Goal: Task Accomplishment & Management: Manage account settings

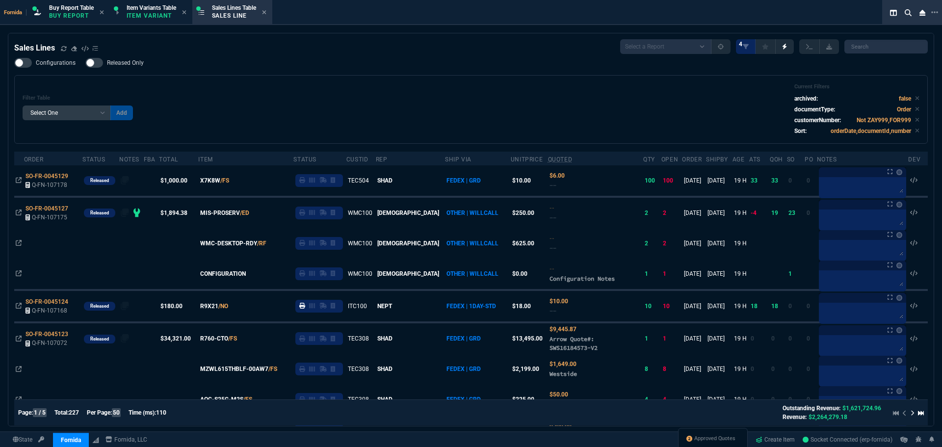
select select "1: BROV"
select select
click at [374, 86] on div "Filter Table Select One Add Filter () Age () ATS () Cond (itemVariantCode) Cust…" at bounding box center [471, 109] width 896 height 52
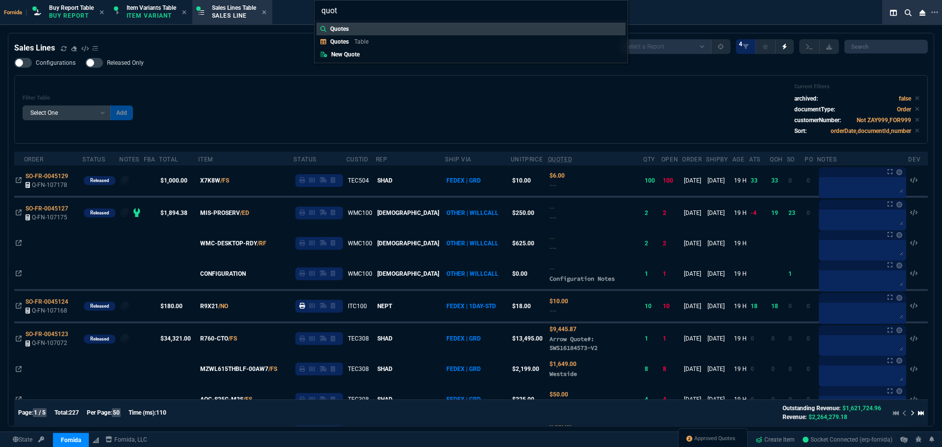
type input "quote"
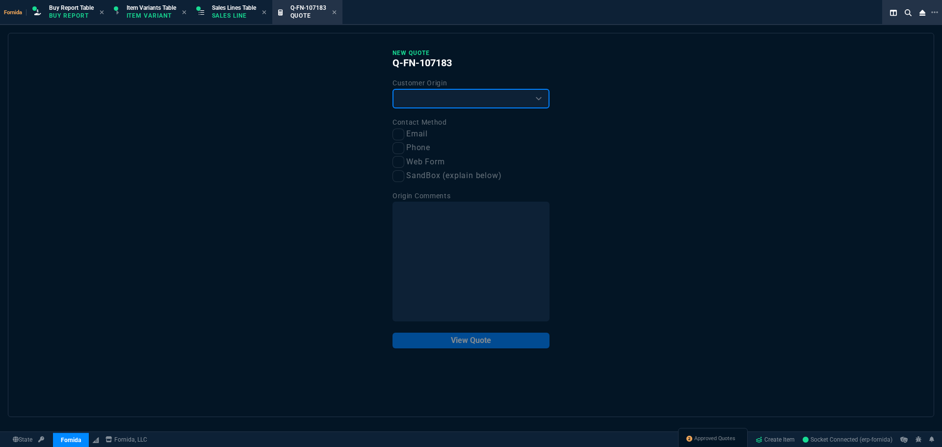
click at [422, 103] on select "Existing Customer Amazon Lead (first order) Website Lead (first order) Called (…" at bounding box center [470, 99] width 157 height 20
click at [392, 89] on select "Existing Customer Amazon Lead (first order) Website Lead (first order) Called (…" at bounding box center [470, 99] width 157 height 20
click at [407, 103] on select "Existing Customer Amazon Lead (first order) Website Lead (first order) Called (…" at bounding box center [470, 99] width 157 height 20
select select "existing"
click at [392, 89] on select "Existing Customer Amazon Lead (first order) Website Lead (first order) Called (…" at bounding box center [470, 99] width 157 height 20
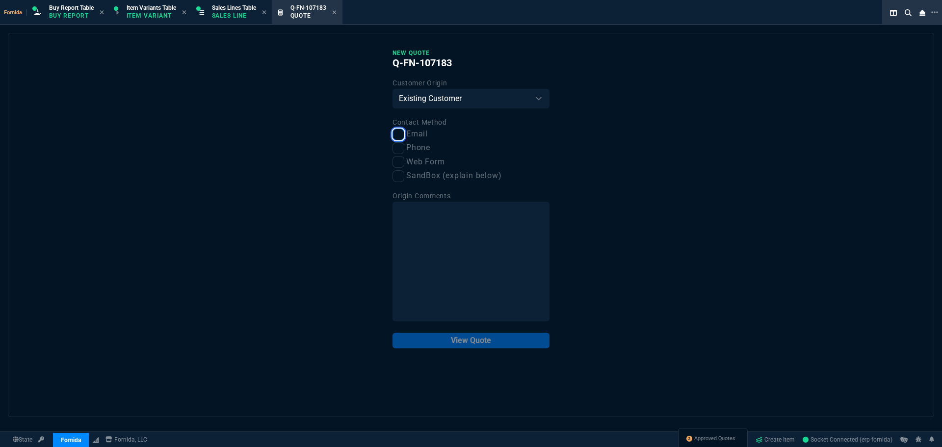
click at [397, 130] on input "Email" at bounding box center [398, 134] width 12 height 12
checkbox input "true"
click at [487, 342] on button "View Quote" at bounding box center [470, 340] width 157 height 16
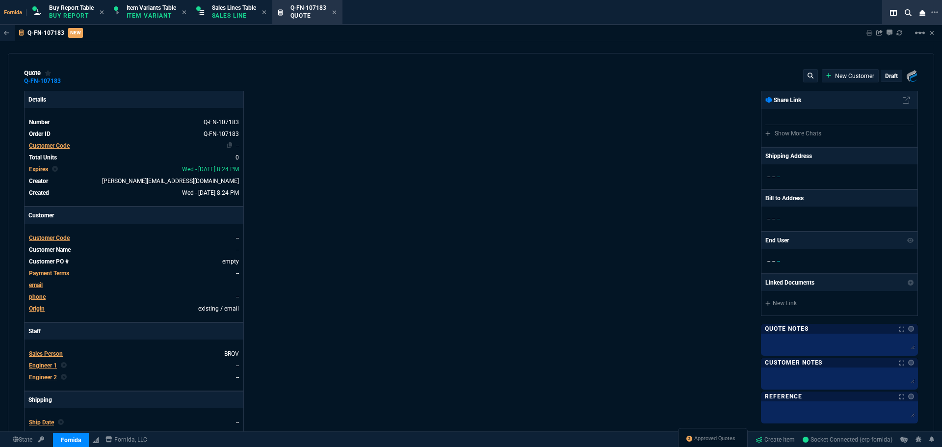
drag, startPoint x: 67, startPoint y: 144, endPoint x: 78, endPoint y: 145, distance: 10.8
click at [67, 144] on span "Customer Code" at bounding box center [49, 145] width 41 height 7
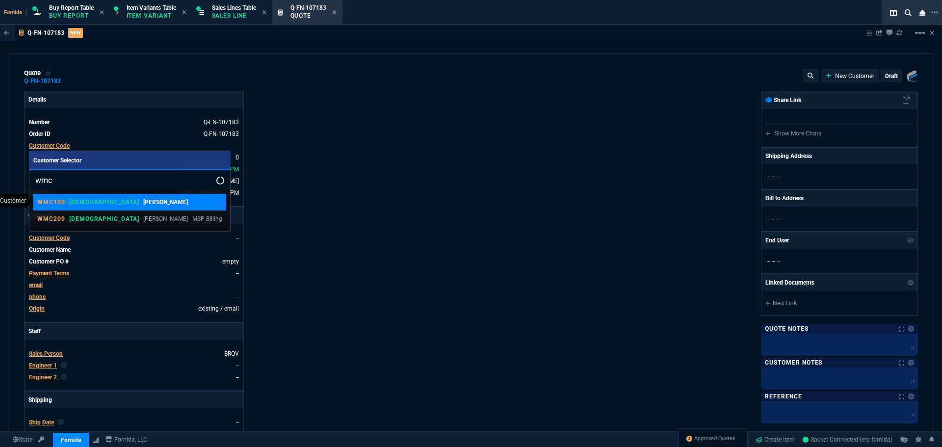
type input "wmc"
click at [131, 202] on div "WMC100 VAHI [PERSON_NAME]" at bounding box center [129, 202] width 185 height 9
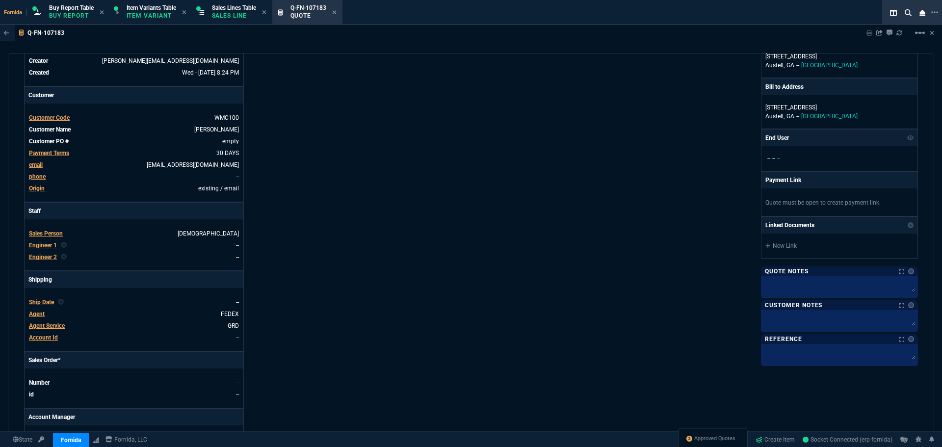
scroll to position [147, 0]
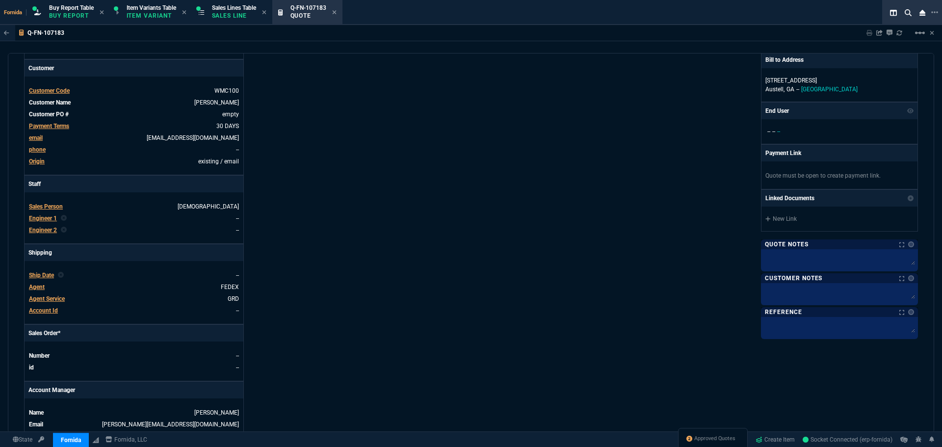
click at [49, 217] on span "Engineer 1" at bounding box center [43, 218] width 28 height 7
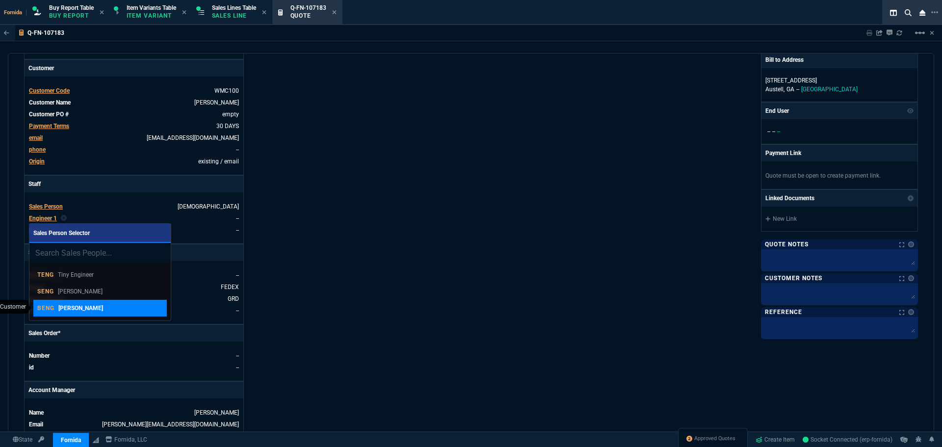
click at [107, 310] on div "BENG [PERSON_NAME]" at bounding box center [100, 308] width 126 height 9
click at [328, 266] on div "Details Number Q-FN-107183 Order ID Q-FN-107183 Customer Code WMC100 Total Unit…" at bounding box center [247, 197] width 447 height 506
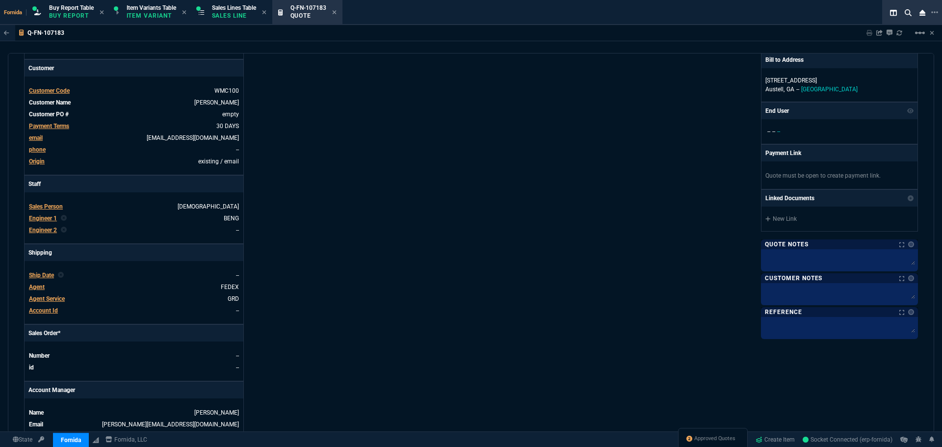
scroll to position [392, 0]
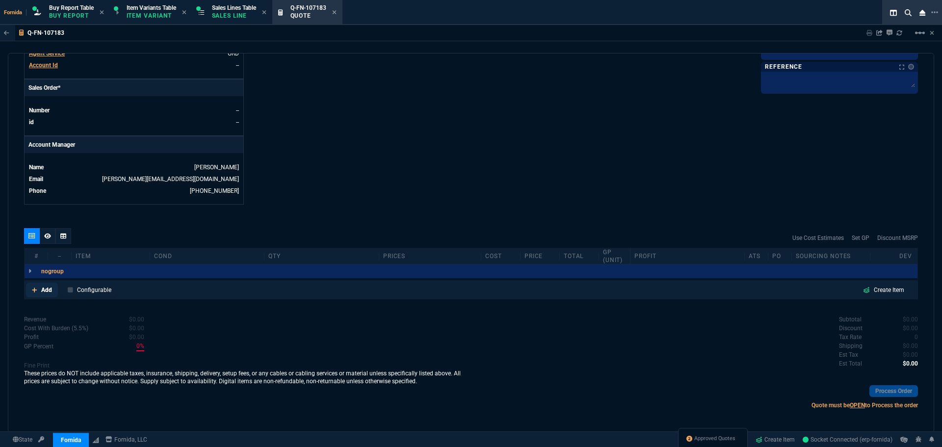
click at [30, 288] on link "Add" at bounding box center [42, 289] width 32 height 15
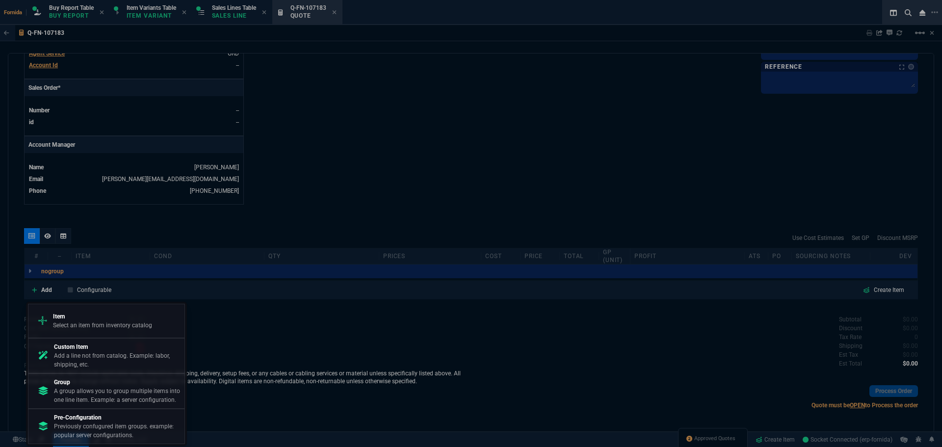
click at [119, 360] on p "Add a line not from catalog. Example: labor, shipping, etc." at bounding box center [117, 360] width 127 height 18
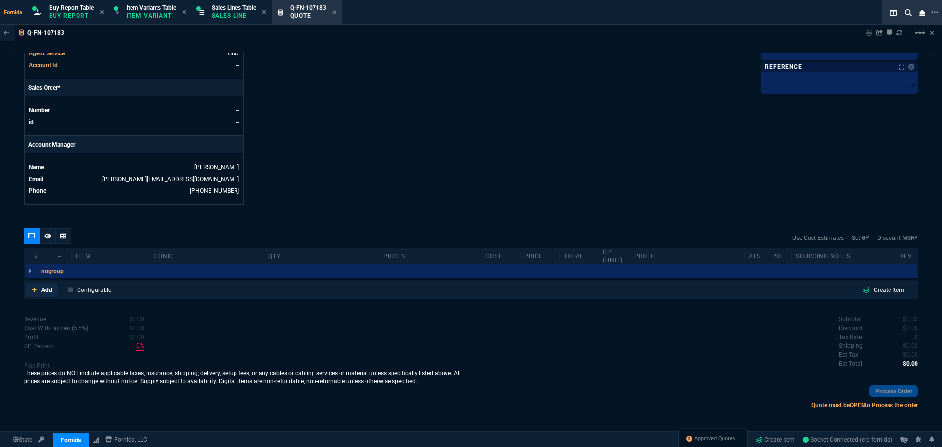
click at [44, 288] on p "Add" at bounding box center [46, 289] width 11 height 9
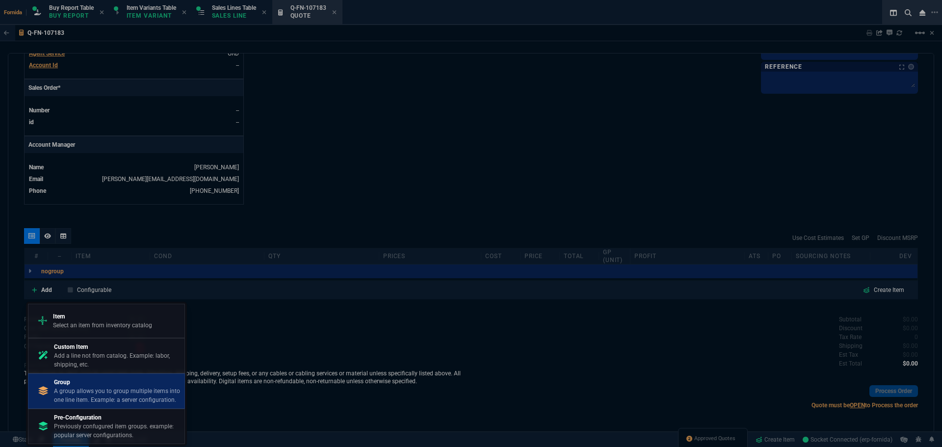
click at [105, 390] on p "A group allows you to group multiple items into one line item. Example: a serve…" at bounding box center [117, 395] width 127 height 18
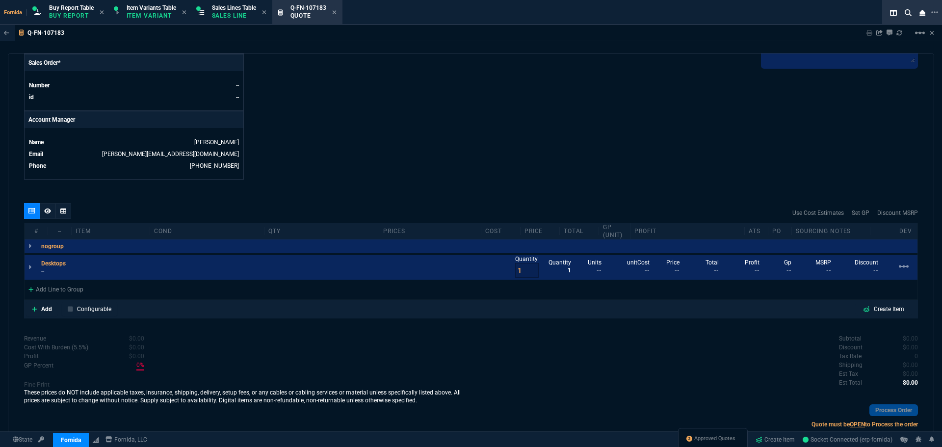
scroll to position [439, 0]
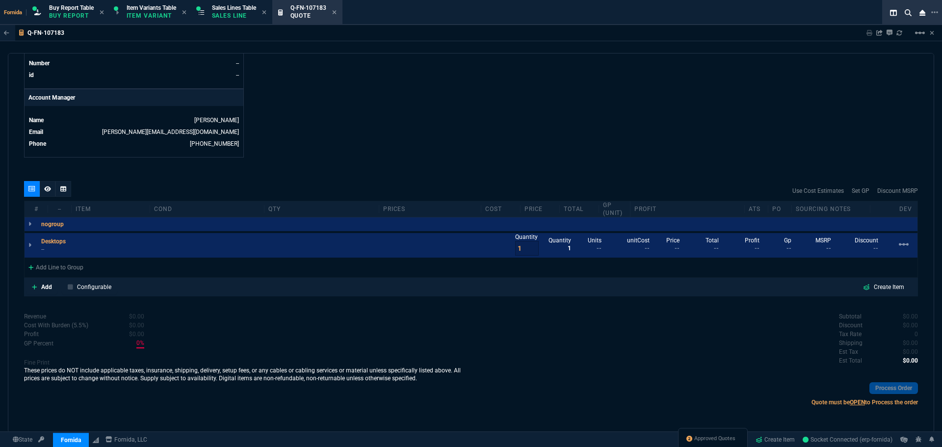
drag, startPoint x: 74, startPoint y: 242, endPoint x: 528, endPoint y: 57, distance: 490.6
click at [0, 0] on icon at bounding box center [0, 0] width 0 height 0
click at [44, 285] on p "Add" at bounding box center [46, 286] width 11 height 9
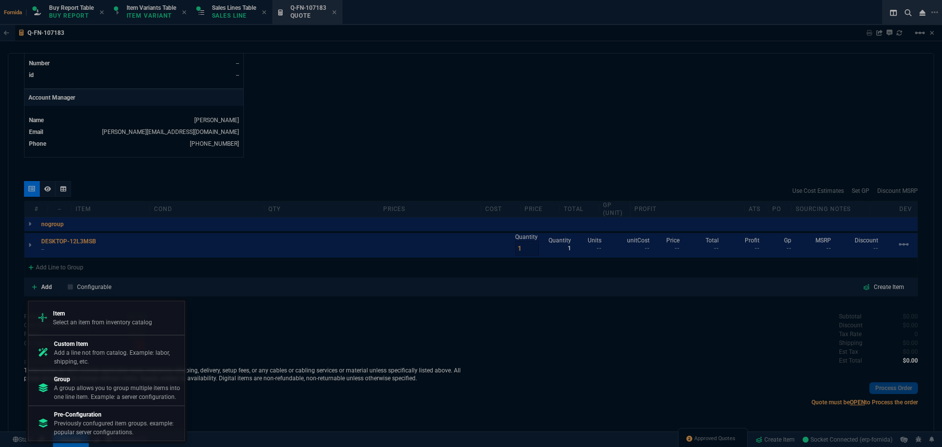
drag, startPoint x: 95, startPoint y: 360, endPoint x: 458, endPoint y: 129, distance: 430.3
click at [96, 360] on p "Add a line not from catalog. Example: labor, shipping, etc." at bounding box center [117, 357] width 127 height 18
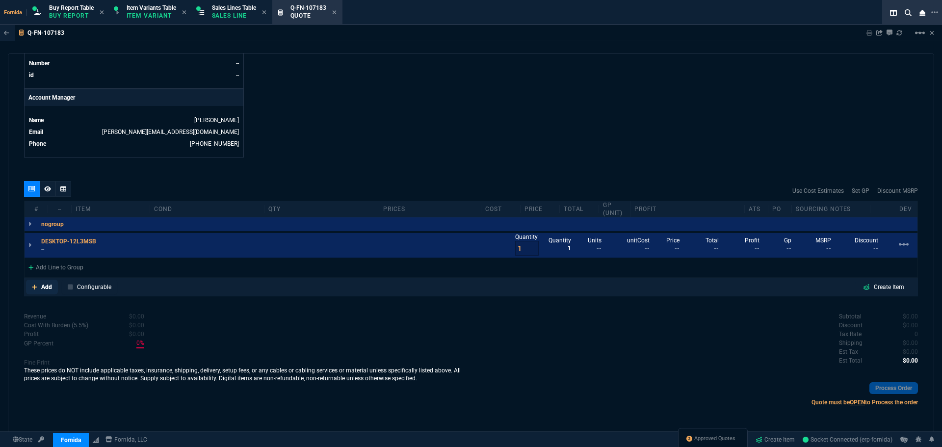
click at [41, 289] on p "Add" at bounding box center [46, 286] width 11 height 9
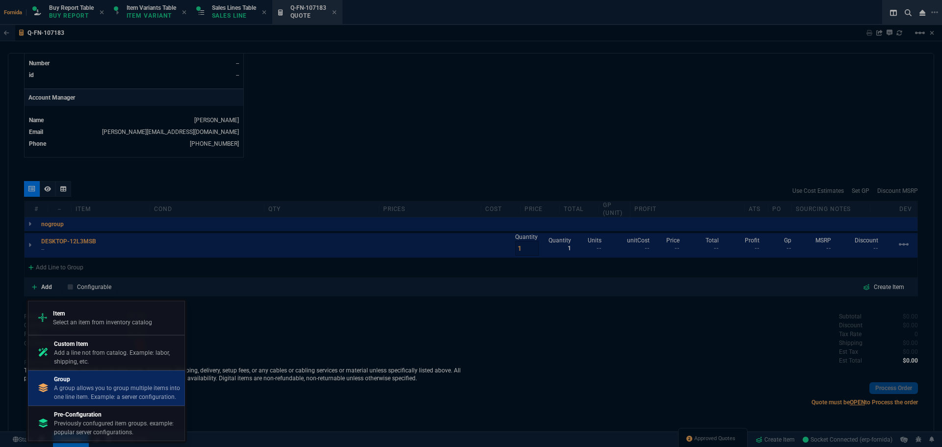
click at [64, 378] on p "Group" at bounding box center [117, 379] width 127 height 9
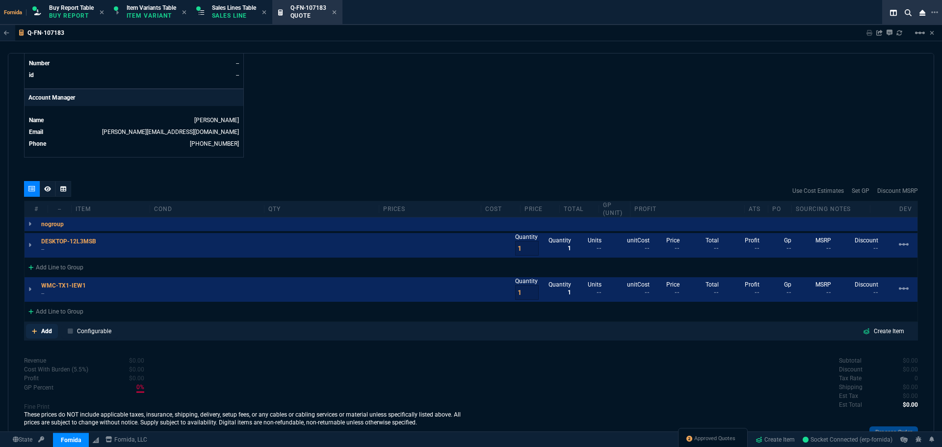
click at [53, 330] on link "Add" at bounding box center [42, 331] width 32 height 15
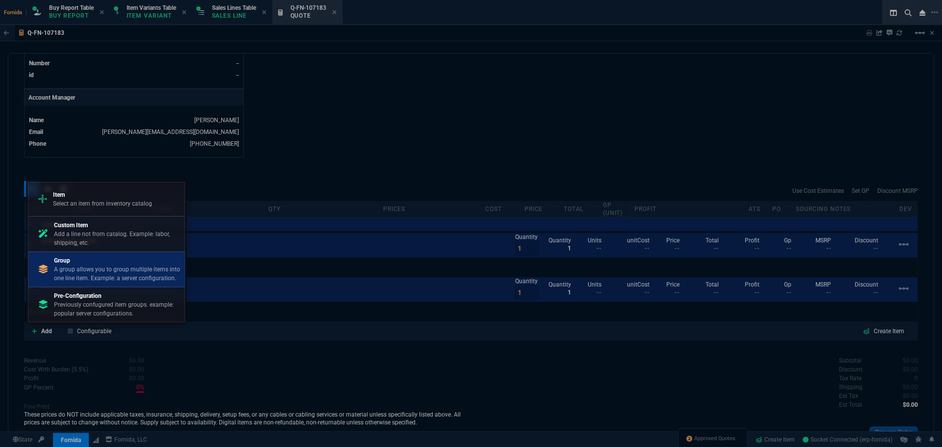
click at [104, 272] on p "A group allows you to group multiple items into one line item. Example: a serve…" at bounding box center [117, 274] width 127 height 18
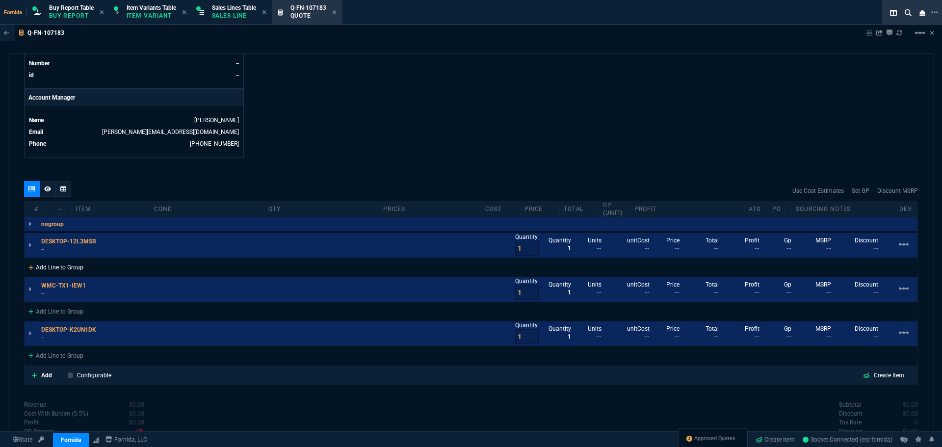
click at [75, 268] on div "Add Line to Group" at bounding box center [56, 266] width 63 height 18
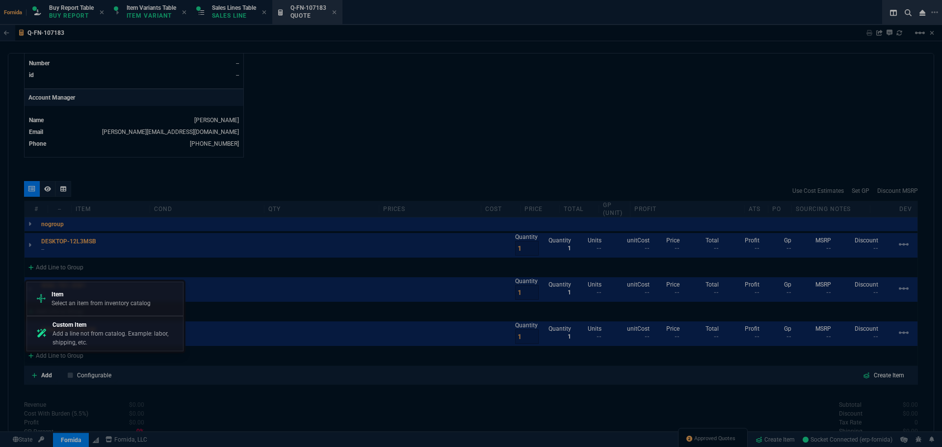
drag, startPoint x: 82, startPoint y: 299, endPoint x: 87, endPoint y: 296, distance: 5.9
click at [83, 298] on div "Item Select an item from inventory catalog" at bounding box center [100, 299] width 99 height 18
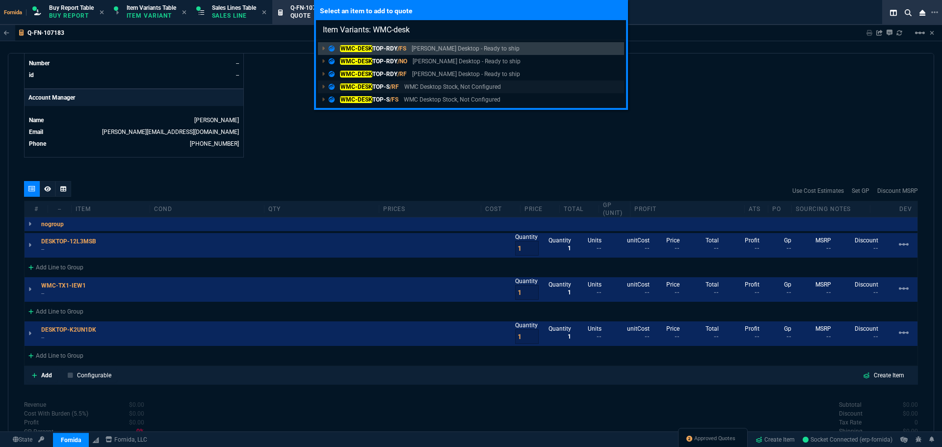
type input "Item Variants: WMC-desk"
click at [401, 88] on div "WMC-DESK TOP-S /RF WMC Desktop Stock, Not Configured" at bounding box center [417, 86] width 176 height 9
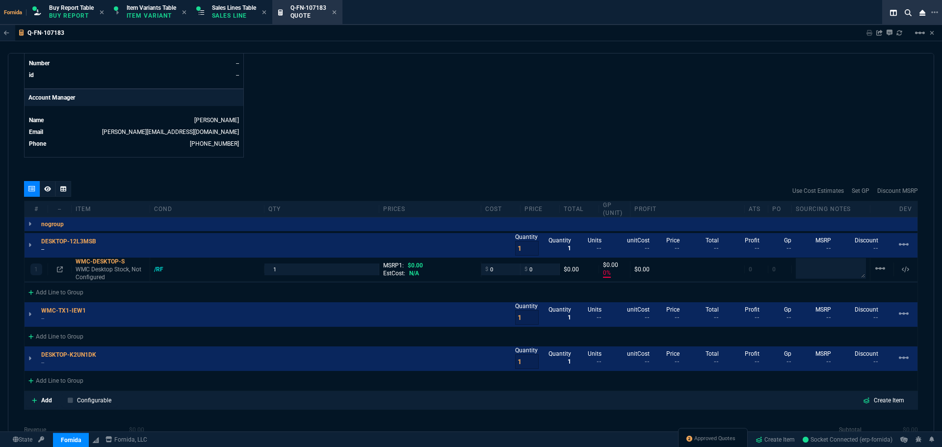
type input "0"
click at [47, 248] on p "--" at bounding box center [71, 249] width 61 height 8
click at [92, 267] on p "WMC Desktop Stock, Not Configured" at bounding box center [111, 273] width 70 height 16
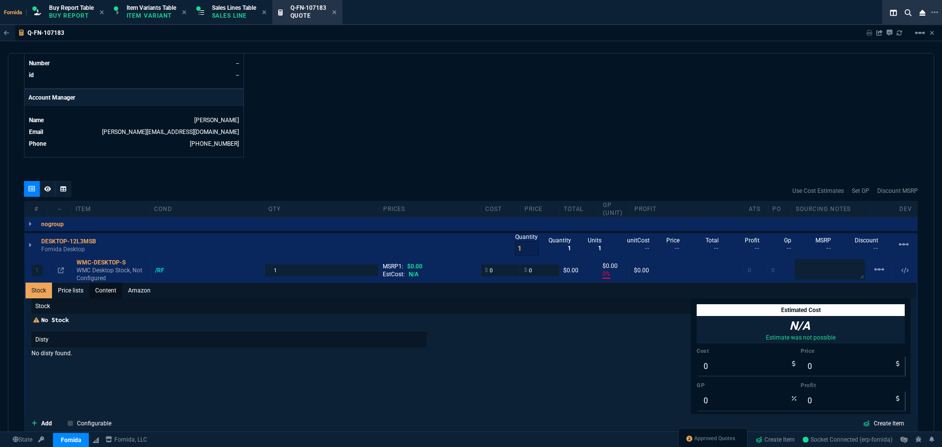
click at [110, 292] on link "Content" at bounding box center [105, 290] width 33 height 16
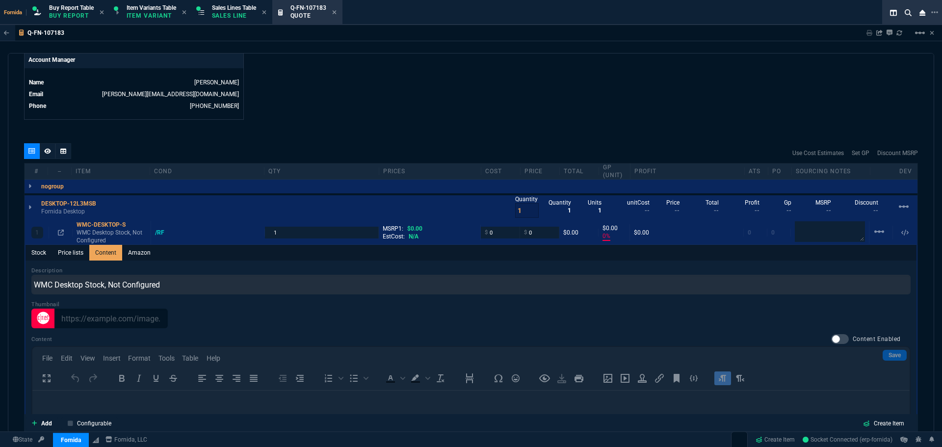
scroll to position [587, 0]
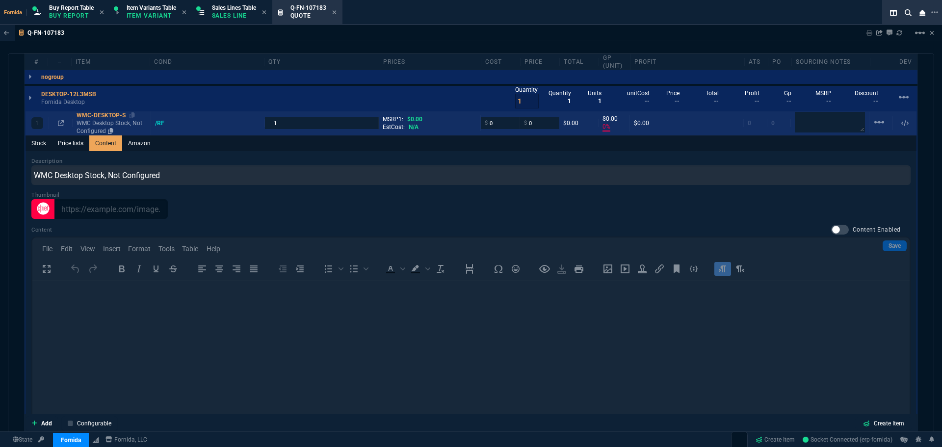
click at [105, 122] on p "WMC Desktop Stock, Not Configured" at bounding box center [112, 127] width 70 height 16
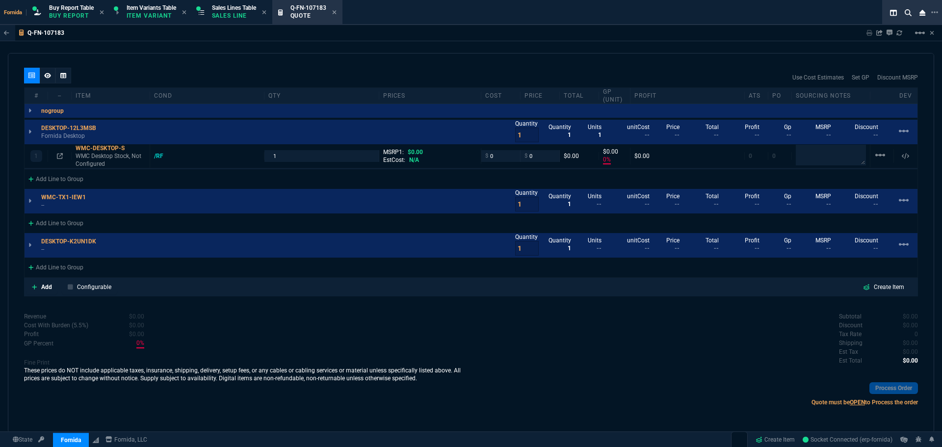
type input "0"
click at [827, 161] on textarea at bounding box center [830, 155] width 70 height 21
paste textarea "[URL][DOMAIN_NAME]"
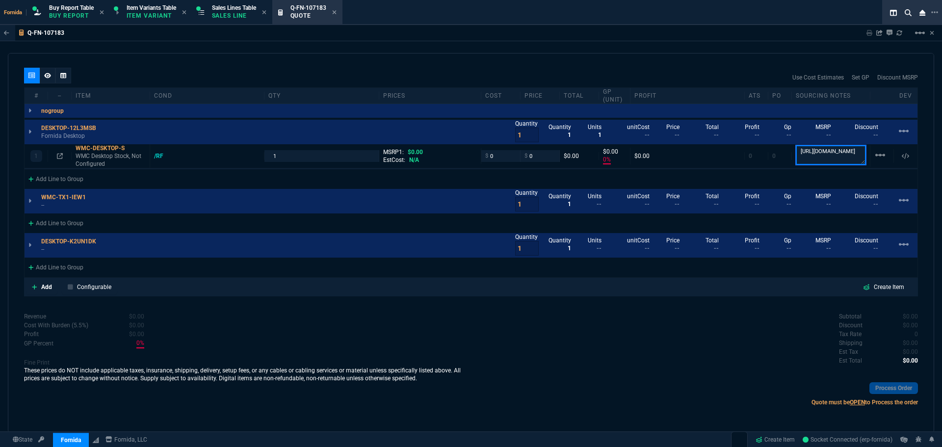
scroll to position [219, 0]
type textarea "[URL][DOMAIN_NAME]"
click at [586, 65] on div "quote Q-FN-107183 [PERSON_NAME] draft Fornida, LLC [STREET_ADDRESS] Details Num…" at bounding box center [471, 243] width 926 height 380
click at [83, 149] on div "WMC-DESKTOP-S" at bounding box center [111, 148] width 70 height 8
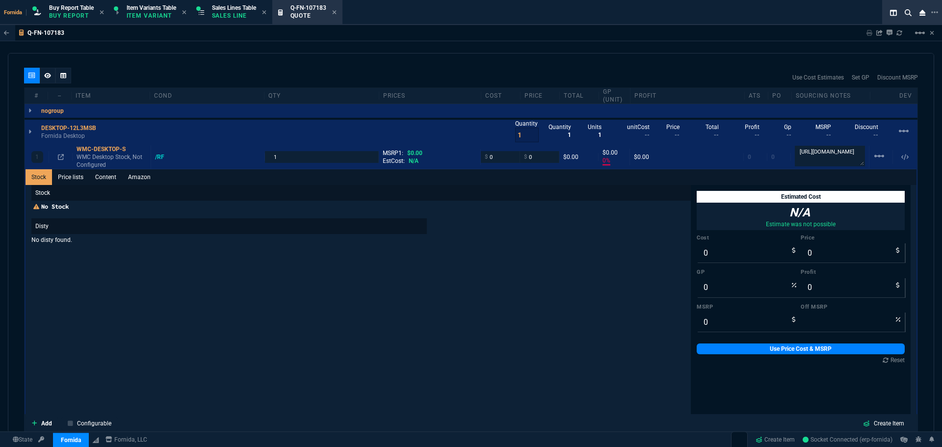
click at [104, 192] on p "Stock" at bounding box center [360, 193] width 659 height 16
click at [102, 179] on link "Content" at bounding box center [105, 177] width 33 height 16
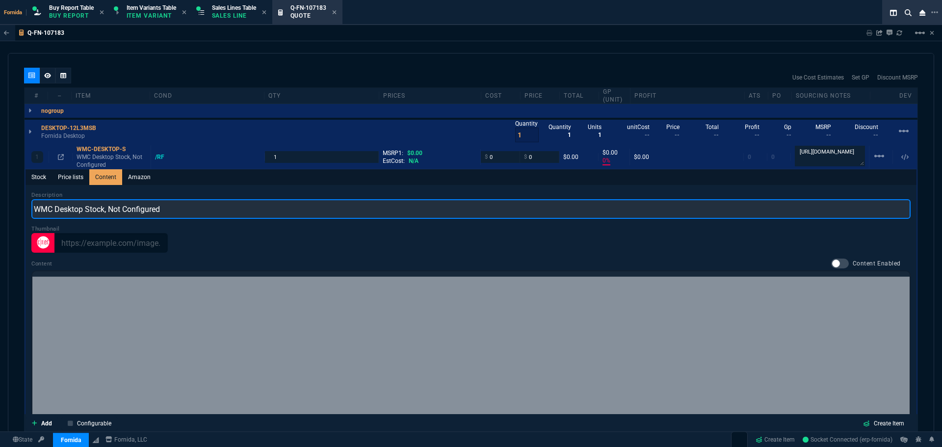
click at [122, 212] on input "WMC Desktop Stock, Not Configured" at bounding box center [470, 209] width 879 height 20
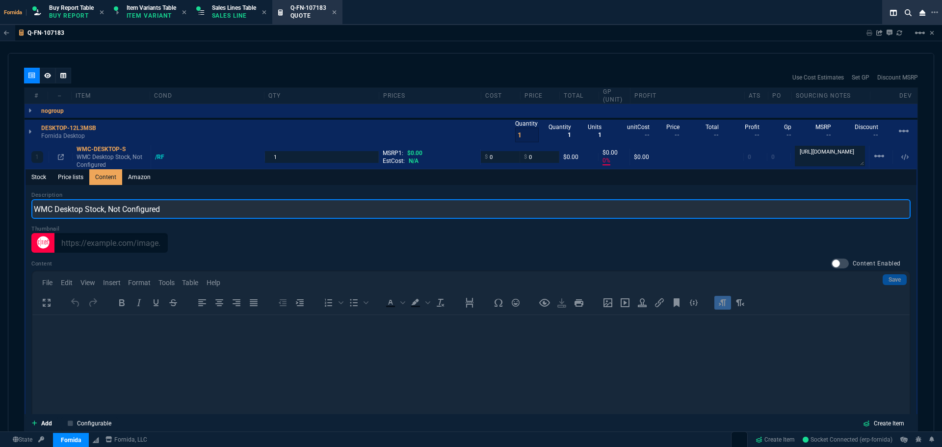
scroll to position [0, 0]
type input "Desktop i7 32GB 256GB Micro/Mini W11P"
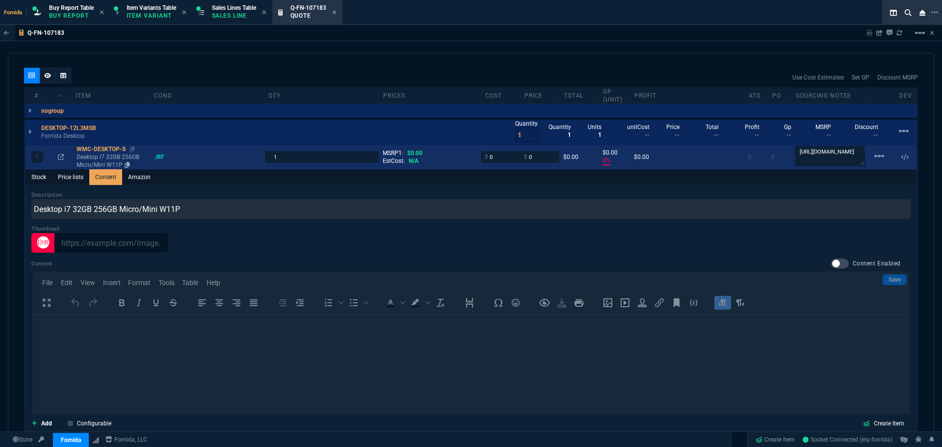
click at [107, 167] on p "Desktop i7 32GB 256GB Micro/Mini W11P" at bounding box center [112, 161] width 70 height 16
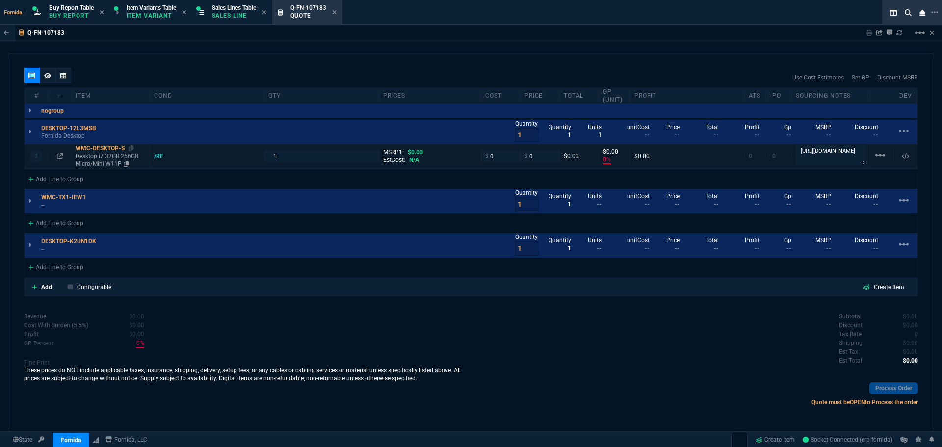
type input "0"
click at [495, 153] on input "0" at bounding box center [500, 155] width 31 height 11
type input "400"
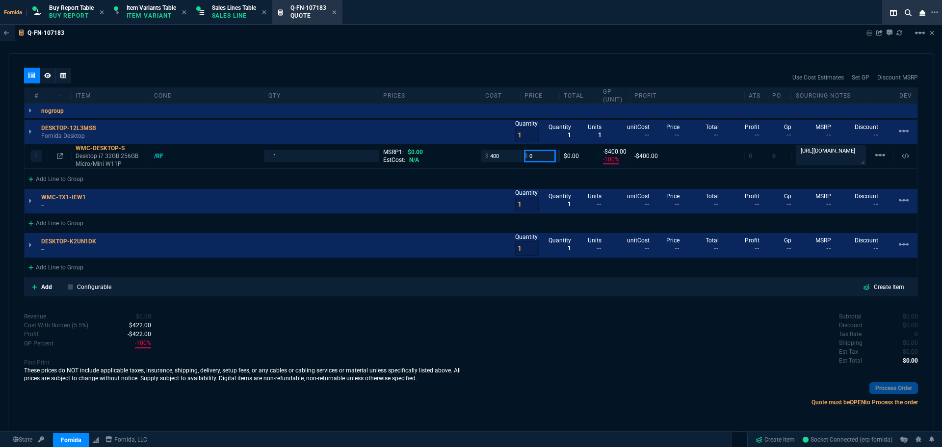
type input "-100"
type input "-400"
click at [58, 156] on icon at bounding box center [60, 156] width 6 height 6
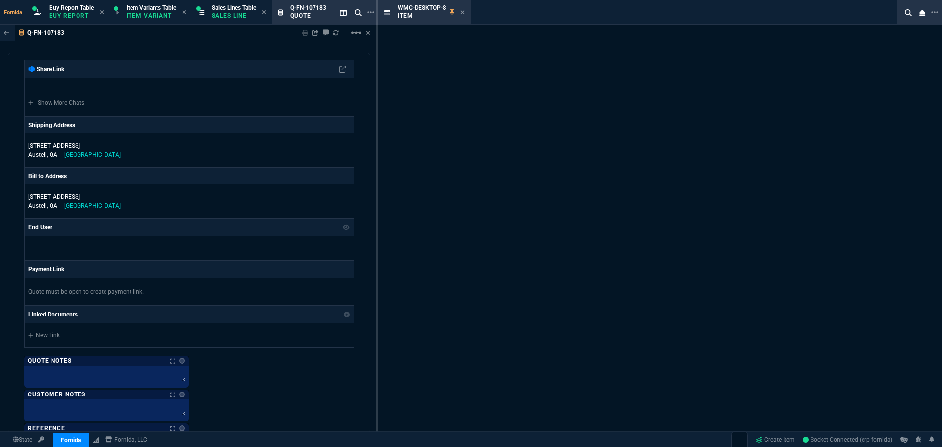
scroll to position [966, 0]
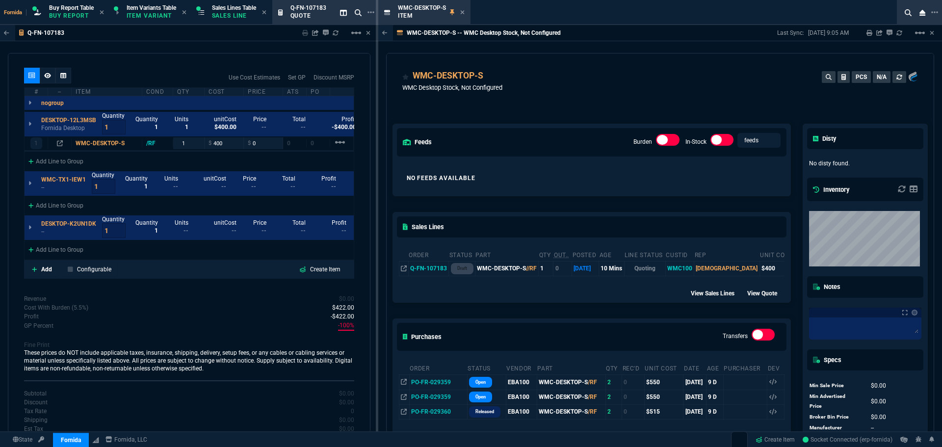
click at [530, 82] on div "WMC-DESKTOP-S WMC Desktop Stock, Not Configured PCS N/A" at bounding box center [659, 86] width 515 height 35
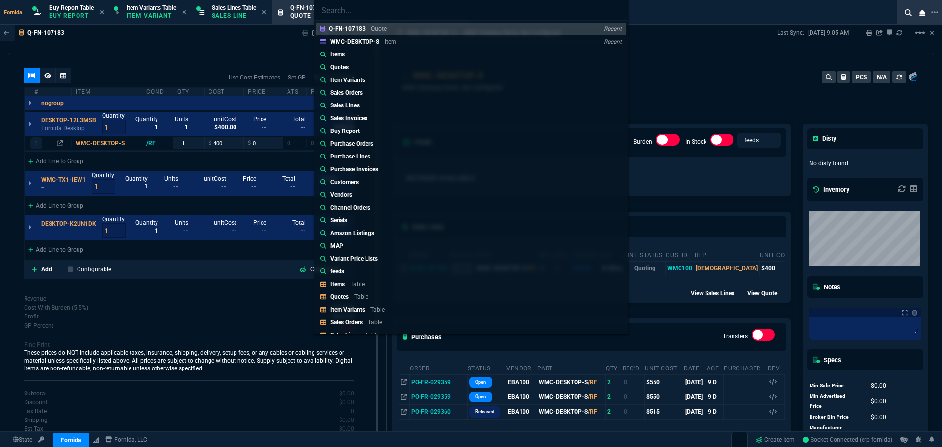
type input "c"
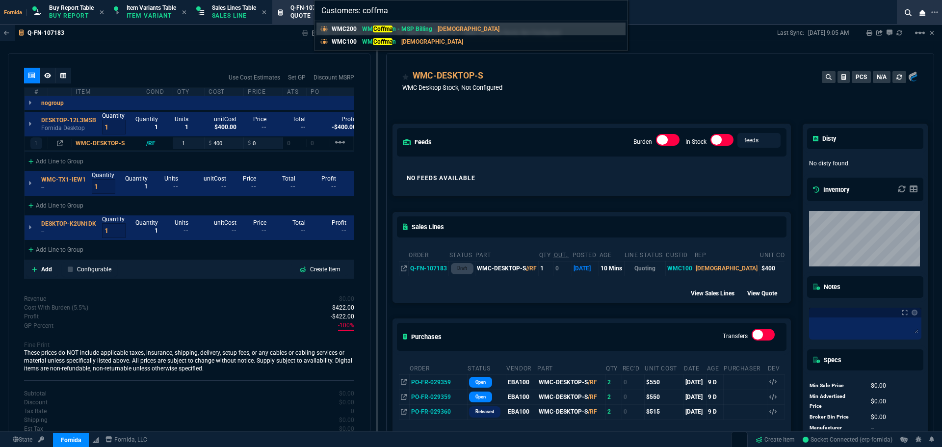
type input "Customers: [PERSON_NAME]"
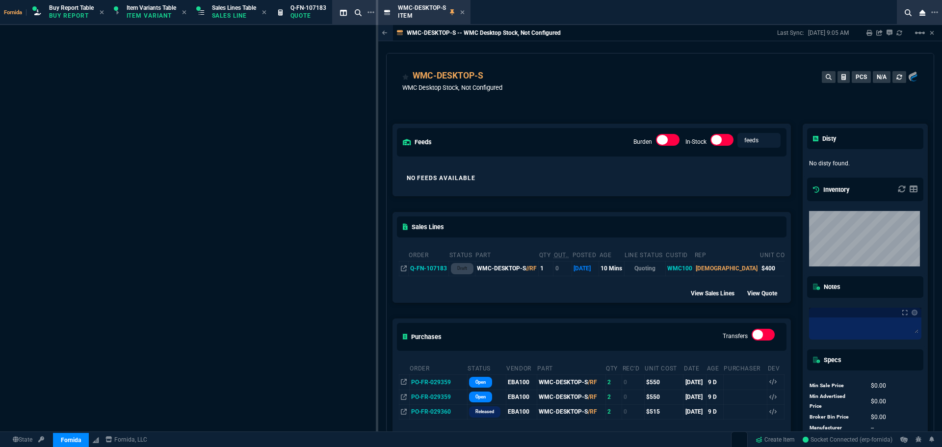
select select "1: quotes"
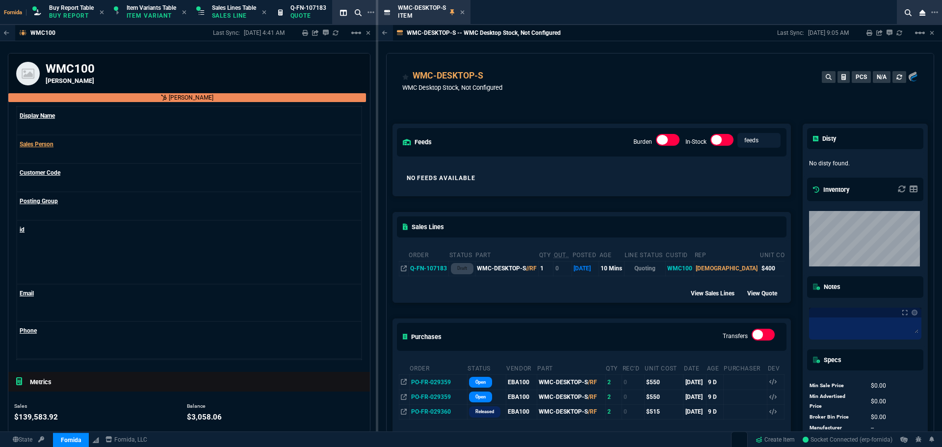
drag, startPoint x: 462, startPoint y: 13, endPoint x: 250, endPoint y: 237, distance: 309.1
click at [462, 13] on icon at bounding box center [462, 12] width 4 height 4
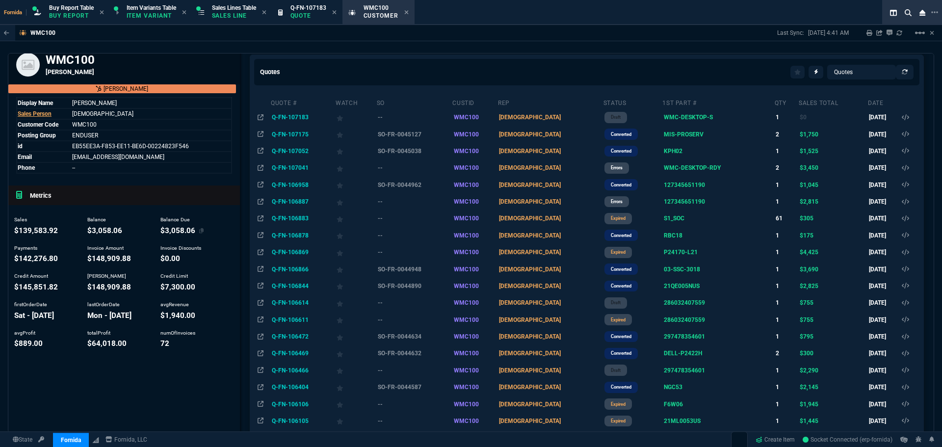
scroll to position [0, 0]
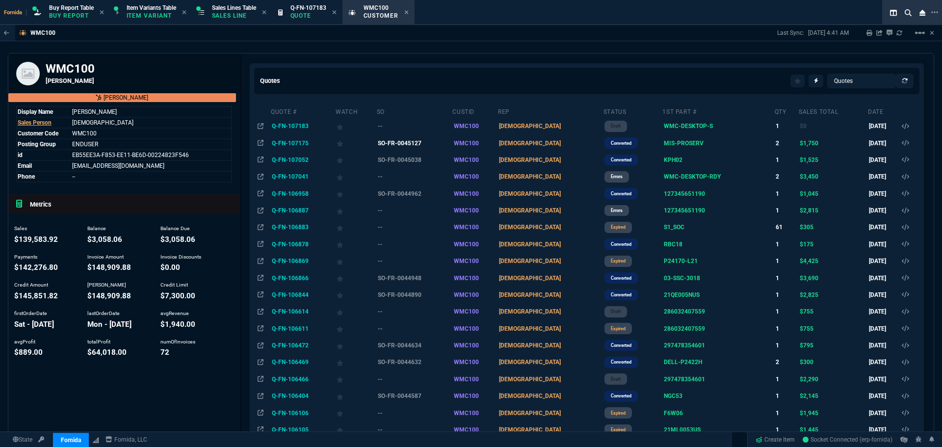
click at [411, 147] on td "SO-FR-0045127" at bounding box center [414, 142] width 76 height 17
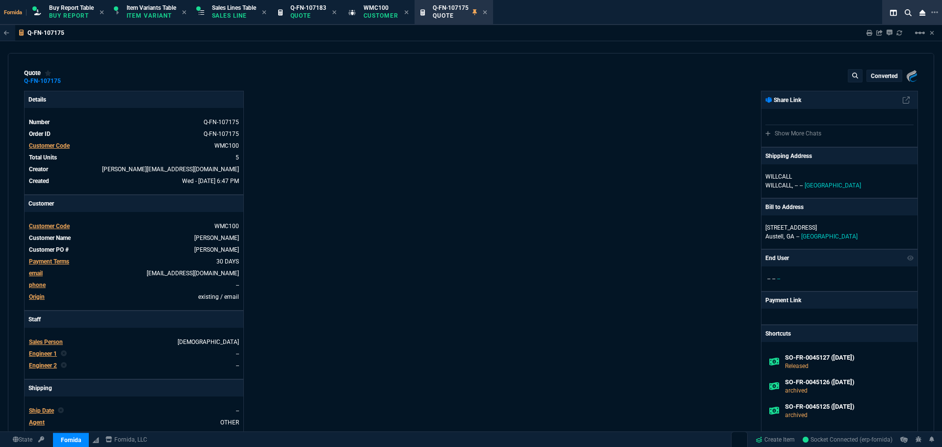
type input "100"
type input "250"
type input "100"
type input "625"
type input "0"
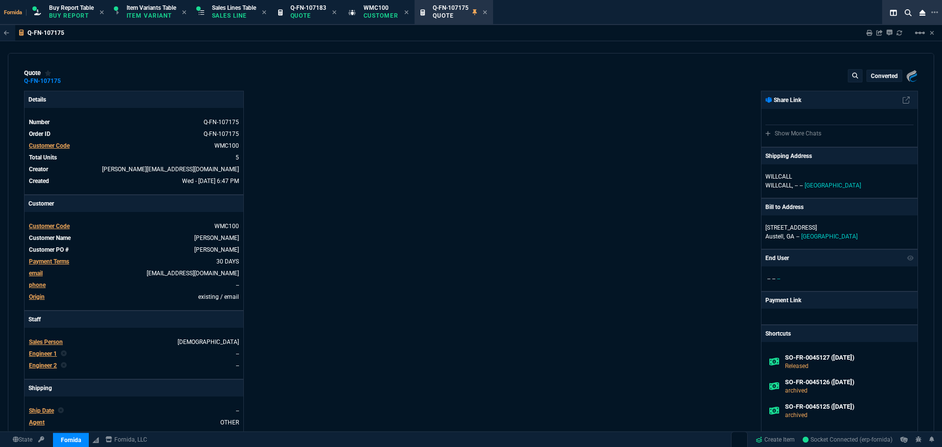
type input "0"
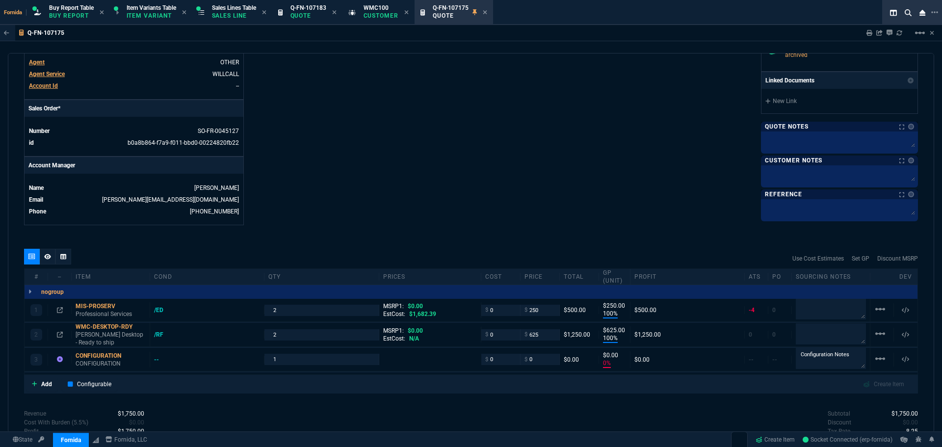
scroll to position [445, 0]
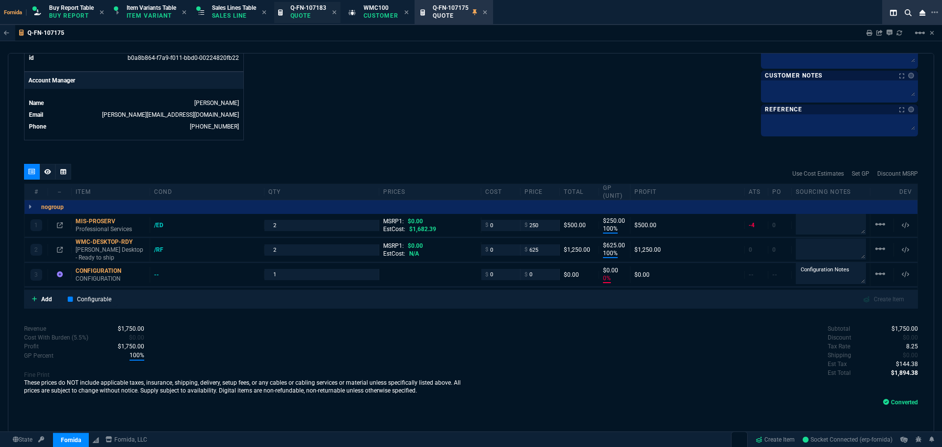
click at [324, 7] on span "Q-FN-107183" at bounding box center [308, 7] width 36 height 7
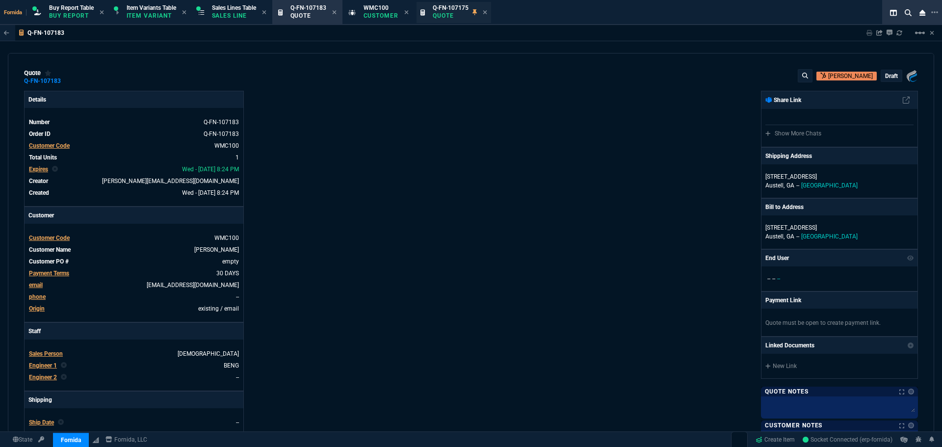
type input "-100"
type input "-400"
click at [439, 11] on div "Q-FN-107175 Quote" at bounding box center [451, 12] width 36 height 17
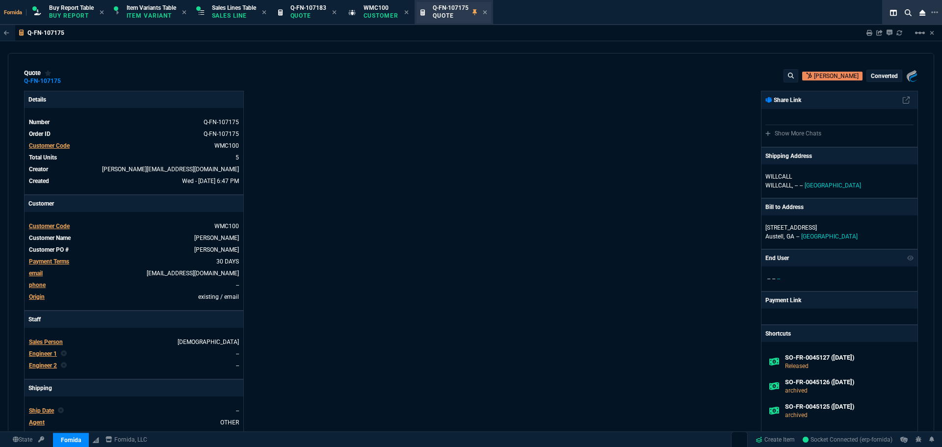
type input "100"
type input "250"
type input "100"
type input "625"
type input "0"
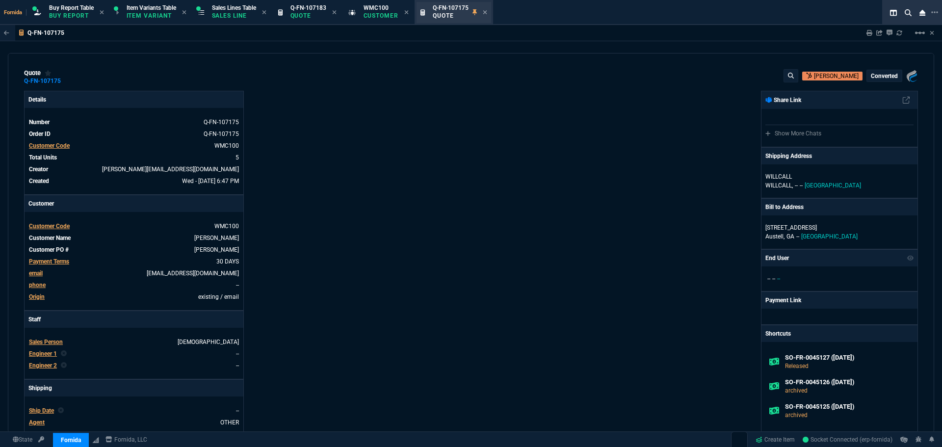
type input "0"
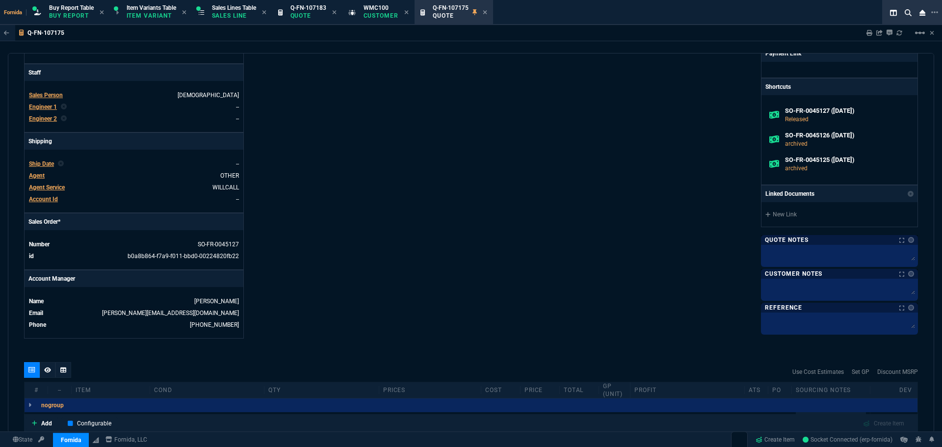
scroll to position [147, 0]
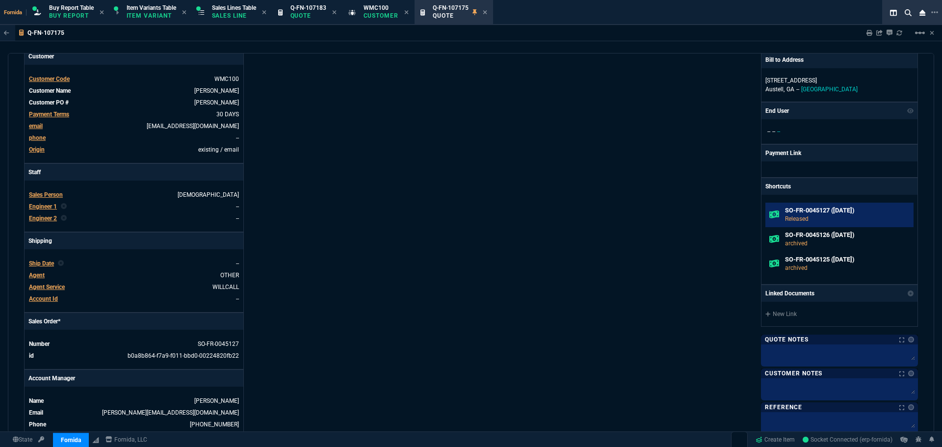
click at [789, 210] on h6 "SO-FR-0045127 ([DATE])" at bounding box center [847, 210] width 125 height 8
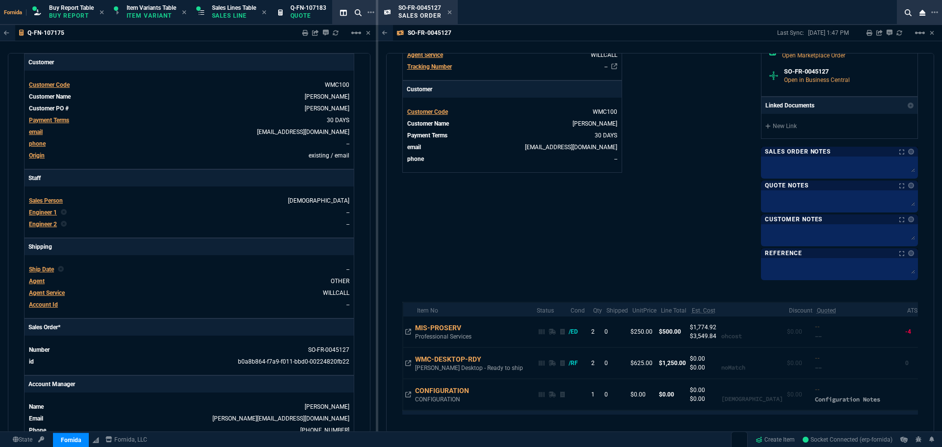
scroll to position [421, 0]
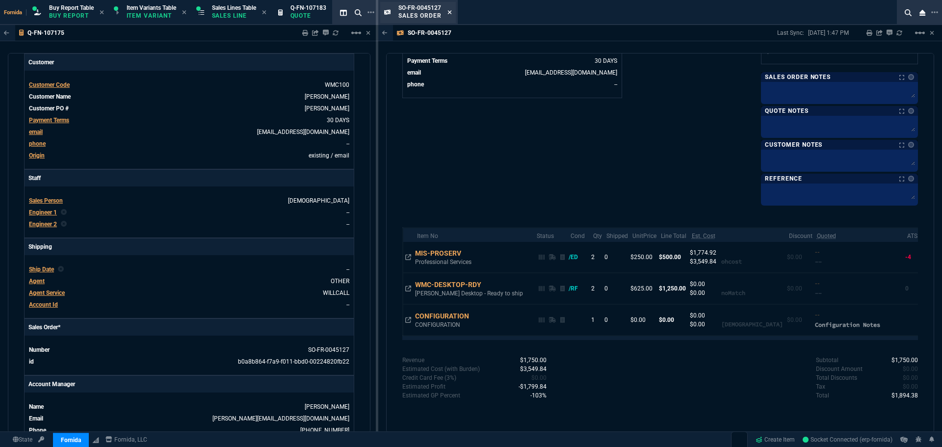
click at [448, 11] on icon at bounding box center [449, 12] width 4 height 6
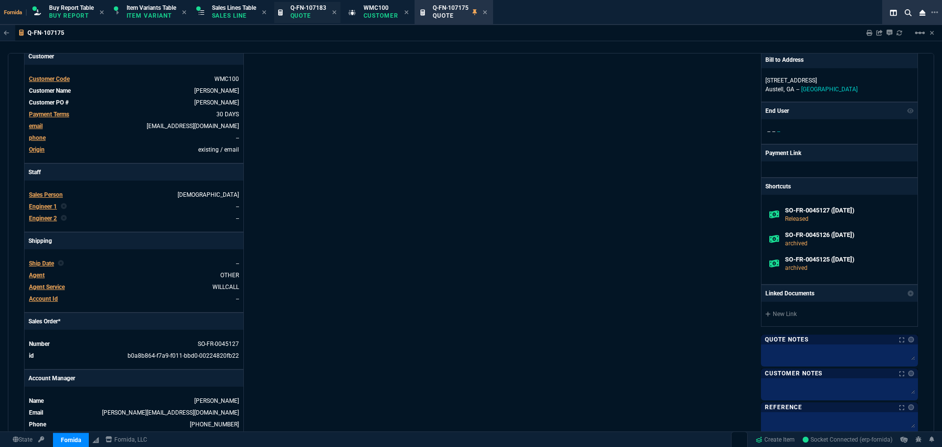
click at [304, 14] on p "Quote" at bounding box center [308, 16] width 36 height 8
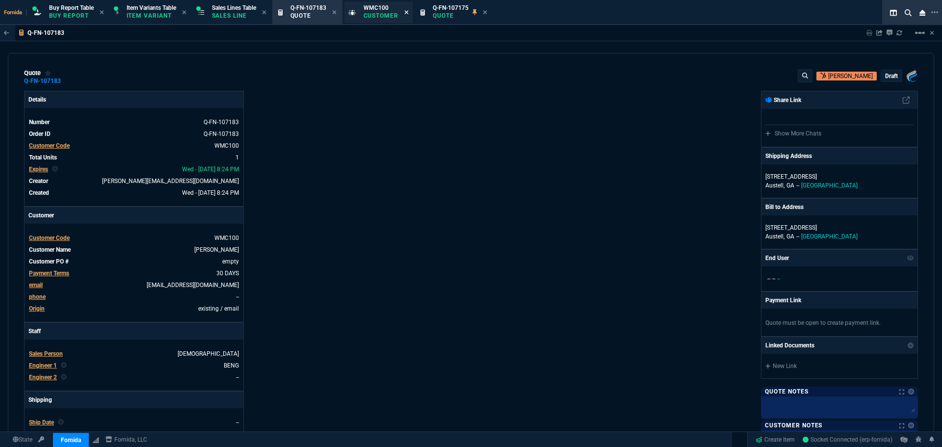
type input "-100"
type input "-400"
click at [408, 12] on icon at bounding box center [407, 12] width 4 height 4
click at [414, 11] on icon at bounding box center [412, 12] width 4 height 4
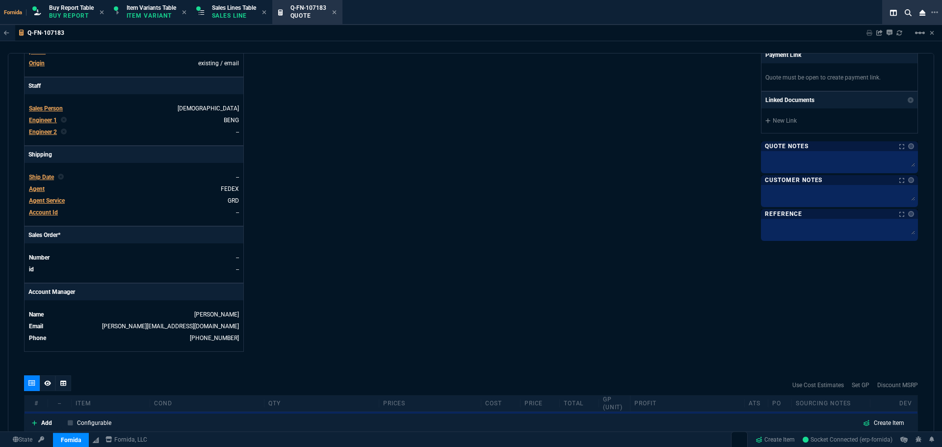
scroll to position [490, 0]
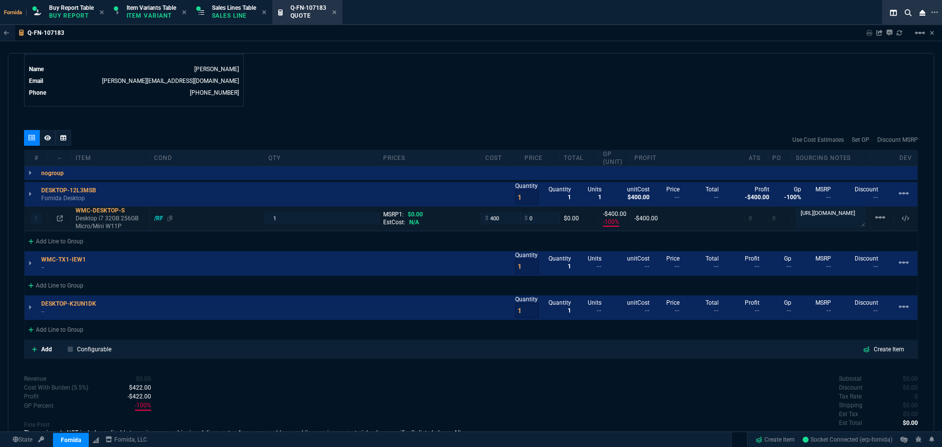
click at [161, 222] on div "/RF" at bounding box center [163, 218] width 19 height 8
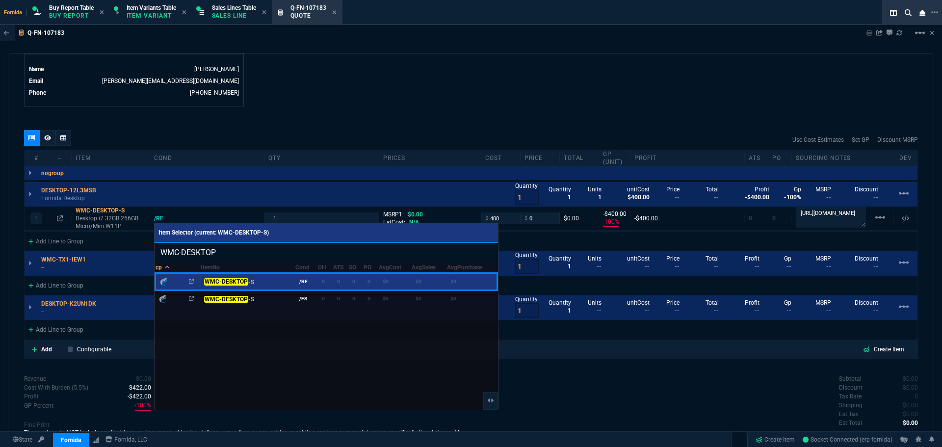
type input "WMC-DESKTOP"
click at [399, 91] on div at bounding box center [471, 223] width 942 height 447
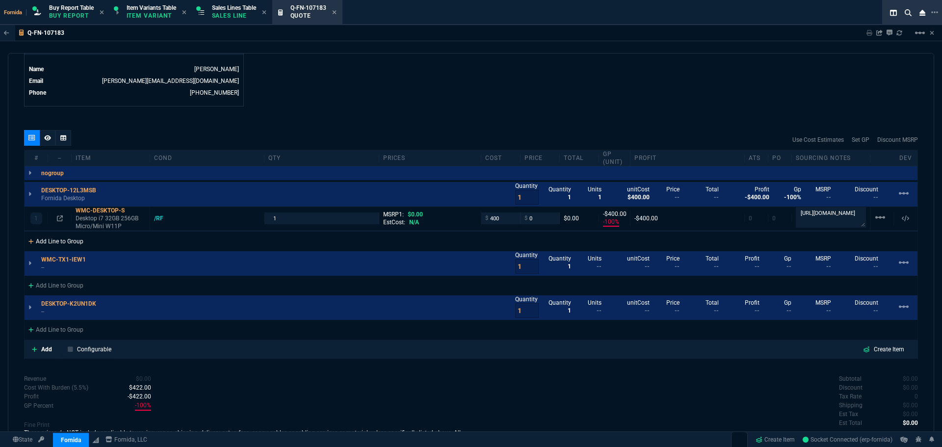
click at [74, 242] on div "Add Line to Group" at bounding box center [56, 240] width 63 height 18
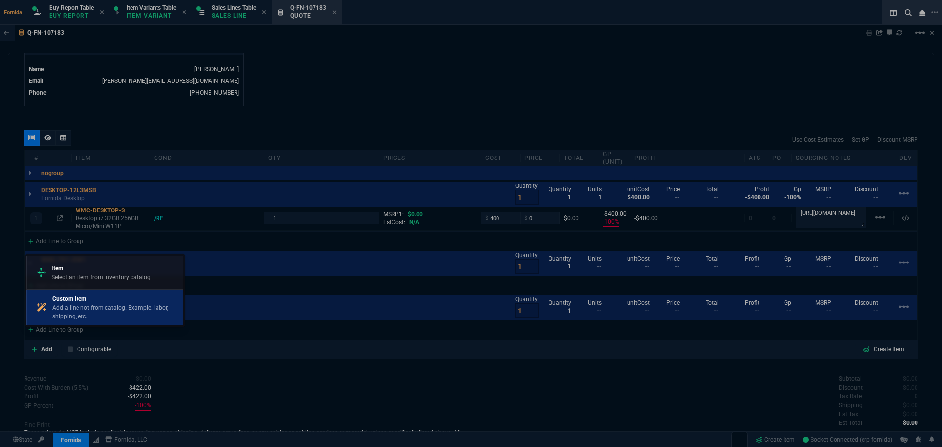
click at [109, 303] on div "Custom Item Add a line not from catalog. Example: labor, shipping, etc." at bounding box center [115, 307] width 127 height 26
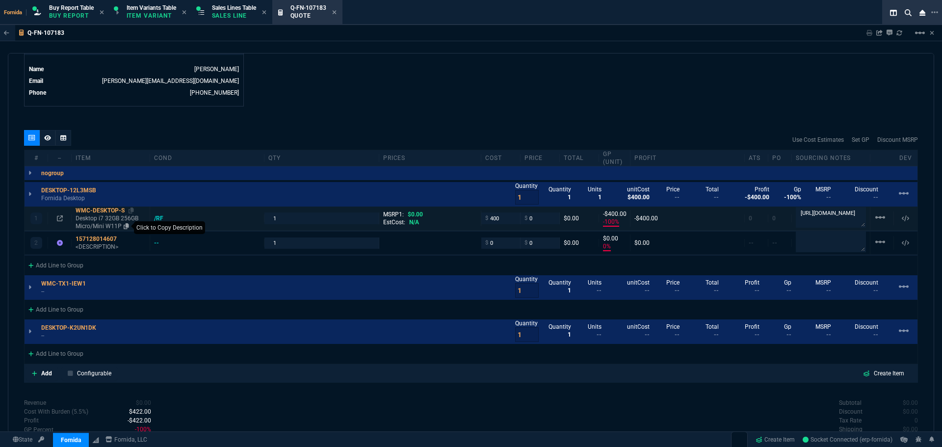
type input "-100"
type input "-400"
type input "0"
click at [126, 228] on icon at bounding box center [126, 226] width 5 height 6
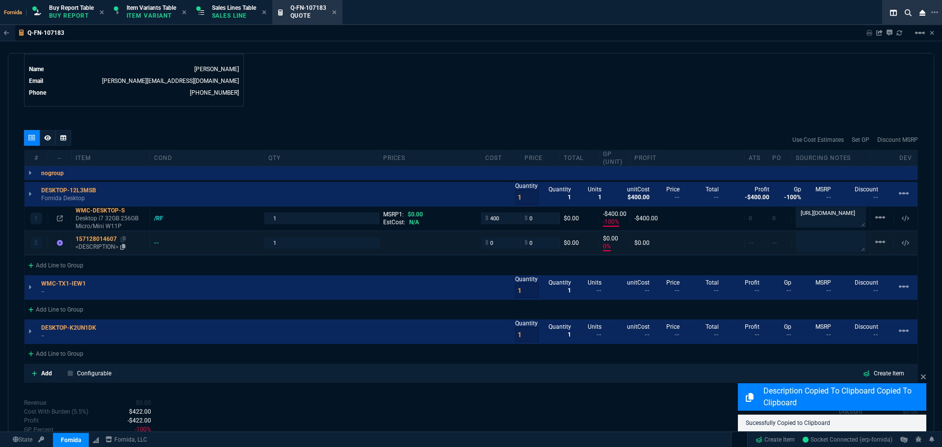
click at [102, 246] on p "<DESCRIPTION>" at bounding box center [111, 247] width 70 height 8
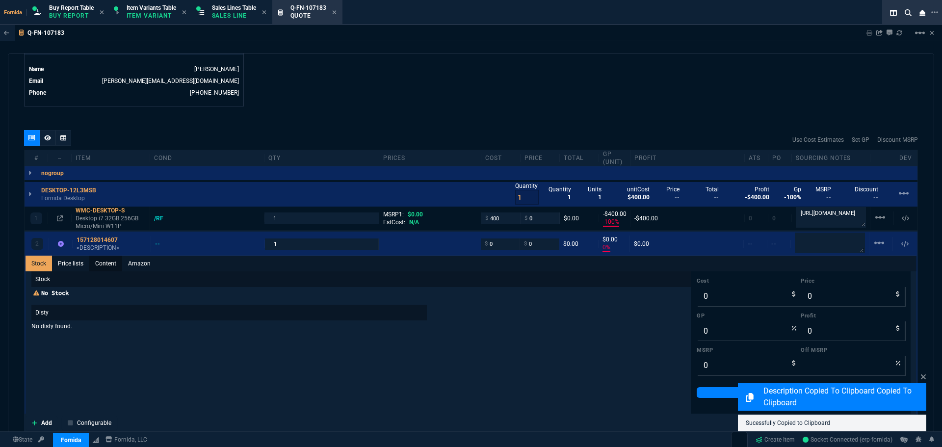
click at [104, 256] on link "Content" at bounding box center [105, 263] width 33 height 16
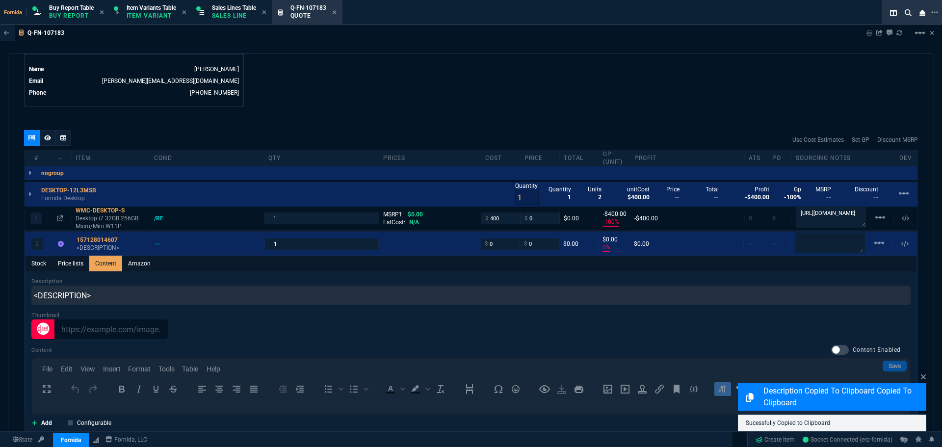
scroll to position [0, 0]
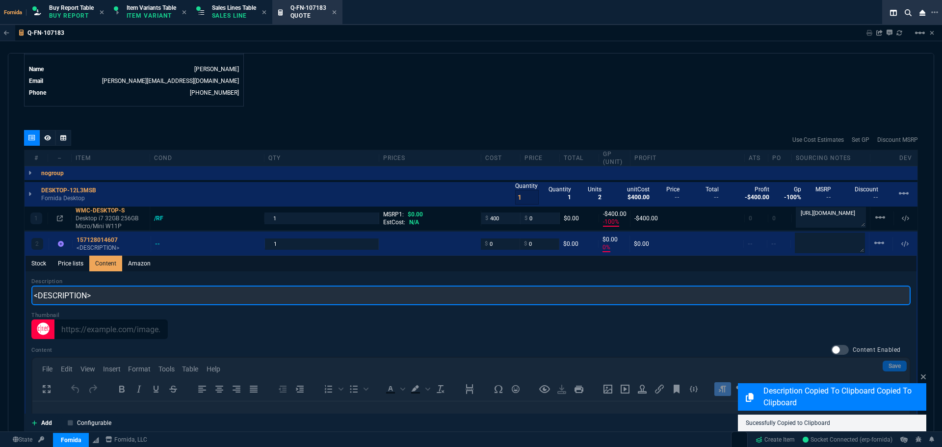
click at [128, 296] on input "<DESCRIPTION>" at bounding box center [470, 295] width 879 height 20
paste input "Desktop i7 32GB 256GB Micro/Mini W11P"
type input "Desktop i7 32GB 256GB Micro/Mini W11P"
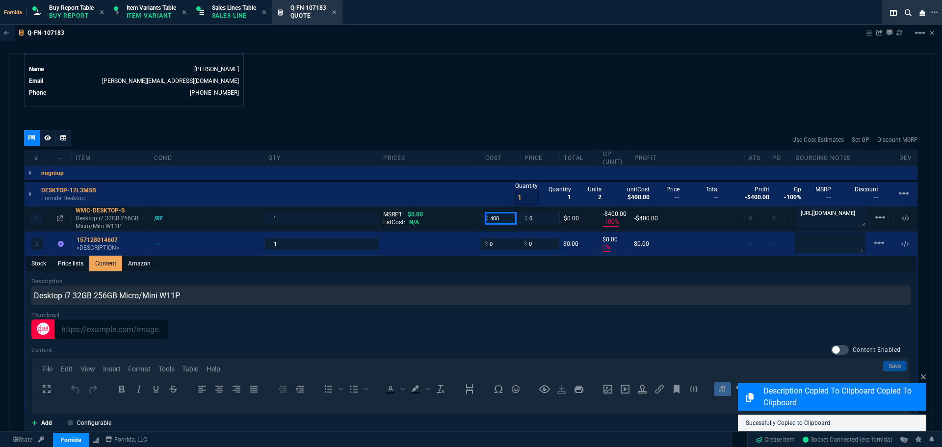
click at [503, 221] on input "400" at bounding box center [500, 217] width 31 height 11
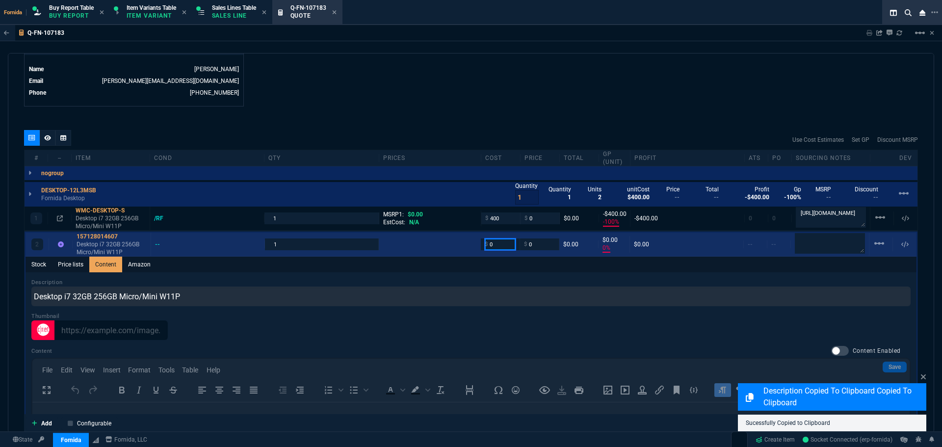
click at [502, 243] on input "0" at bounding box center [500, 243] width 31 height 11
paste input "40"
type input "400"
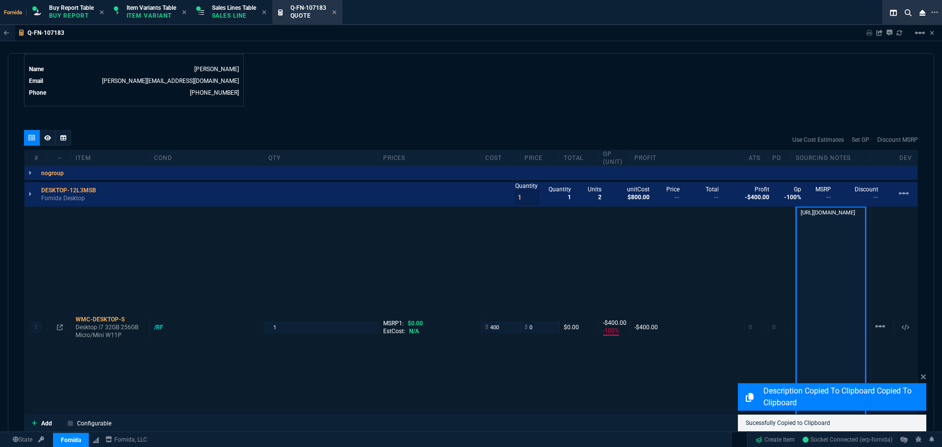
click at [821, 219] on textarea "[URL][DOMAIN_NAME]" at bounding box center [830, 325] width 70 height 239
drag, startPoint x: 741, startPoint y: 54, endPoint x: 741, endPoint y: 62, distance: 7.4
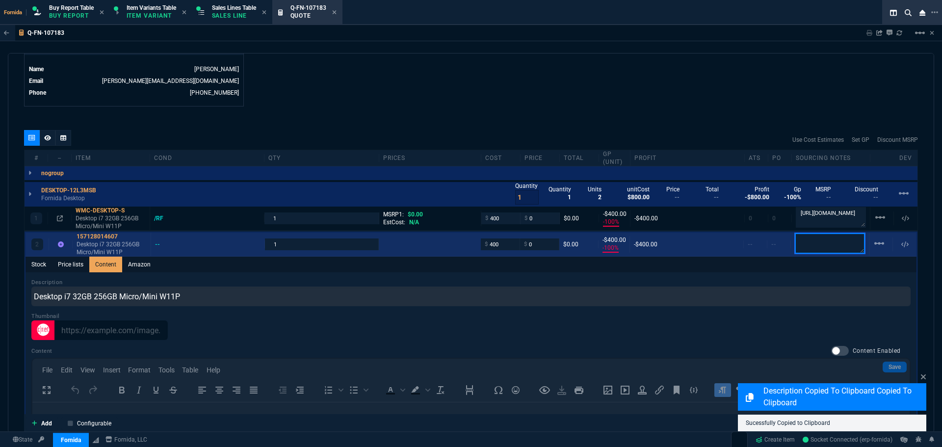
drag, startPoint x: 816, startPoint y: 256, endPoint x: 815, endPoint y: 240, distance: 16.2
click at [815, 242] on textarea at bounding box center [829, 243] width 70 height 21
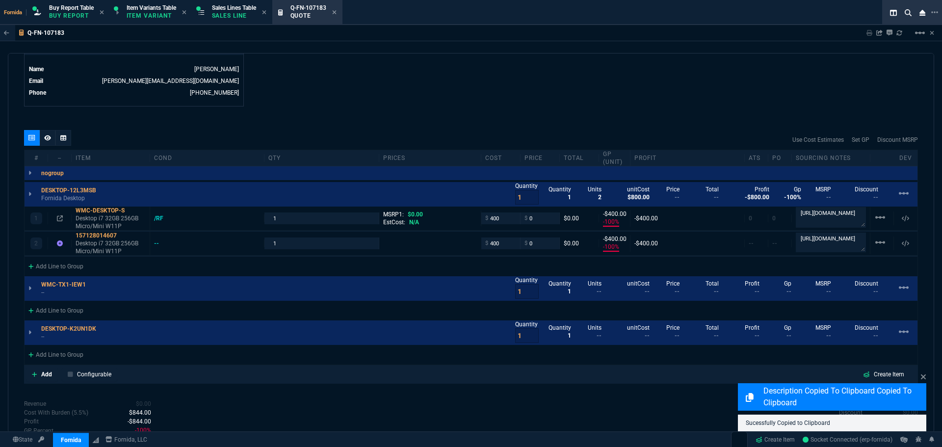
scroll to position [219, 0]
type textarea "[URL][DOMAIN_NAME]"
type input "-100"
type input "-400"
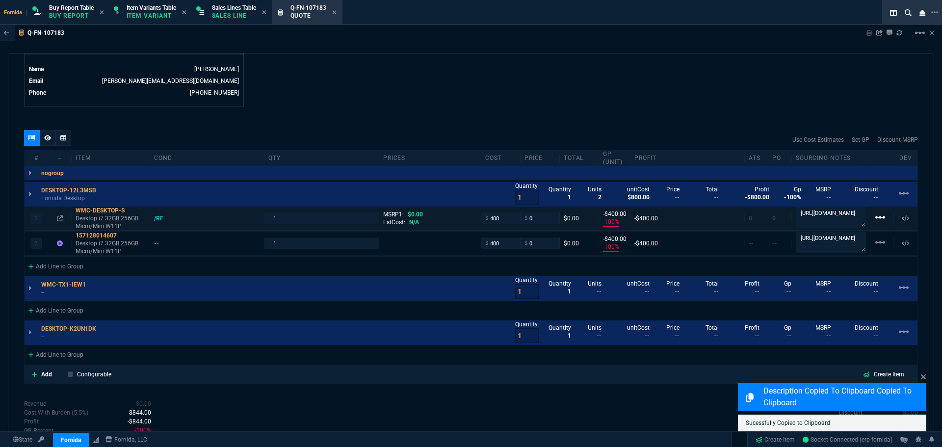
click at [876, 225] on nx-icon "linear_scale" at bounding box center [880, 221] width 12 height 7
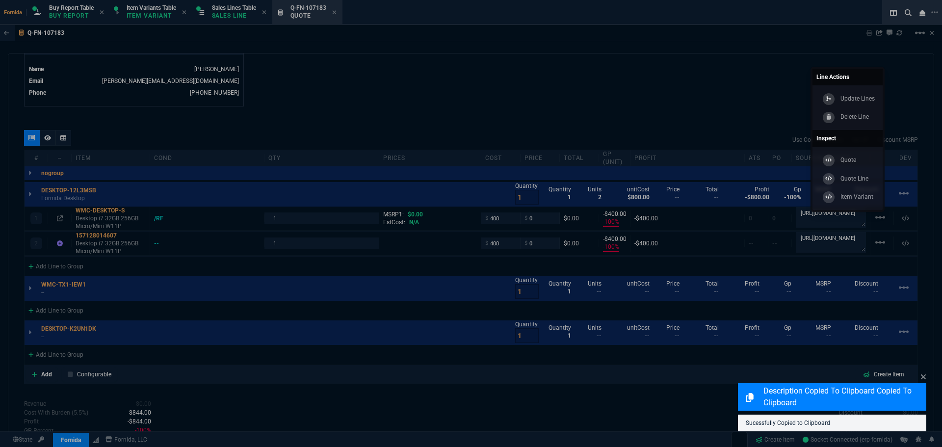
click at [845, 119] on p "Delete Line" at bounding box center [854, 116] width 28 height 9
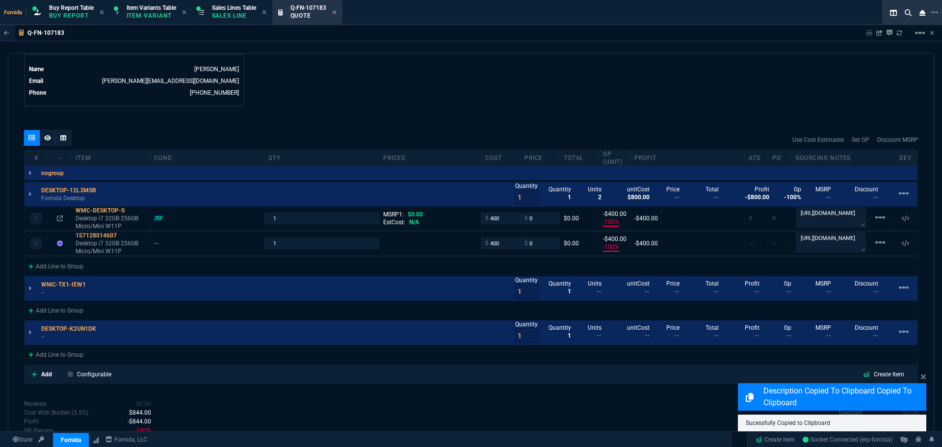
drag, startPoint x: 526, startPoint y: 52, endPoint x: 442, endPoint y: 117, distance: 105.9
click at [527, 52] on div "Q-FN-107183 Sharing Q-FN-107183 Link Dev Link Share on Teams linear_scale quote…" at bounding box center [471, 252] width 942 height 455
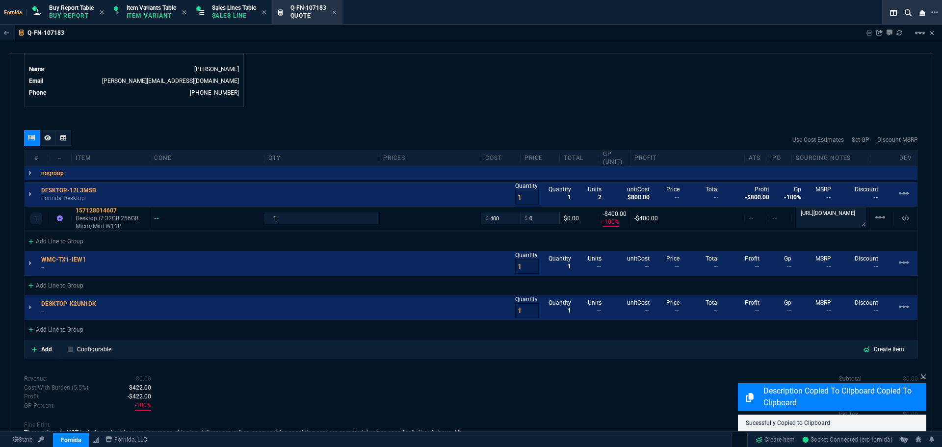
type input "-100"
type input "-400"
click at [543, 217] on input "0" at bounding box center [539, 217] width 31 height 11
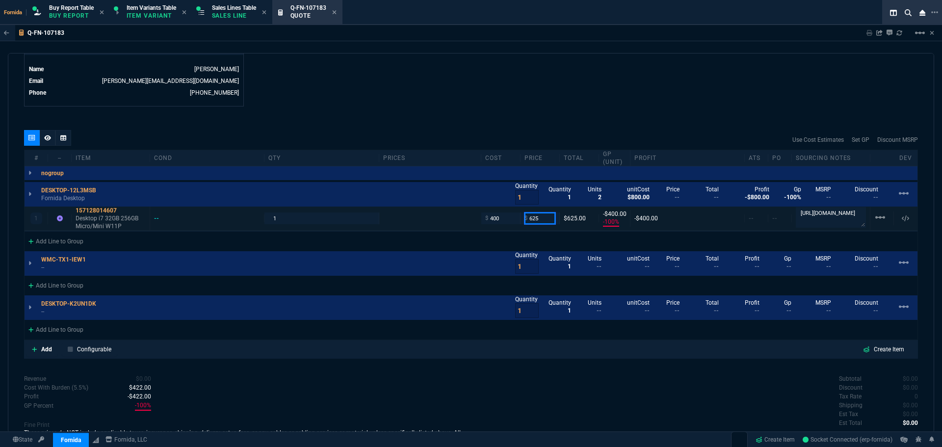
type input "625"
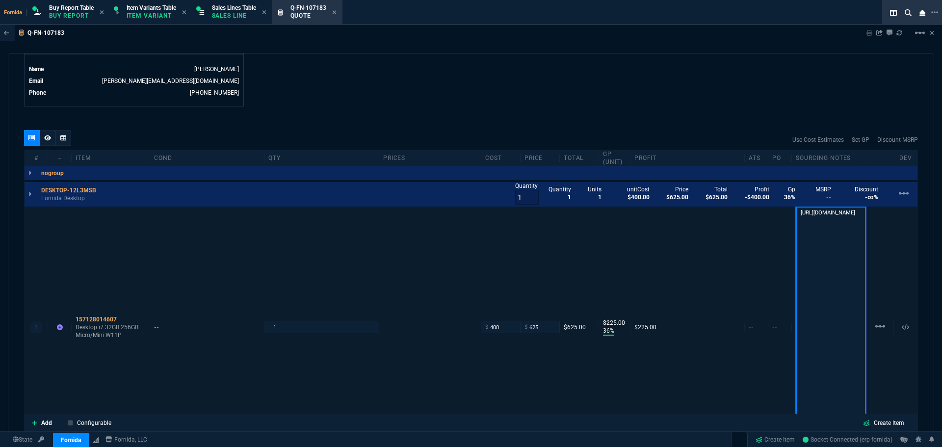
scroll to position [1, 0]
type input "36"
type input "225"
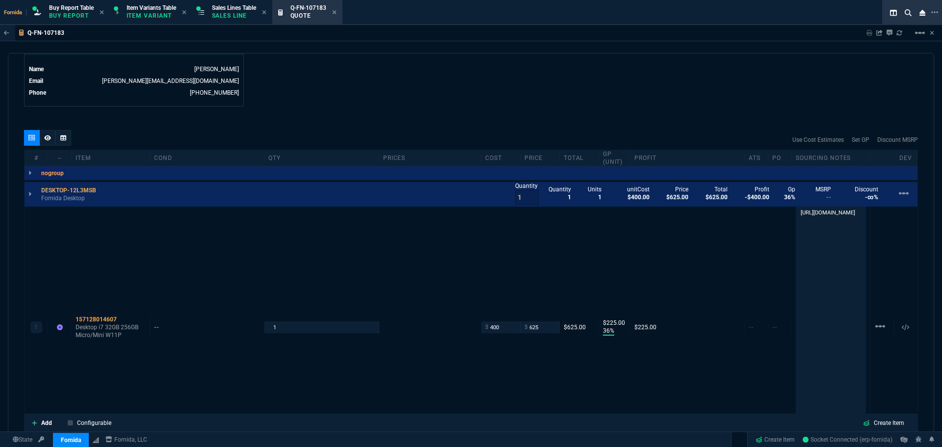
click at [496, 44] on div "Q-FN-107183 Sharing Q-FN-107183 Link Dev Link Share on Teams linear_scale quote…" at bounding box center [471, 252] width 942 height 455
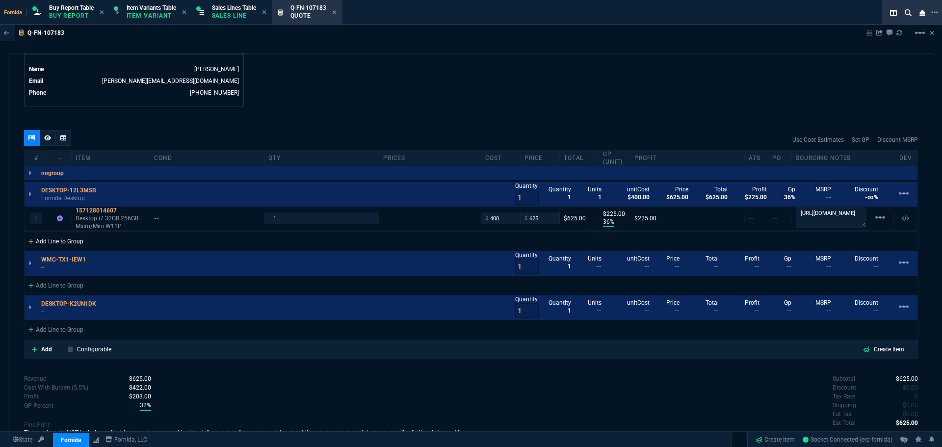
click at [61, 240] on div "Add Line to Group" at bounding box center [56, 240] width 63 height 18
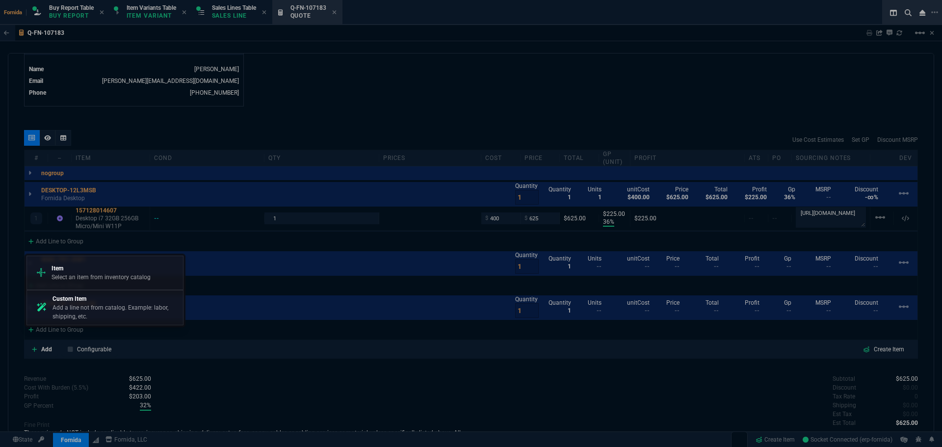
click at [88, 278] on p "Select an item from inventory catalog" at bounding box center [100, 277] width 99 height 9
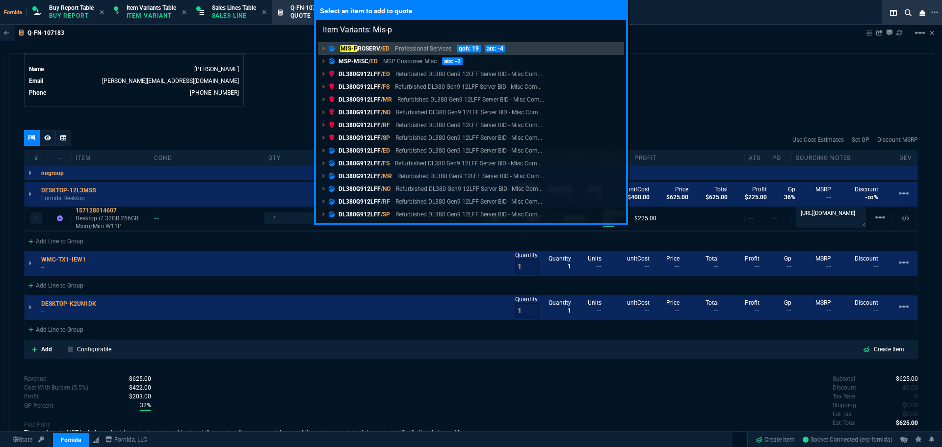
type input "Item Variants: Mis-pr"
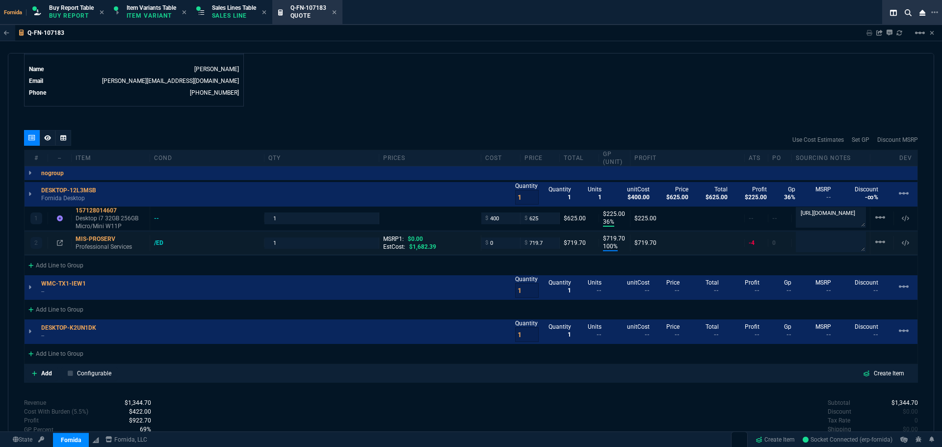
click at [534, 245] on input "719.7" at bounding box center [539, 242] width 31 height 11
type input "36"
type input "225"
type input "100"
type input "720"
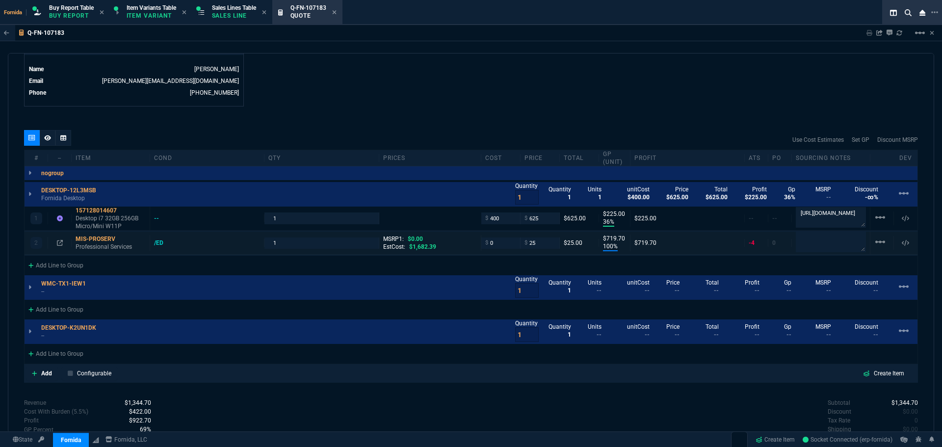
type input "250"
click at [105, 245] on p "Professional Services" at bounding box center [111, 246] width 70 height 8
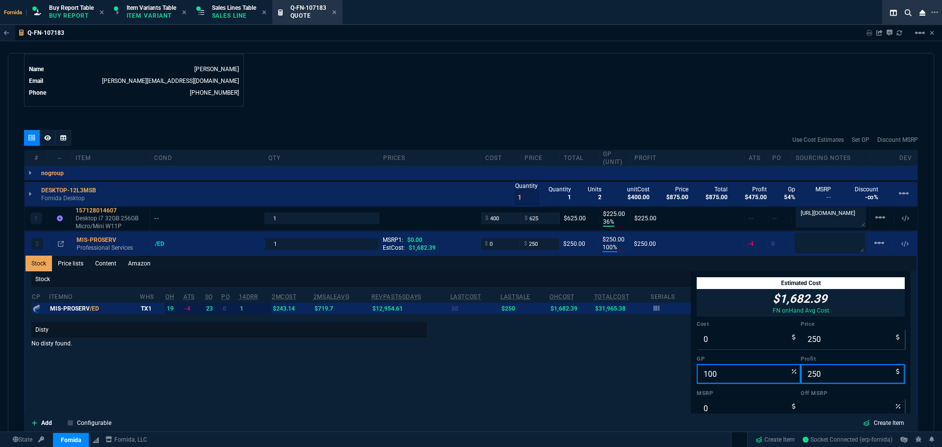
click at [112, 269] on link "Content" at bounding box center [105, 263] width 33 height 16
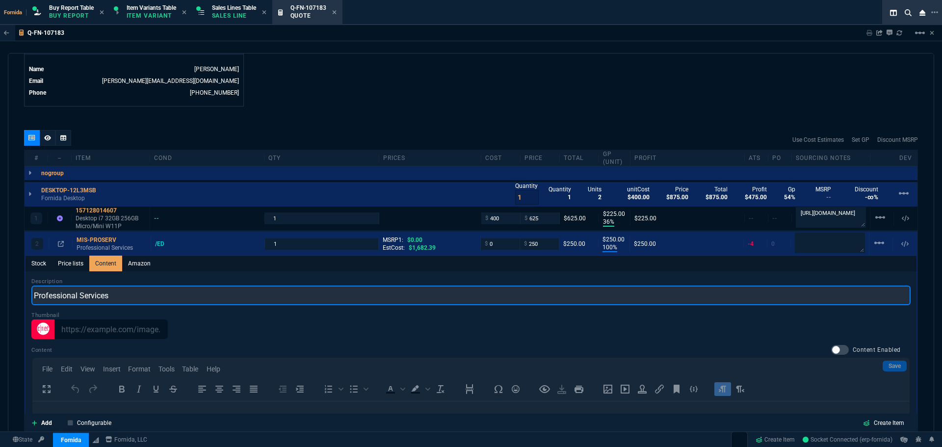
scroll to position [0, 0]
click at [121, 296] on input "Professional Services" at bounding box center [470, 295] width 879 height 20
type input "New Device Setup"
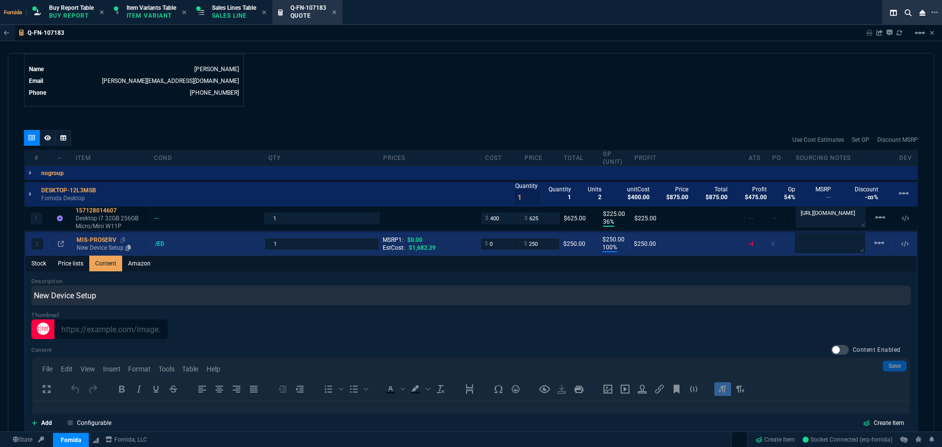
click at [91, 252] on p "New Device Setup" at bounding box center [112, 248] width 70 height 8
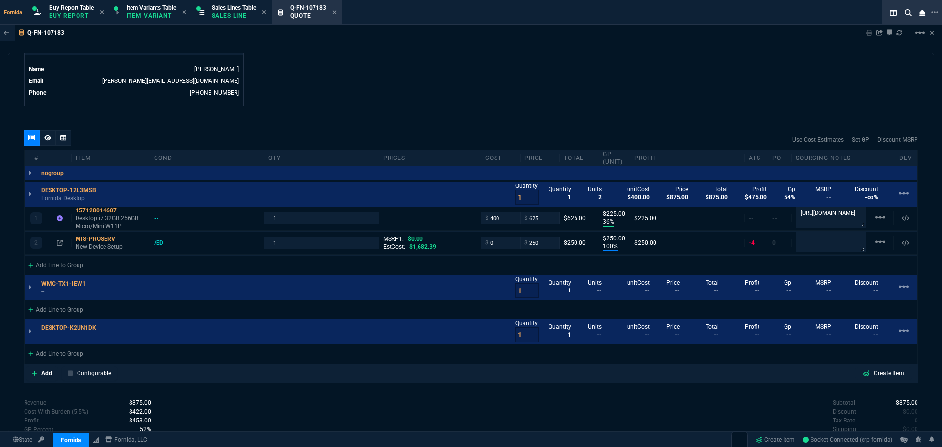
type input "100"
type input "250"
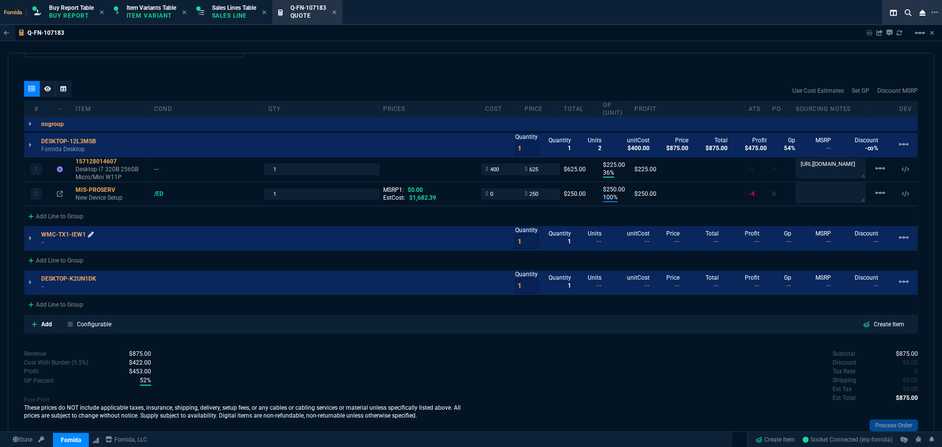
drag, startPoint x: 80, startPoint y: 232, endPoint x: 90, endPoint y: 232, distance: 9.8
click at [80, 232] on p "WMC-TX1-IEW1" at bounding box center [67, 234] width 52 height 8
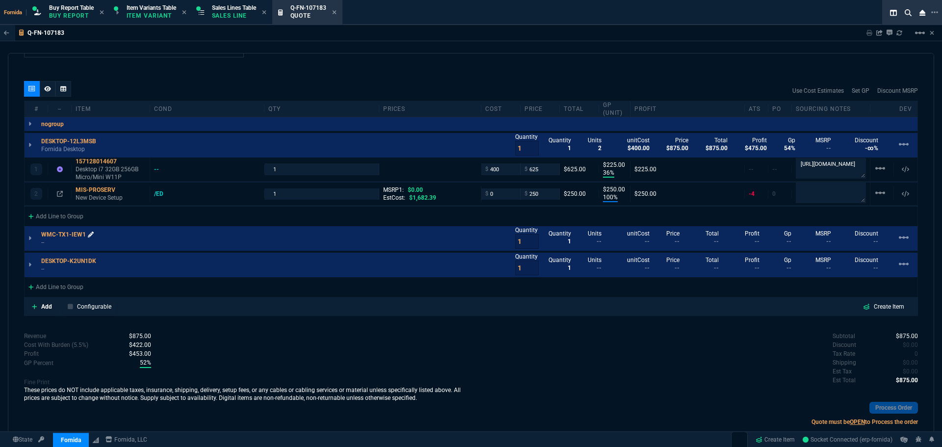
click at [90, 232] on icon at bounding box center [91, 234] width 6 height 6
click at [776, 442] on link "Create Item" at bounding box center [774, 439] width 47 height 15
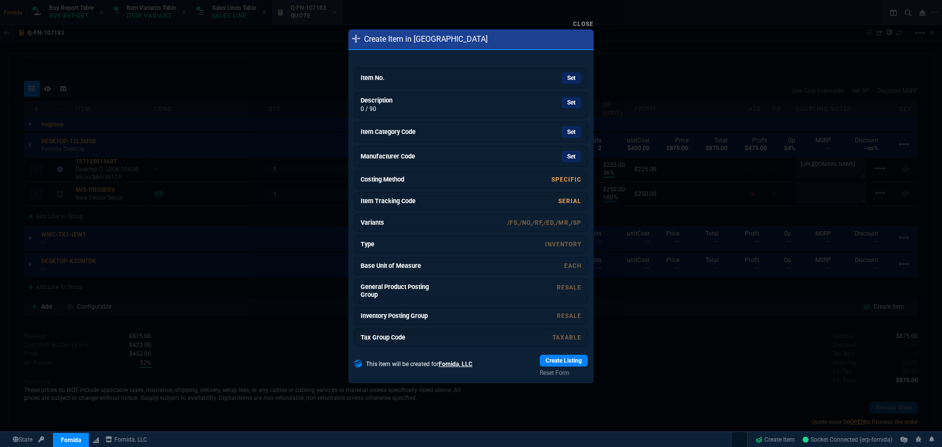
click at [581, 28] on div "Close" at bounding box center [470, 24] width 245 height 12
click at [579, 25] on link "Close" at bounding box center [583, 24] width 21 height 7
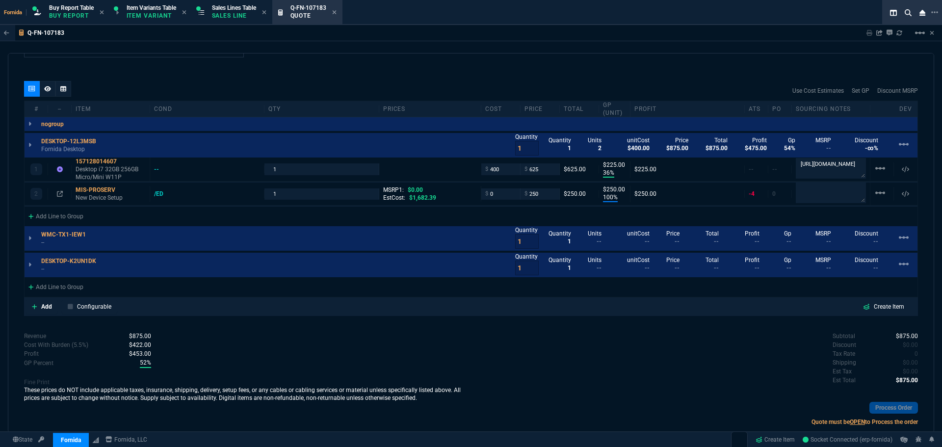
click at [426, 50] on div "Q-FN-107183 Sharing Q-FN-107183 Link Dev Link Share on Teams linear_scale quote…" at bounding box center [471, 252] width 942 height 455
click at [898, 239] on mat-icon "linear_scale" at bounding box center [903, 237] width 12 height 12
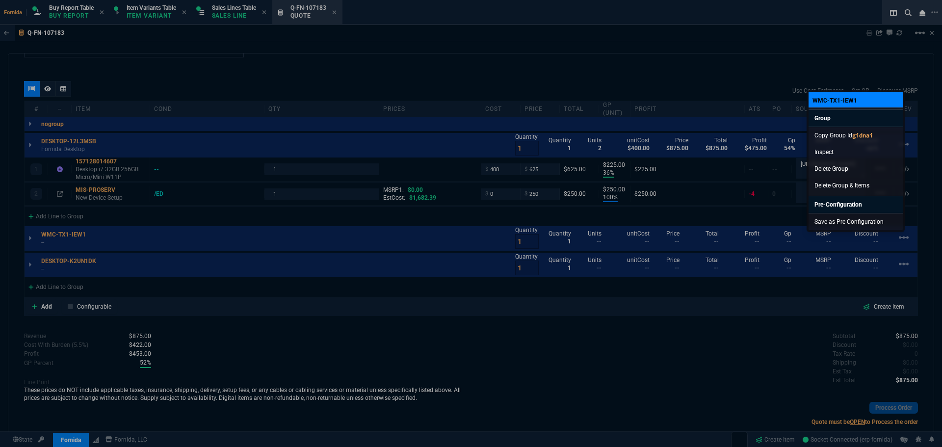
click at [854, 141] on link "Copy Group Id gidnai" at bounding box center [855, 135] width 94 height 17
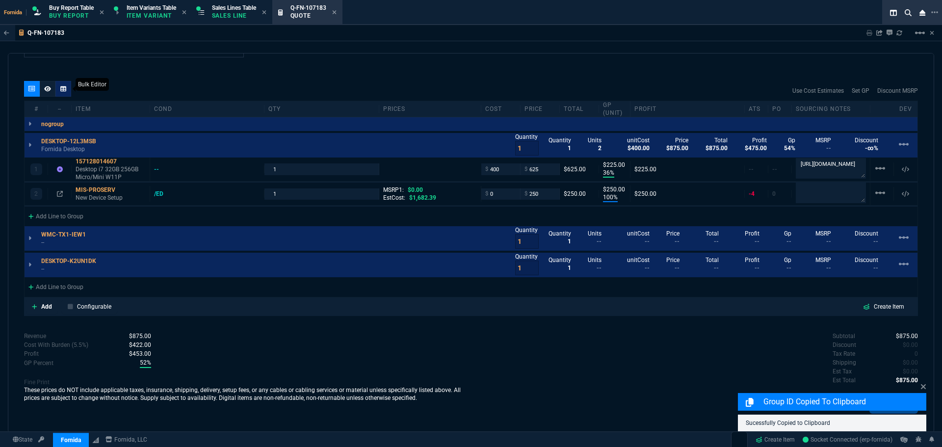
click at [62, 89] on icon at bounding box center [63, 88] width 6 height 5
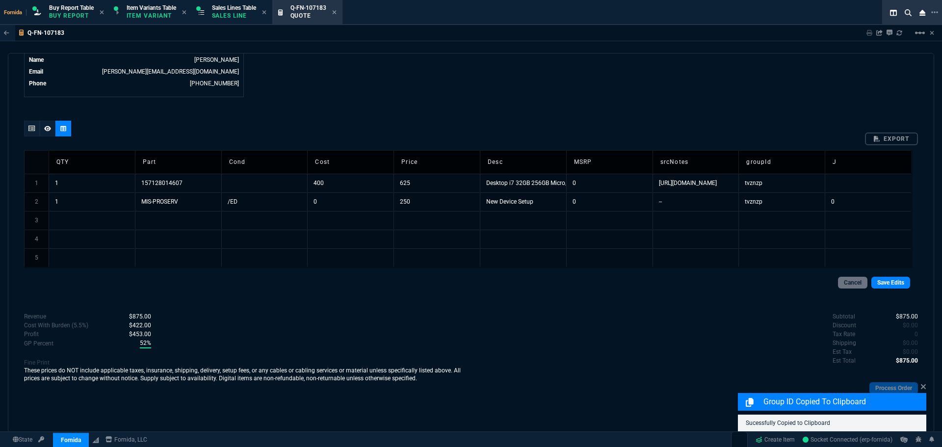
scroll to position [500, 0]
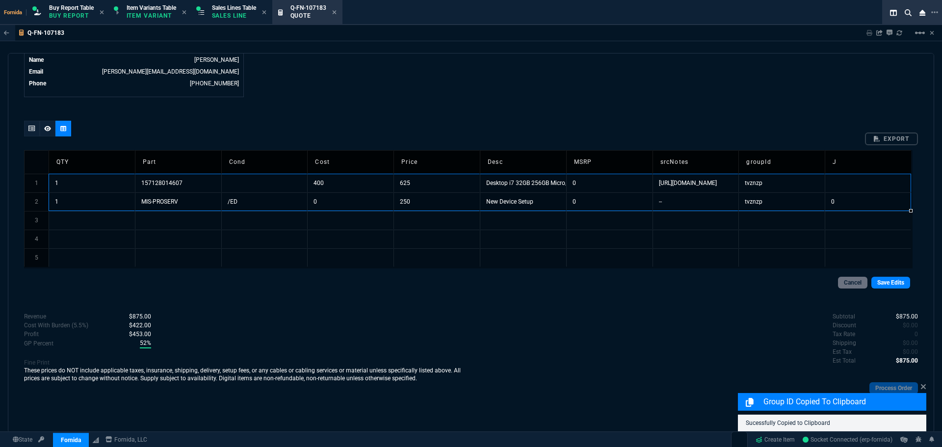
drag, startPoint x: 102, startPoint y: 183, endPoint x: 733, endPoint y: 200, distance: 631.8
click at [842, 200] on tbody "1 1 157128014607 400 625 Desktop i7 32GB 256GB Micro/Mini W11P 0 [URL][DOMAIN_N…" at bounding box center [467, 220] width 887 height 93
type textarea "1 157128014607 400 625 Desktop i7 32GB 256GB Micro/Mini W11P 0 [URL][DOMAIN_NAM…"
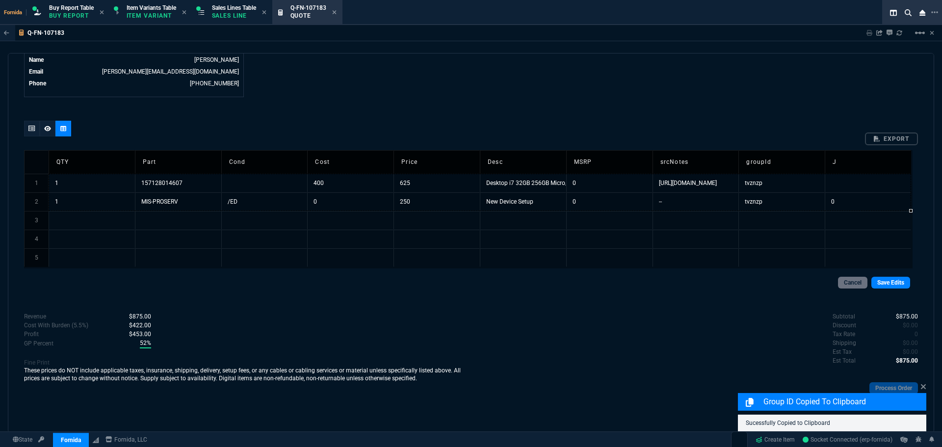
drag, startPoint x: 127, startPoint y: 226, endPoint x: 285, endPoint y: 215, distance: 158.2
click at [127, 225] on td at bounding box center [92, 220] width 86 height 19
click at [879, 273] on div "Cancel Save Edits" at bounding box center [470, 282] width 893 height 28
click at [884, 281] on link "Save Edits" at bounding box center [890, 283] width 39 height 12
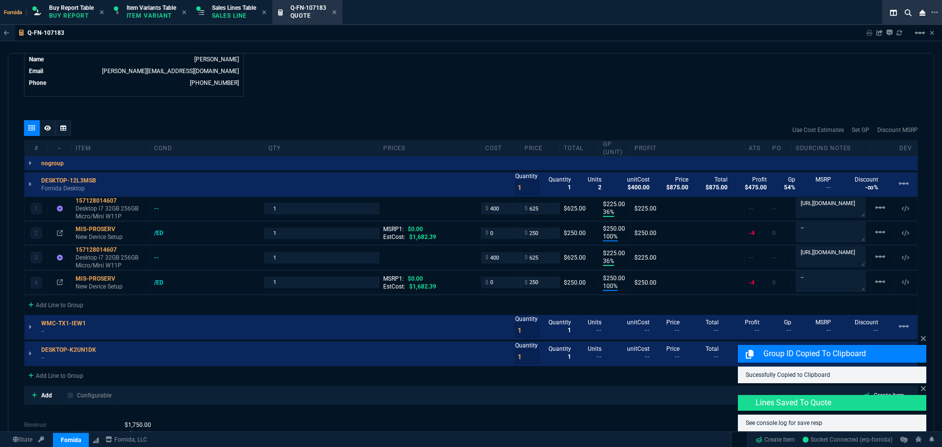
click at [716, 118] on div "quote Q-FN-107183 [PERSON_NAME] draft Fornida, LLC [STREET_ADDRESS] Details Num…" at bounding box center [471, 243] width 926 height 380
type input "36"
type input "225"
type input "100"
type input "250"
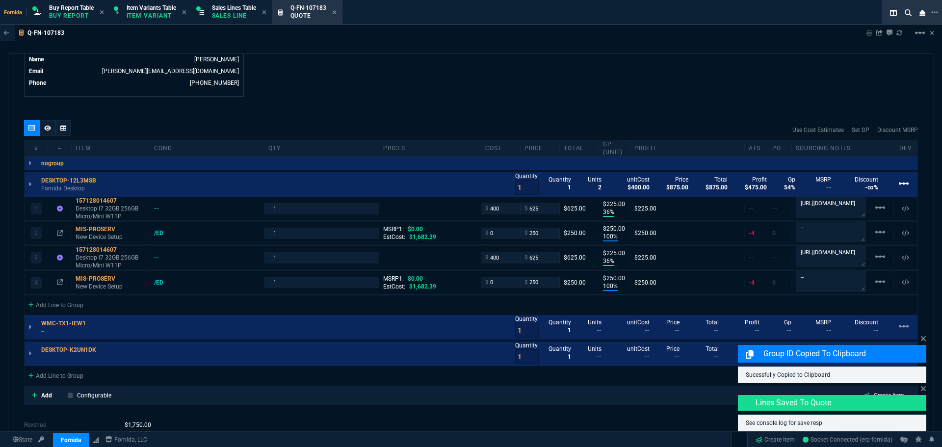
type input "36"
type input "225"
type input "100"
type input "250"
click at [903, 186] on mat-icon "linear_scale" at bounding box center [903, 184] width 12 height 12
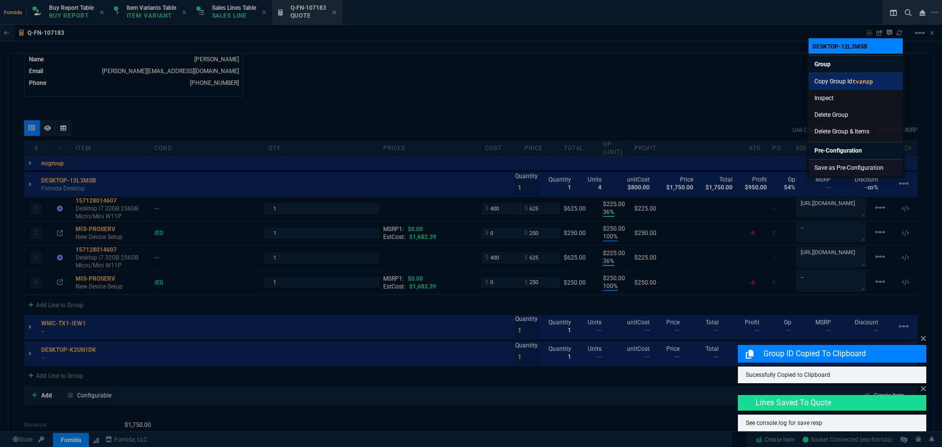
click at [867, 82] on code "tvznzp" at bounding box center [862, 80] width 21 height 7
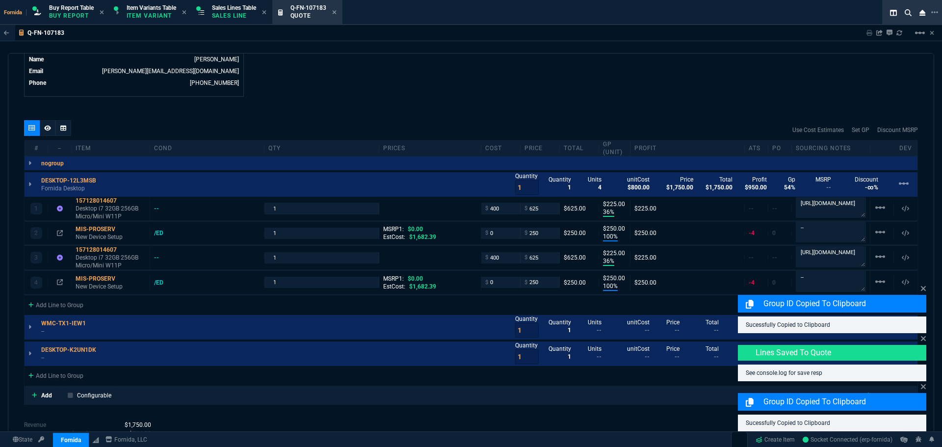
click at [456, 132] on div "Use Cost Estimates Set GP Discount MSRP" at bounding box center [470, 130] width 893 height 20
click at [58, 128] on div at bounding box center [63, 128] width 16 height 16
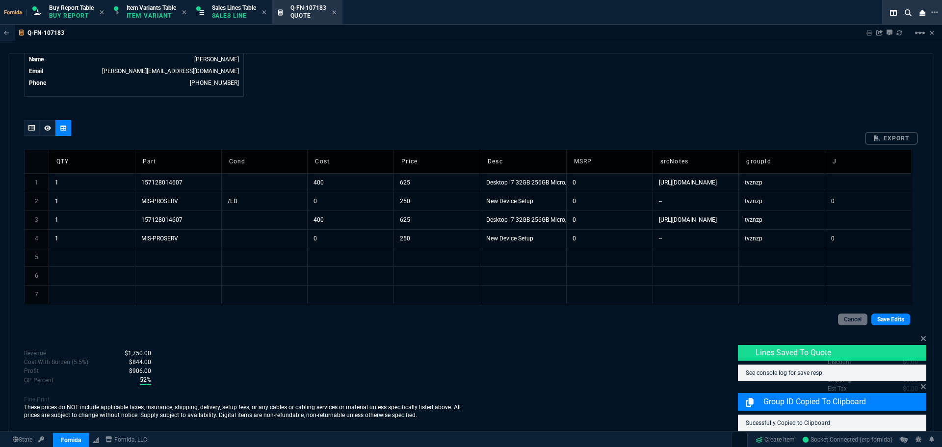
drag, startPoint x: 752, startPoint y: 222, endPoint x: 757, endPoint y: 233, distance: 12.1
click at [753, 222] on td "tvznzp" at bounding box center [781, 219] width 86 height 19
click at [782, 217] on td "tvznzp" at bounding box center [781, 219] width 86 height 19
click at [36, 126] on div at bounding box center [32, 128] width 16 height 16
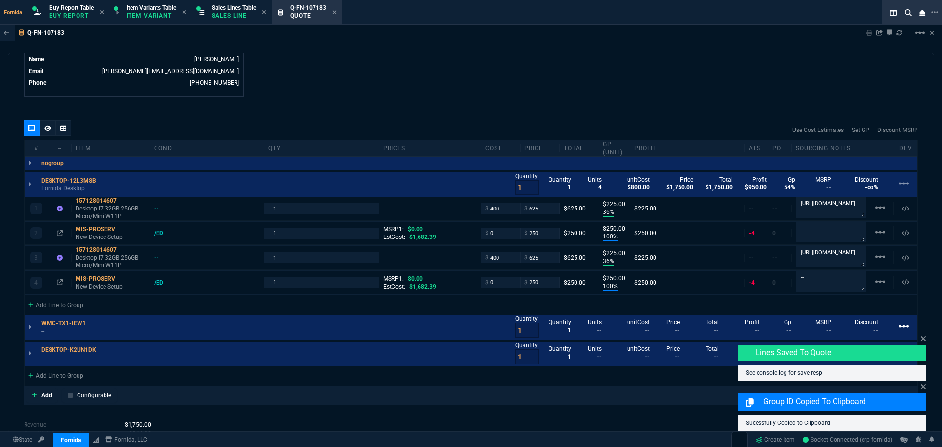
click at [903, 327] on mat-icon "linear_scale" at bounding box center [903, 326] width 12 height 12
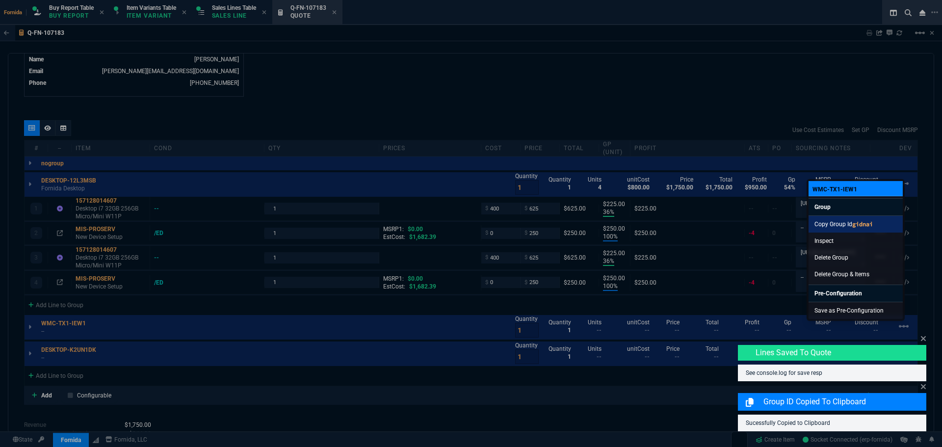
click at [861, 226] on code "gidnai" at bounding box center [862, 223] width 21 height 7
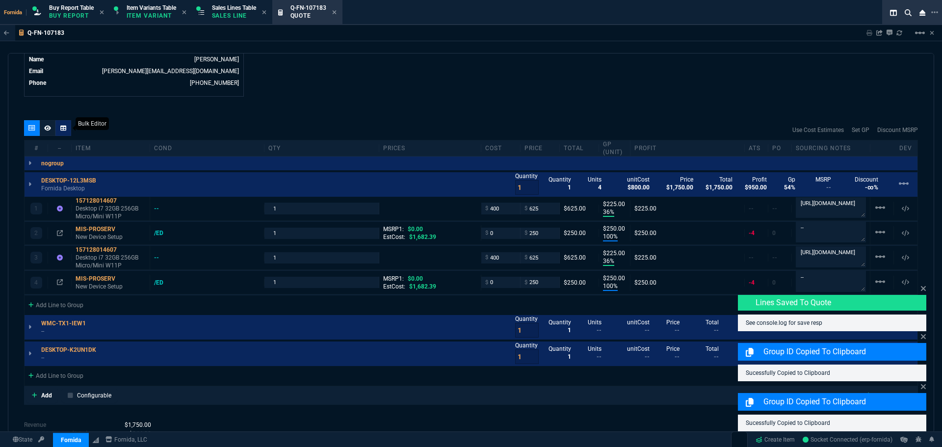
click at [66, 119] on div "quote Q-FN-107183 [PERSON_NAME] draft Fornida, LLC [STREET_ADDRESS] Details Num…" at bounding box center [471, 243] width 926 height 380
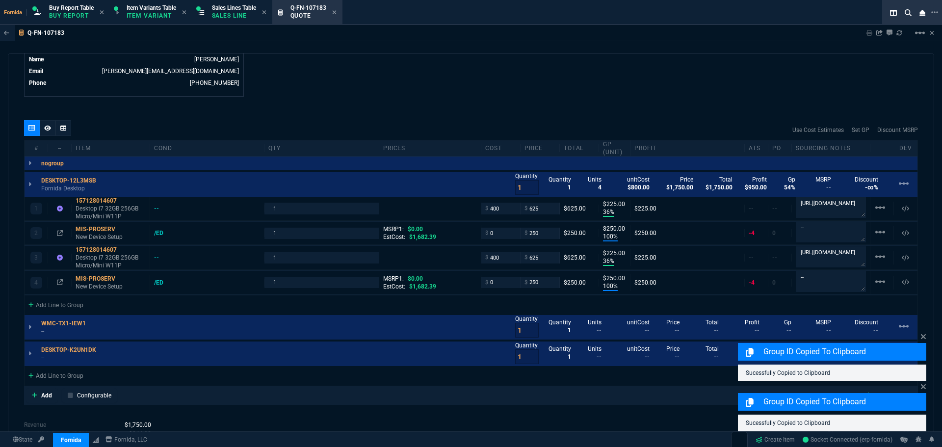
click at [66, 122] on div at bounding box center [63, 128] width 16 height 16
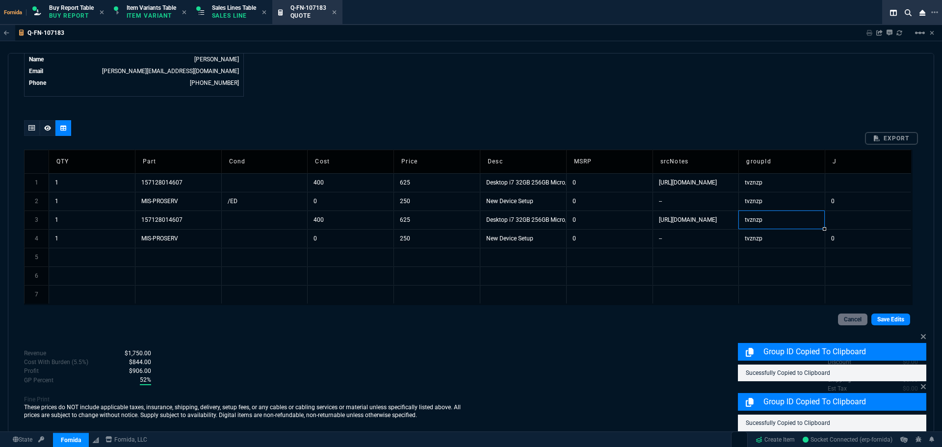
drag, startPoint x: 772, startPoint y: 223, endPoint x: 771, endPoint y: 234, distance: 11.3
click at [772, 224] on td "tvznzp" at bounding box center [781, 219] width 86 height 19
click at [771, 235] on td "tvznzp" at bounding box center [781, 238] width 86 height 19
click at [888, 323] on link "Save Edits" at bounding box center [890, 319] width 39 height 12
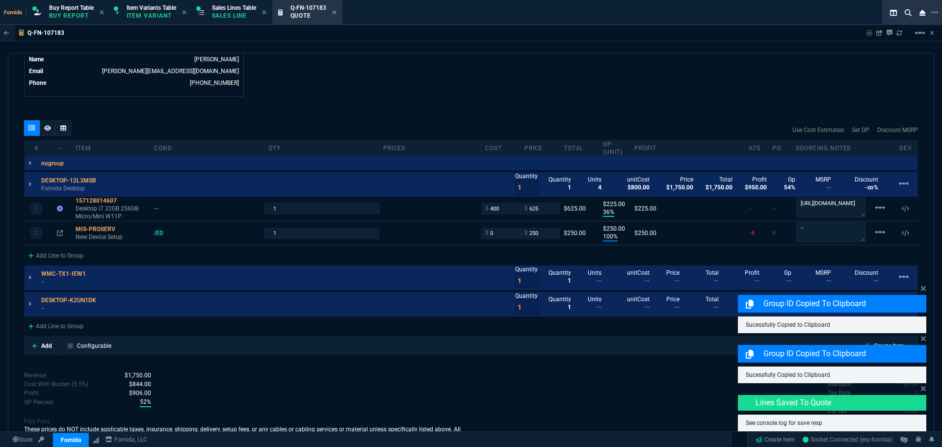
click at [926, 337] on nx-fornida-erp-document "Q-FN-107183 Sharing Q-FN-107183 Link Dev Link Share on Teams linear_scale quote…" at bounding box center [471, 252] width 942 height 455
click at [924, 337] on icon at bounding box center [922, 338] width 5 height 5
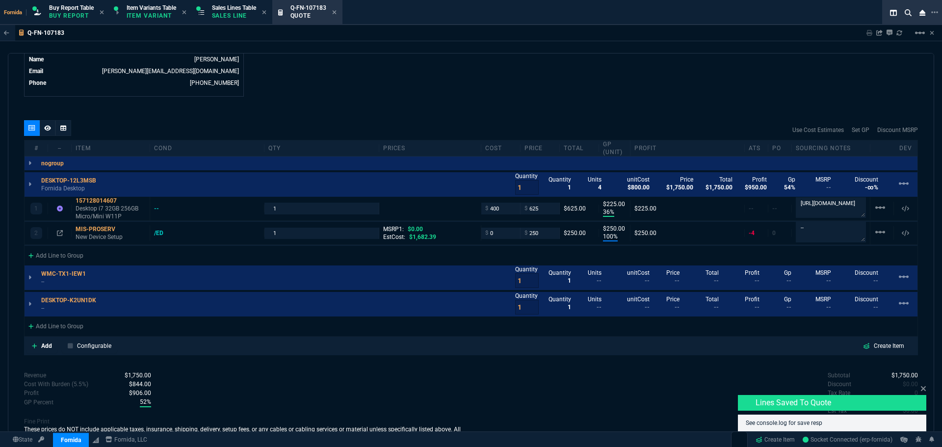
type input "36"
type input "225"
type input "100"
type input "250"
type input "36"
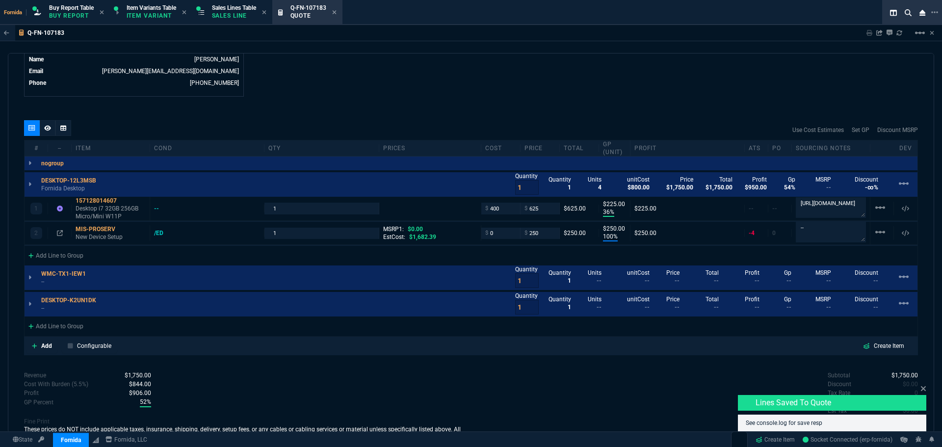
type input "225"
type input "100"
type input "250"
click at [27, 281] on div at bounding box center [30, 278] width 11 height 14
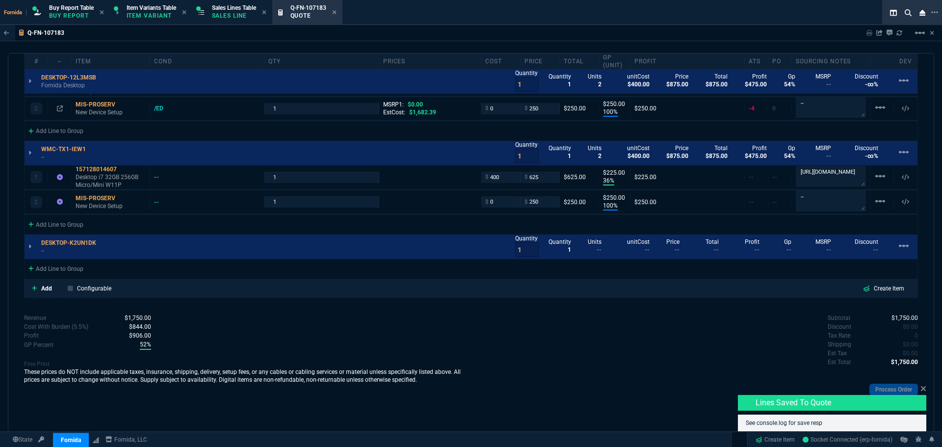
scroll to position [626, 0]
click at [103, 238] on icon at bounding box center [101, 241] width 6 height 6
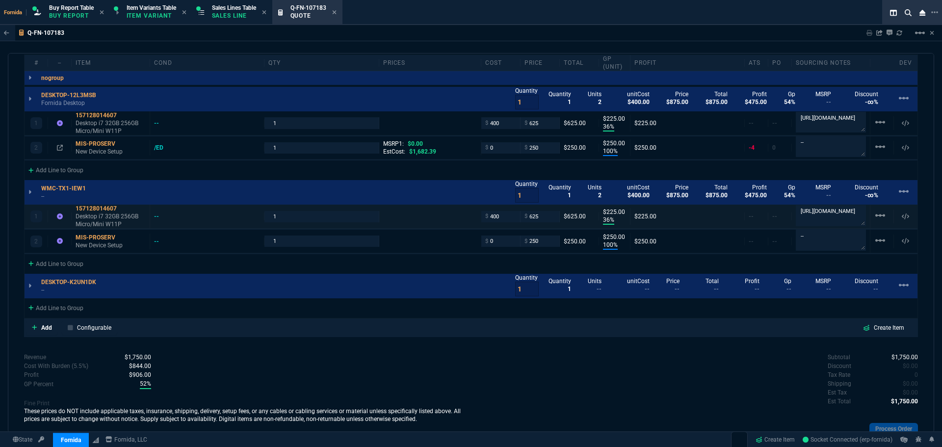
scroll to position [528, 0]
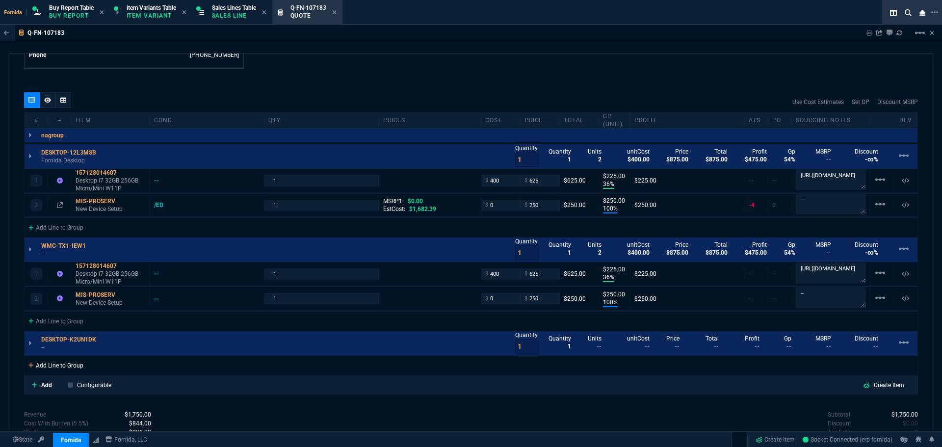
click at [71, 366] on div "Add Line to Group" at bounding box center [56, 365] width 63 height 18
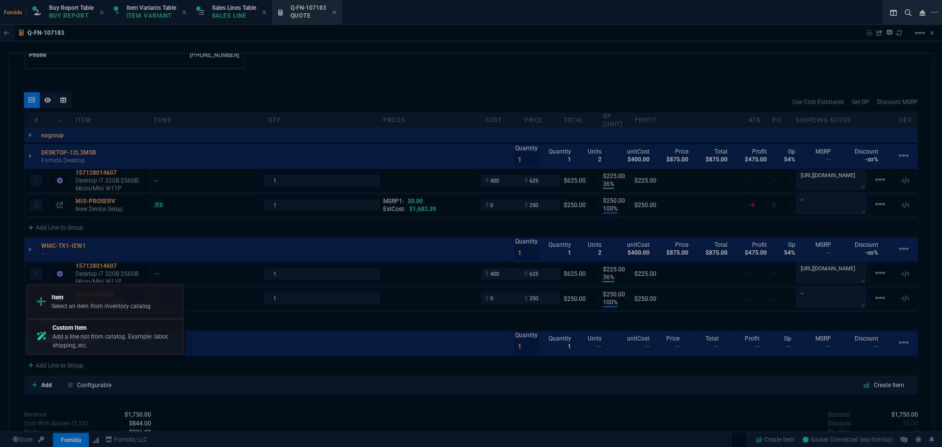
click at [109, 431] on div at bounding box center [471, 223] width 942 height 447
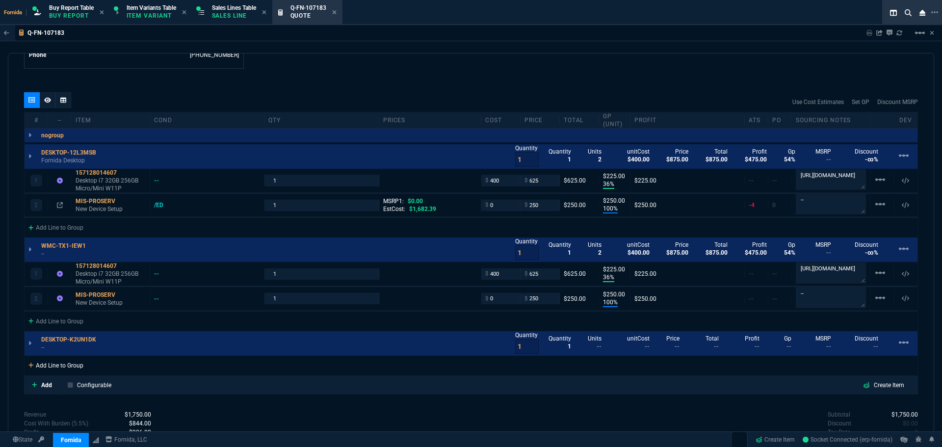
click at [72, 358] on div "Add Line to Group" at bounding box center [56, 365] width 63 height 18
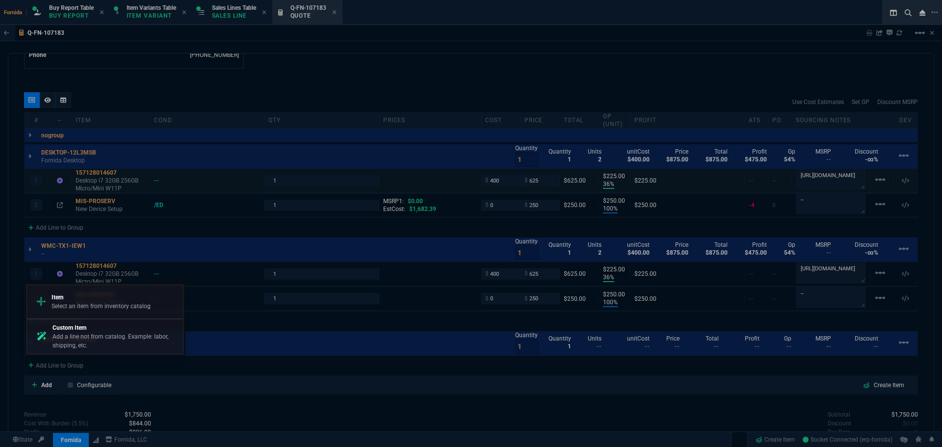
click at [99, 340] on p "Add a line not from catalog. Example: labor, shipping, etc." at bounding box center [115, 341] width 127 height 18
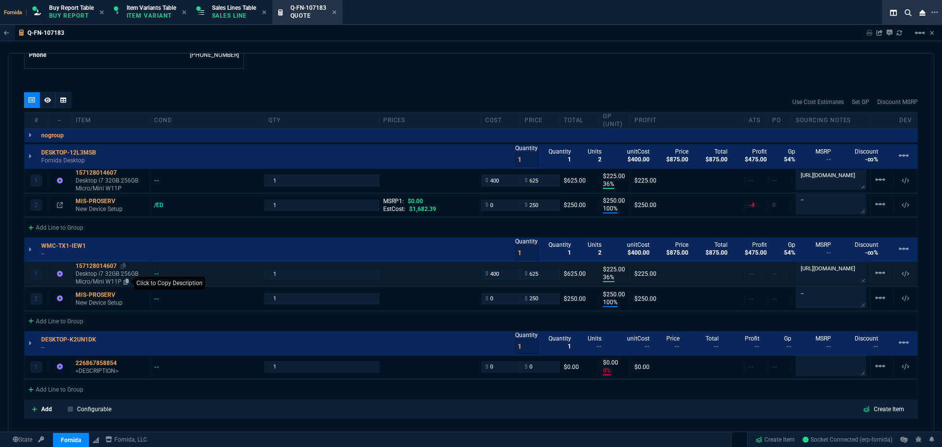
type input "36"
type input "225"
type input "100"
type input "250"
type input "36"
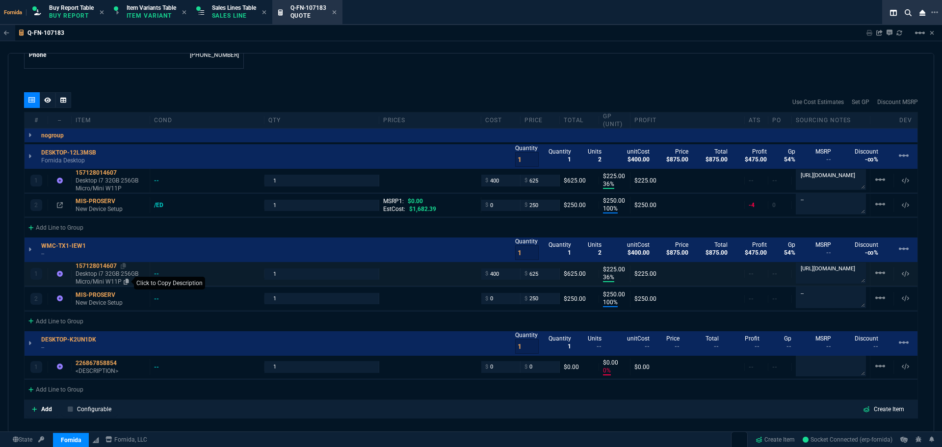
type input "225"
type input "100"
type input "250"
type input "0"
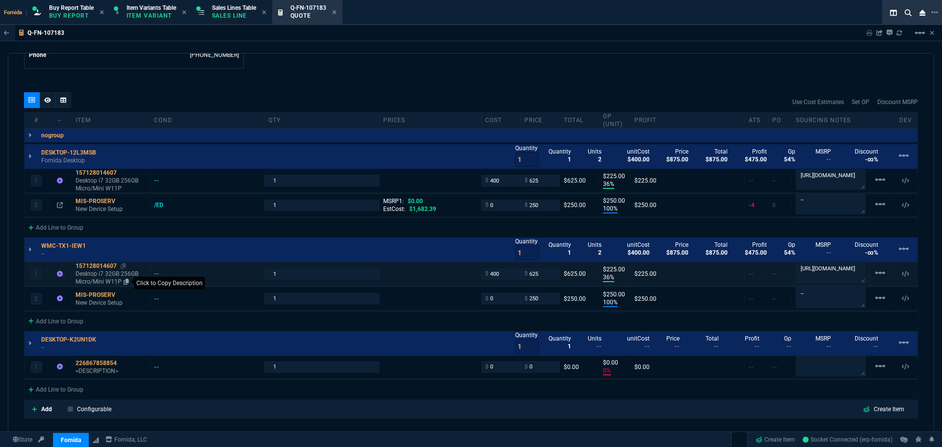
scroll to position [626, 0]
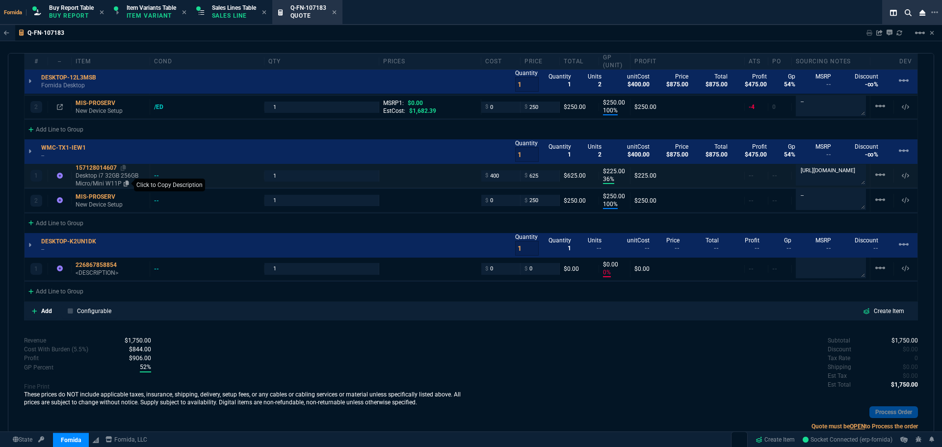
click at [126, 183] on icon at bounding box center [126, 183] width 5 height 6
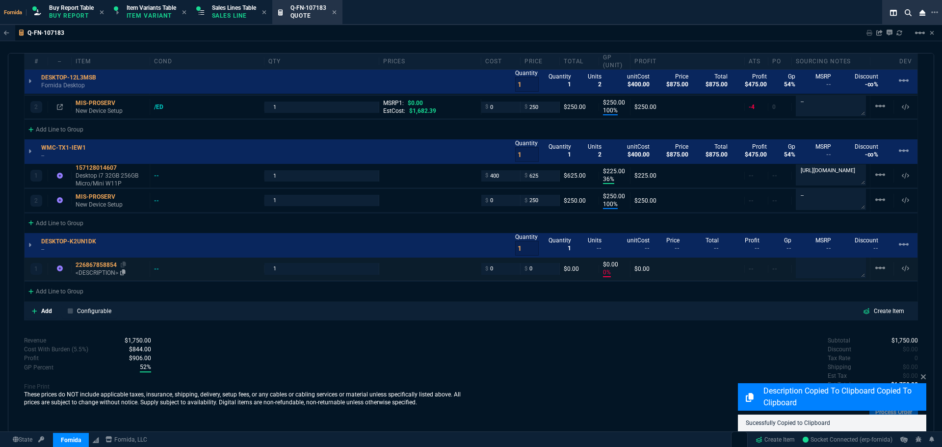
click at [99, 265] on div "226867858854" at bounding box center [111, 265] width 70 height 8
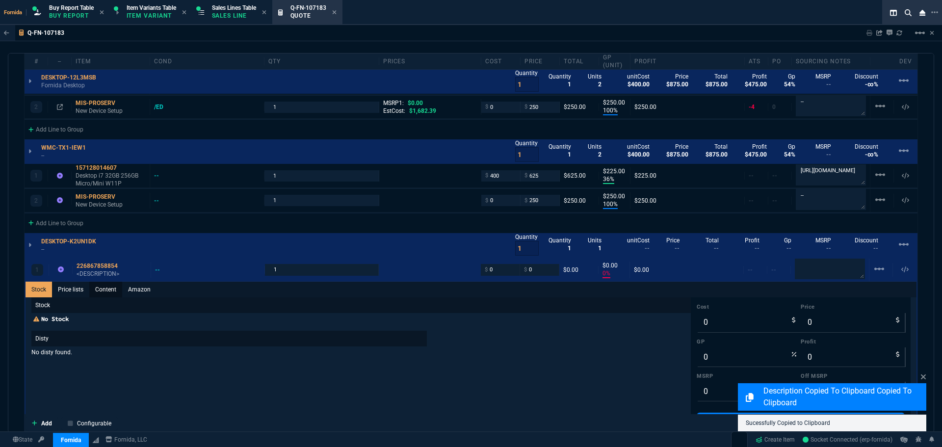
click at [102, 284] on link "Content" at bounding box center [105, 289] width 33 height 16
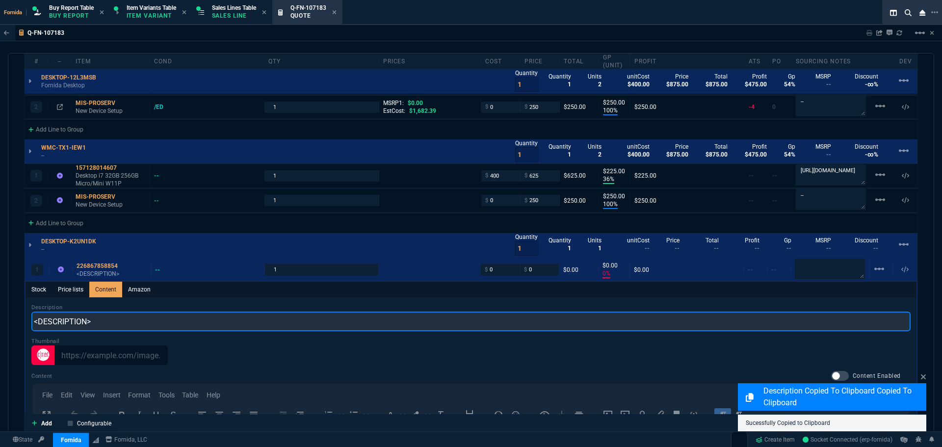
click at [114, 313] on input "<DESCRIPTION>" at bounding box center [470, 321] width 879 height 20
paste input "Desktop i7 32GB 256GB Micro/Mini W11P"
click at [149, 322] on input "Desktop i7 32GB 256GB Micro/Mini W11P" at bounding box center [470, 321] width 879 height 20
drag, startPoint x: 155, startPoint y: 322, endPoint x: 122, endPoint y: 323, distance: 32.9
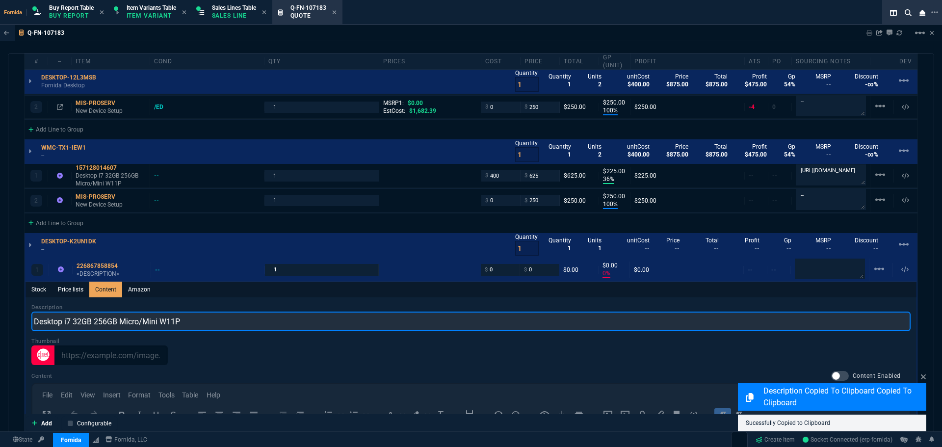
click at [122, 323] on input "Desktop i7 32GB 256GB Micro/Mini W11P" at bounding box center [470, 321] width 879 height 20
click at [135, 326] on input "Desktop i7 32GB 256GB SFFi W11P" at bounding box center [470, 321] width 879 height 20
type input "Desktop i7 32GB 256GB SFF W11P"
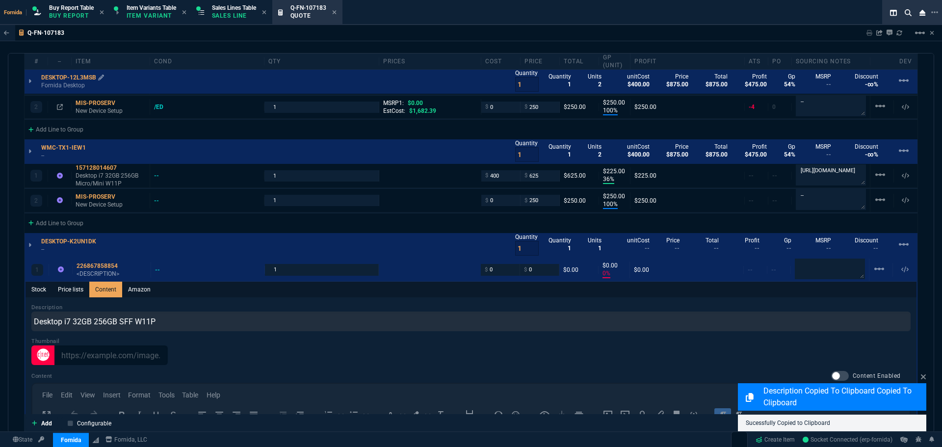
click at [69, 81] on p "DESKTOP-12L3MSB" at bounding box center [72, 78] width 63 height 8
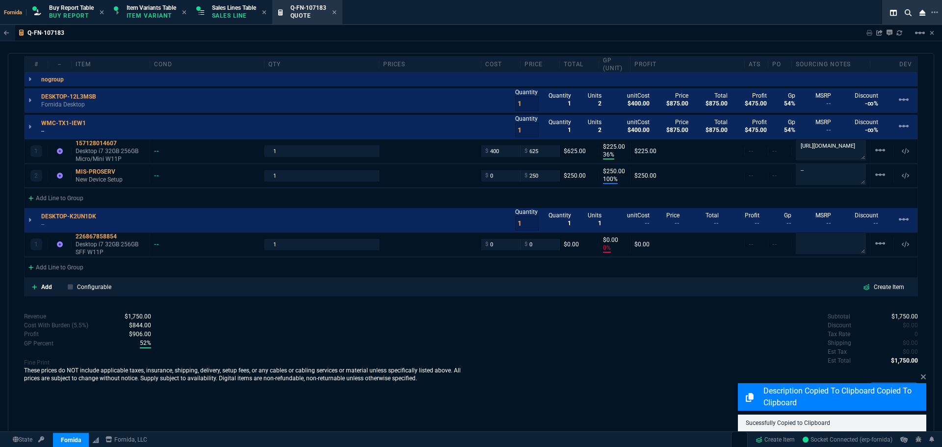
type input "0"
click at [28, 102] on div at bounding box center [30, 101] width 11 height 14
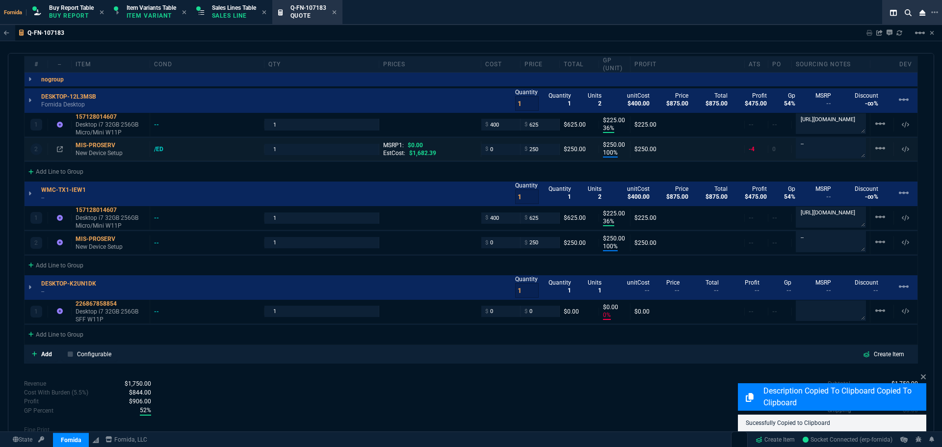
scroll to position [626, 0]
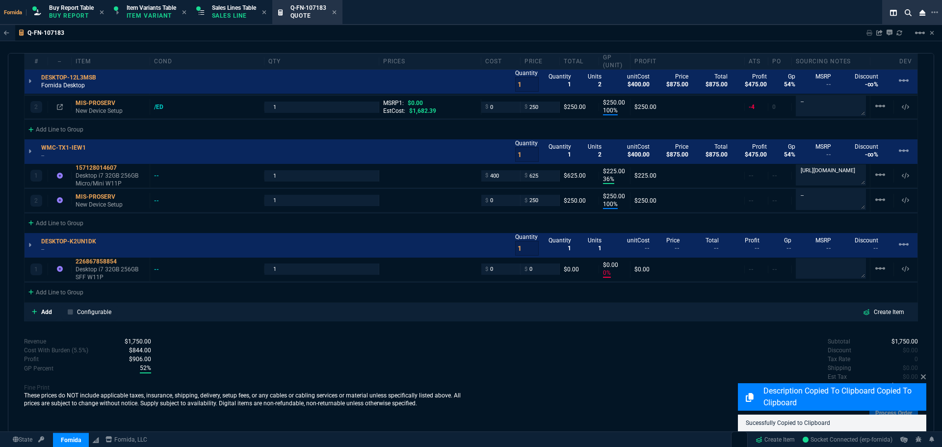
click at [71, 83] on p "Fornida Desktop" at bounding box center [71, 85] width 61 height 8
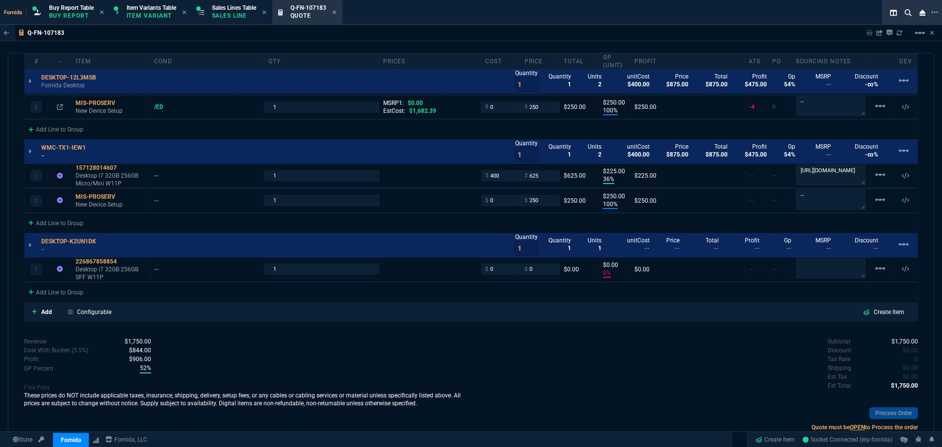
click at [48, 158] on p "--" at bounding box center [66, 156] width 51 height 8
click at [41, 251] on p "--" at bounding box center [71, 249] width 61 height 8
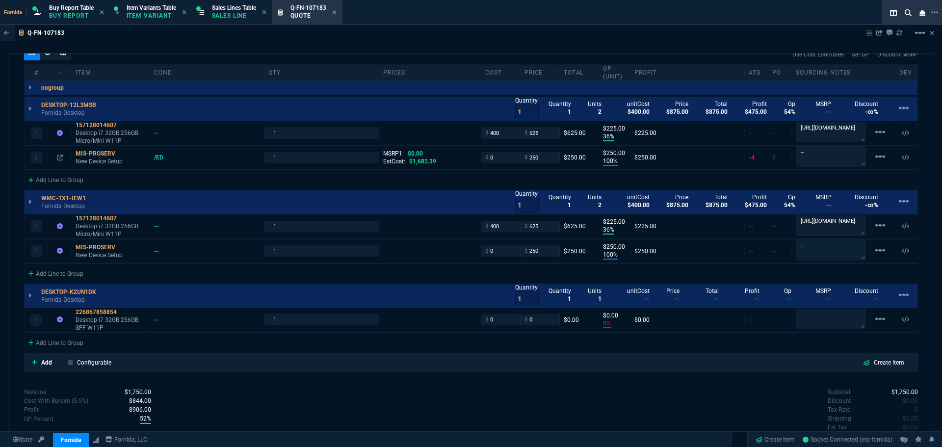
scroll to position [528, 0]
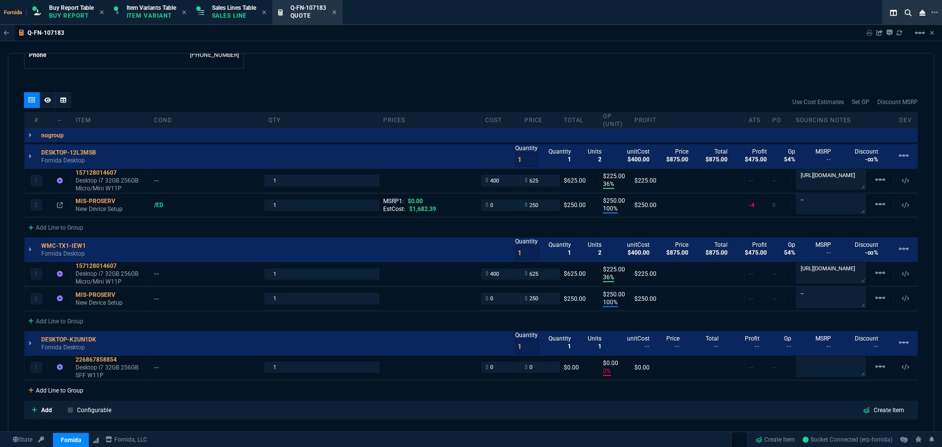
click at [51, 394] on div "Add Line to Group" at bounding box center [56, 390] width 63 height 18
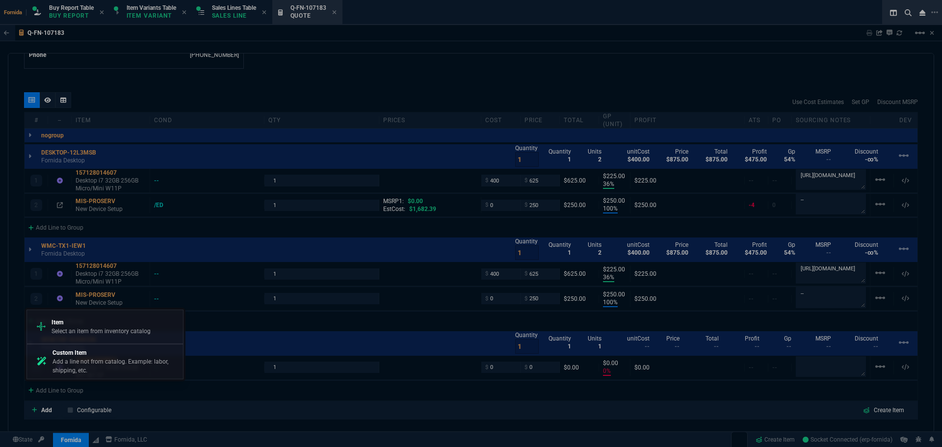
click at [93, 332] on p "Select an item from inventory catalog" at bounding box center [100, 331] width 99 height 9
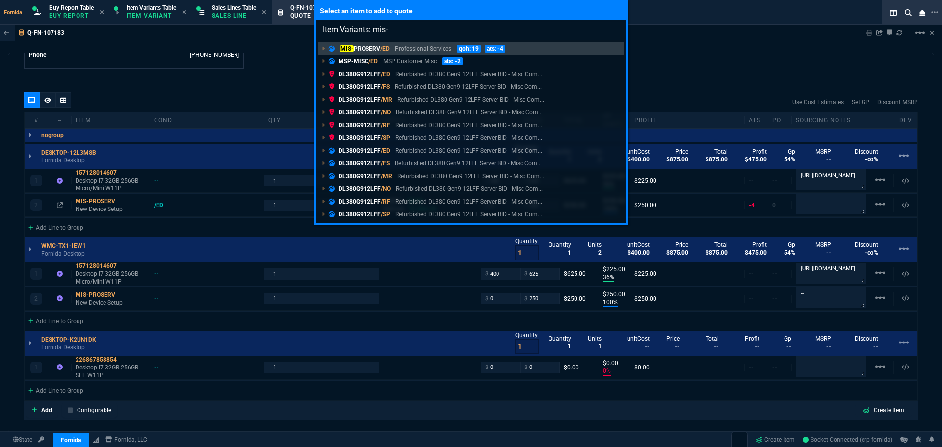
type input "Item Variants: mis-"
click at [370, 49] on p "MIS- PROSERV /ED" at bounding box center [359, 48] width 61 height 9
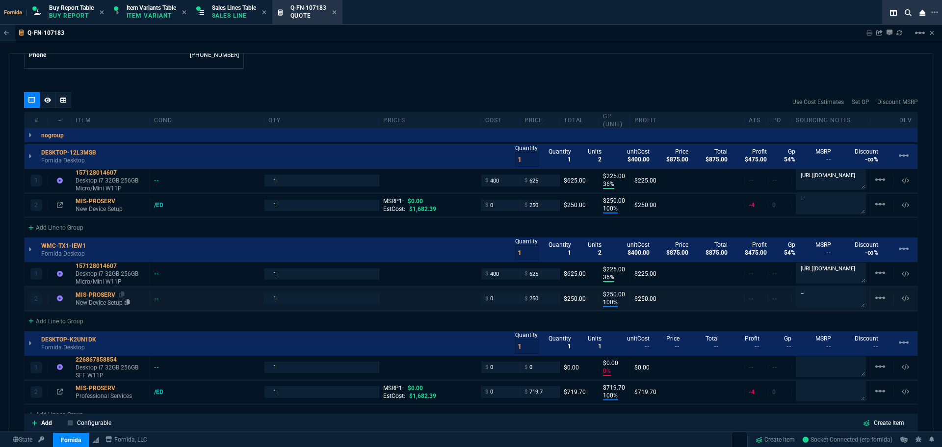
type input "36"
type input "225"
type input "100"
type input "250"
type input "36"
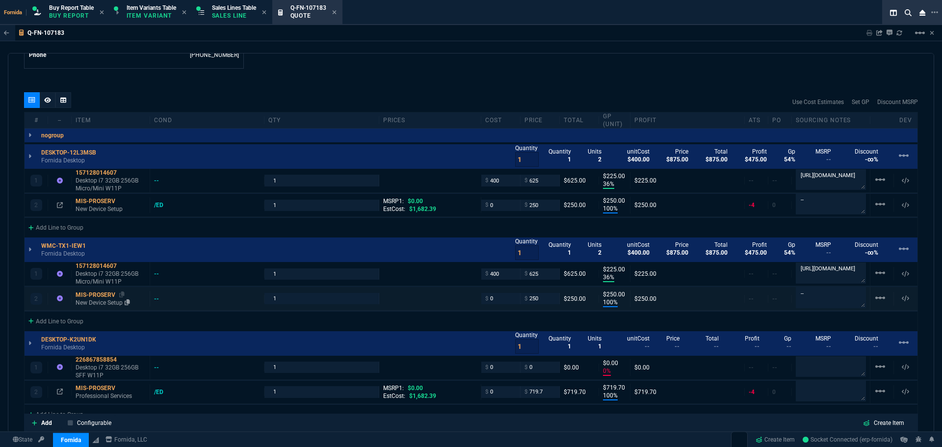
type input "225"
type input "100"
type input "250"
type input "0"
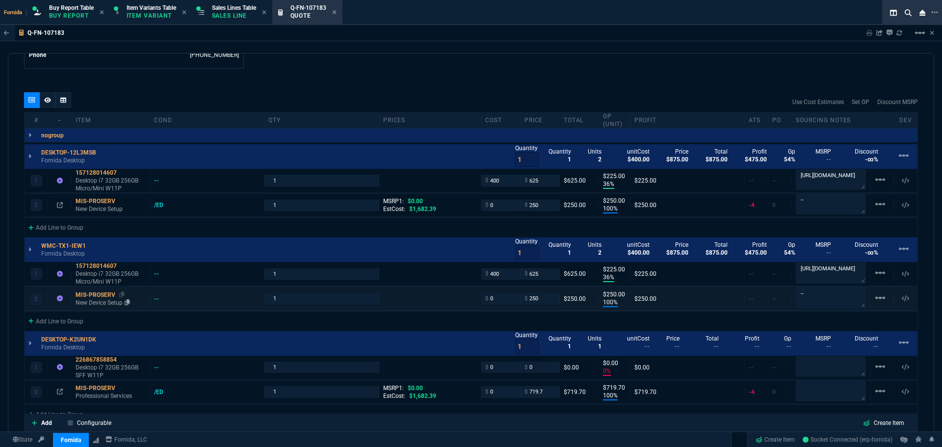
type input "100"
type input "720"
click at [128, 305] on icon at bounding box center [127, 302] width 5 height 6
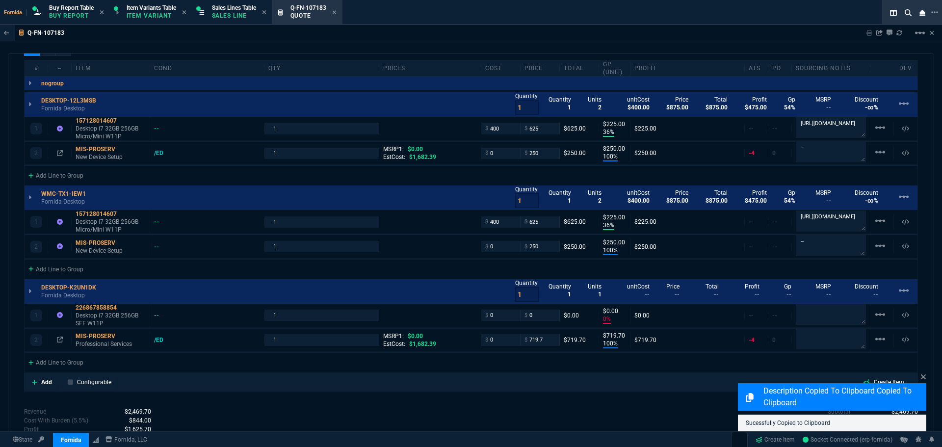
scroll to position [675, 0]
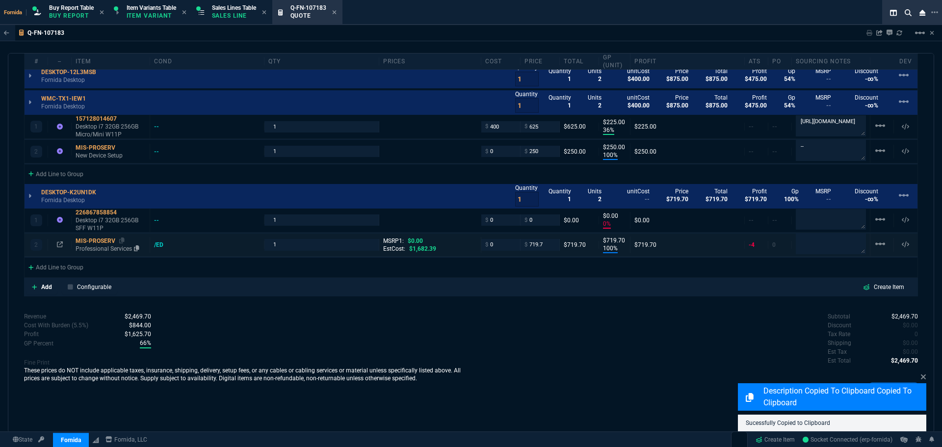
click at [101, 243] on div "MIS-PROSERV" at bounding box center [111, 241] width 70 height 8
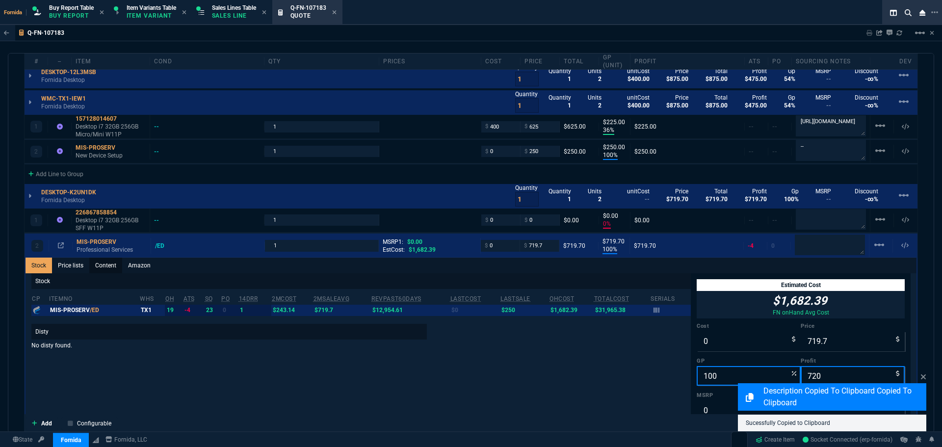
click at [104, 268] on link "Content" at bounding box center [105, 265] width 33 height 16
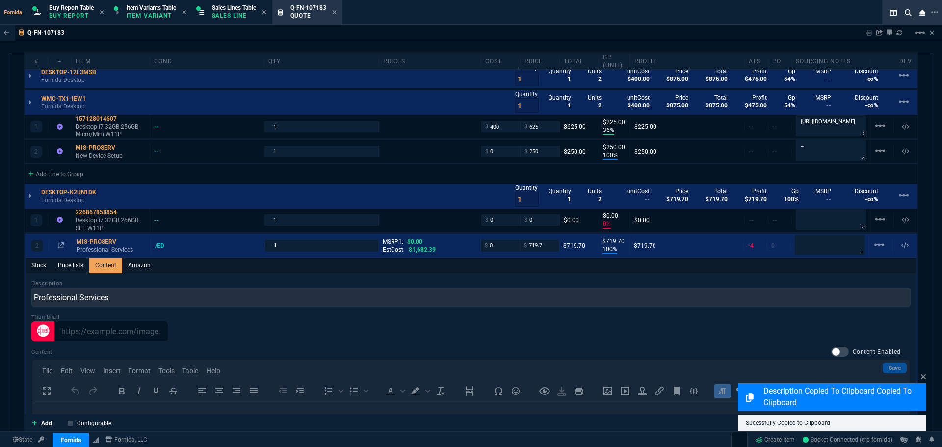
scroll to position [0, 0]
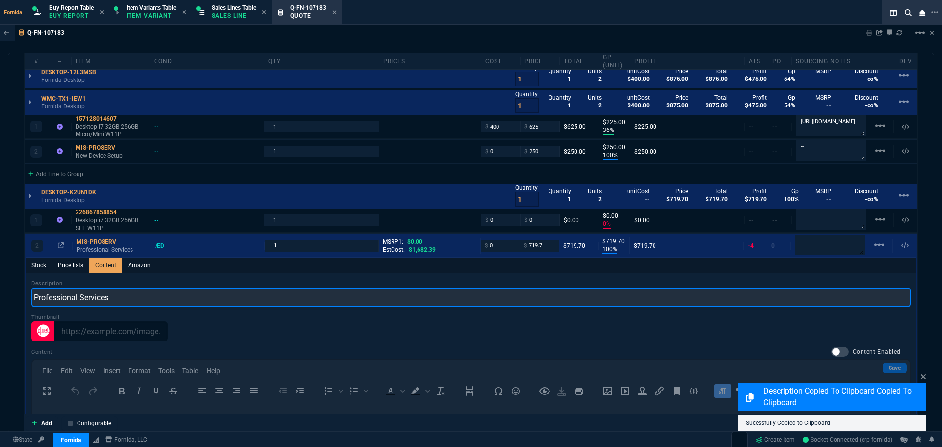
click at [111, 298] on input "Professional Services" at bounding box center [470, 297] width 879 height 20
paste input "New Device Setup"
type input "New Device Setup"
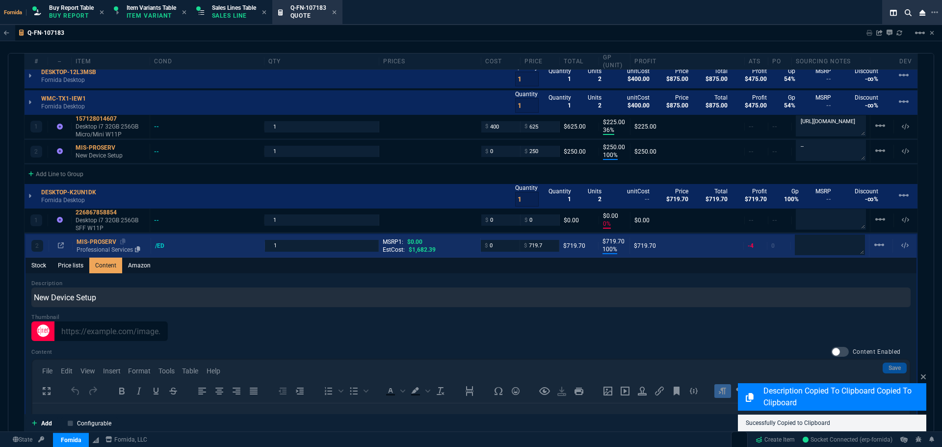
click at [102, 252] on p "Professional Services" at bounding box center [112, 250] width 70 height 8
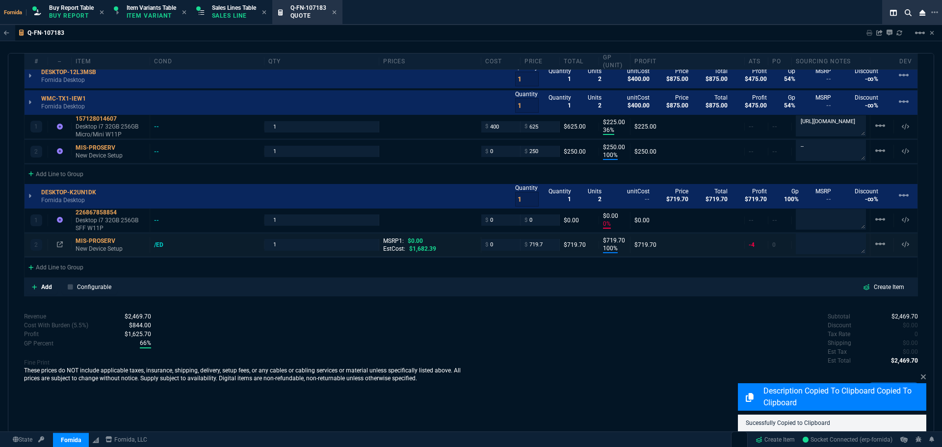
type input "100"
type input "720"
click at [536, 240] on input "719.7" at bounding box center [539, 244] width 31 height 11
type input "250"
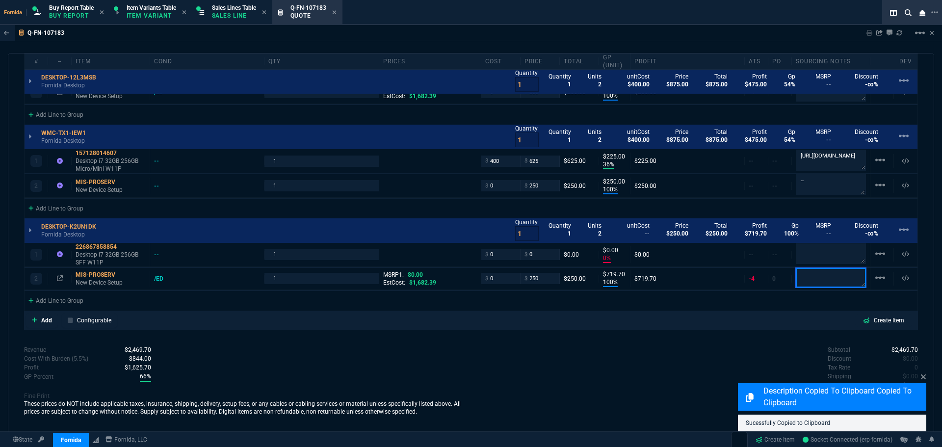
scroll to position [625, 0]
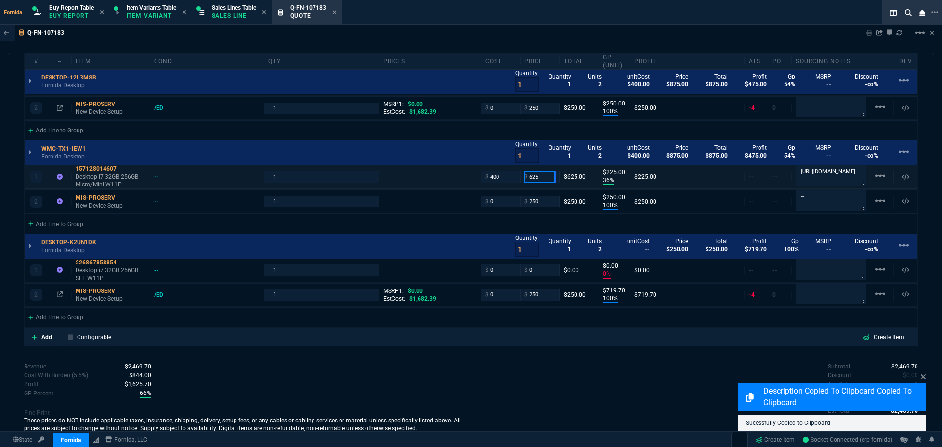
click at [543, 177] on input "625" at bounding box center [539, 176] width 31 height 11
click at [539, 273] on input "0" at bounding box center [539, 269] width 31 height 11
paste input "625"
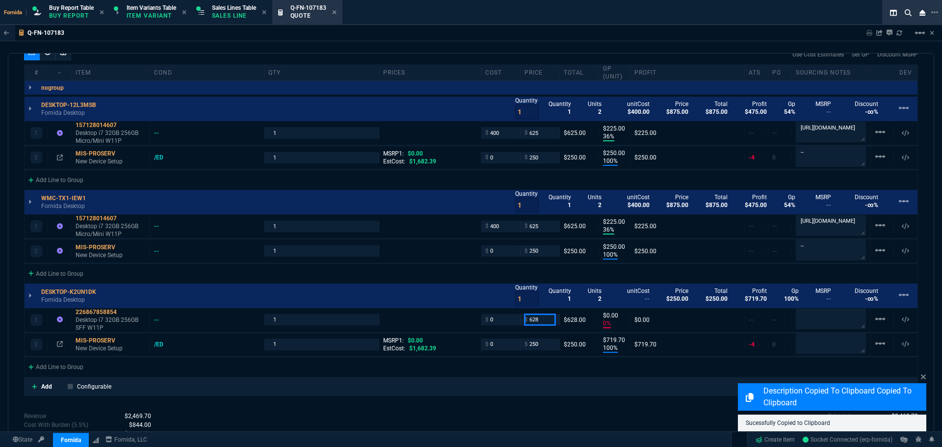
scroll to position [576, 0]
type input "628"
click at [493, 321] on input "0" at bounding box center [500, 318] width 31 height 11
type input "628"
type input "250"
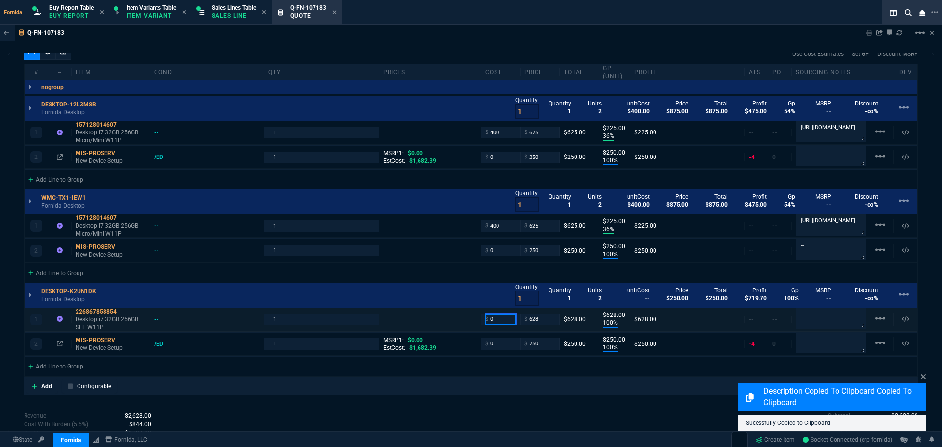
type input "100"
type input "628"
type input "250"
type input "499"
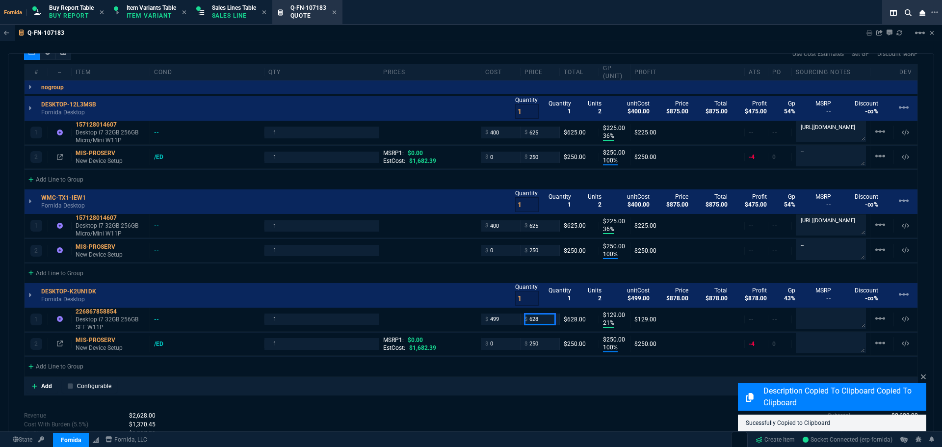
type input "21"
type input "129"
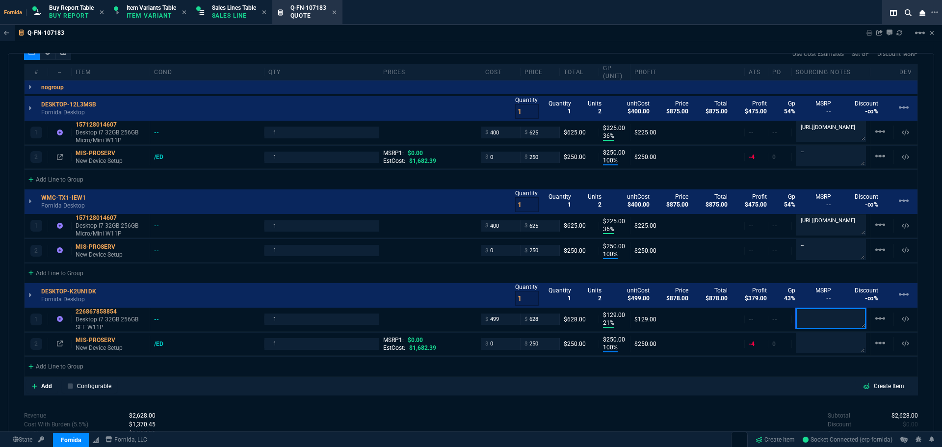
click at [816, 321] on textarea at bounding box center [830, 318] width 70 height 21
paste textarea "[URL][DOMAIN_NAME]"
type textarea "[URL][DOMAIN_NAME]"
click at [714, 409] on div "quote Q-FN-107183 [PERSON_NAME] draft Fornida, LLC [STREET_ADDRESS] Details Num…" at bounding box center [471, 243] width 926 height 380
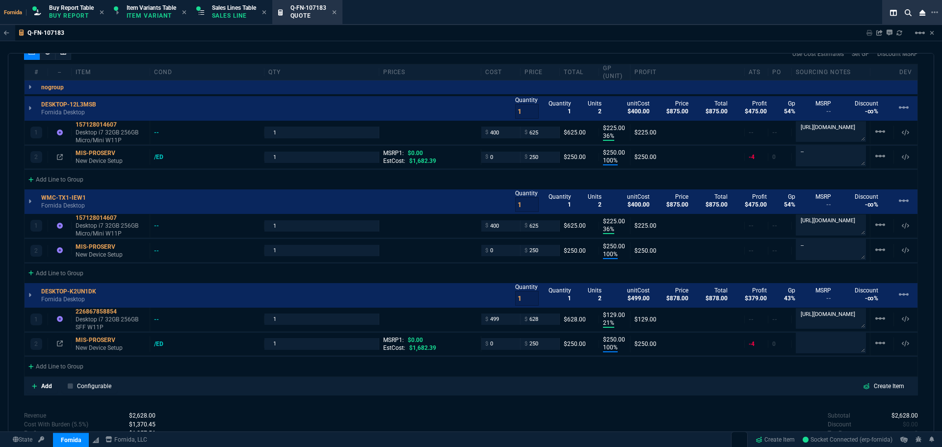
scroll to position [675, 0]
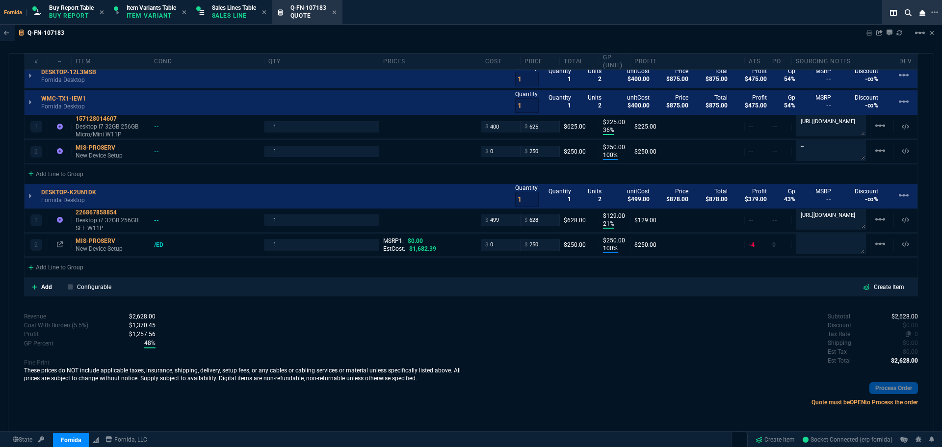
click at [914, 332] on span "0" at bounding box center [915, 334] width 3 height 7
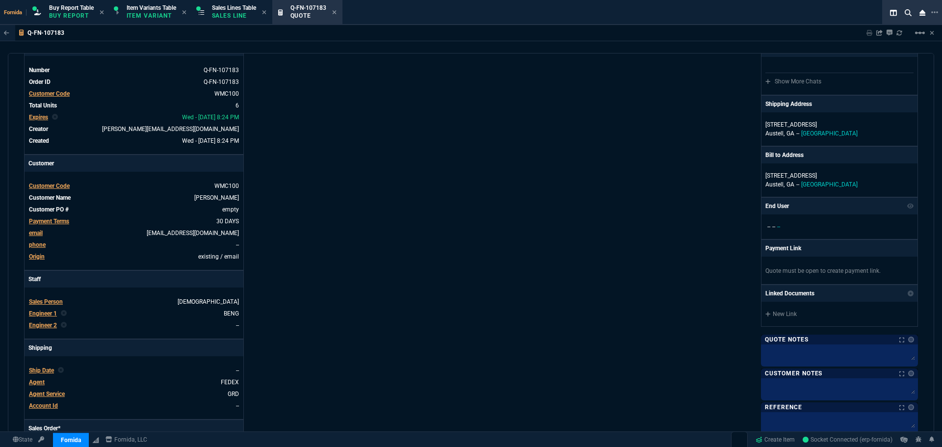
scroll to position [38, 0]
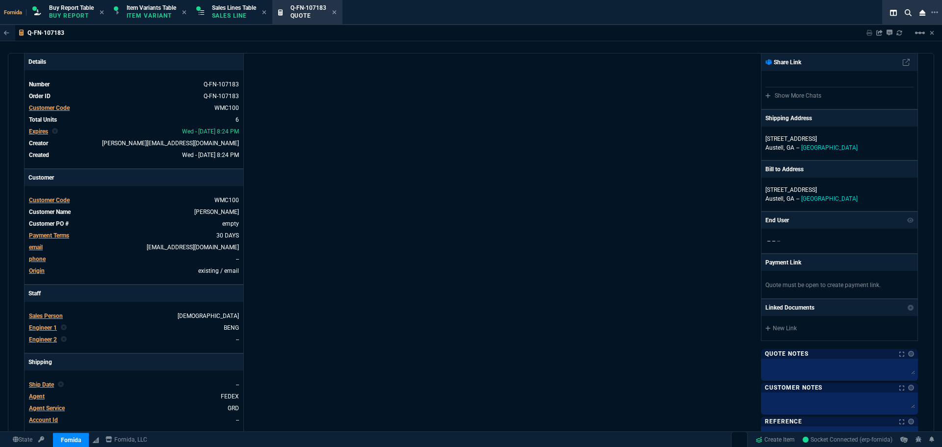
click at [41, 397] on span "Agent" at bounding box center [37, 396] width 16 height 7
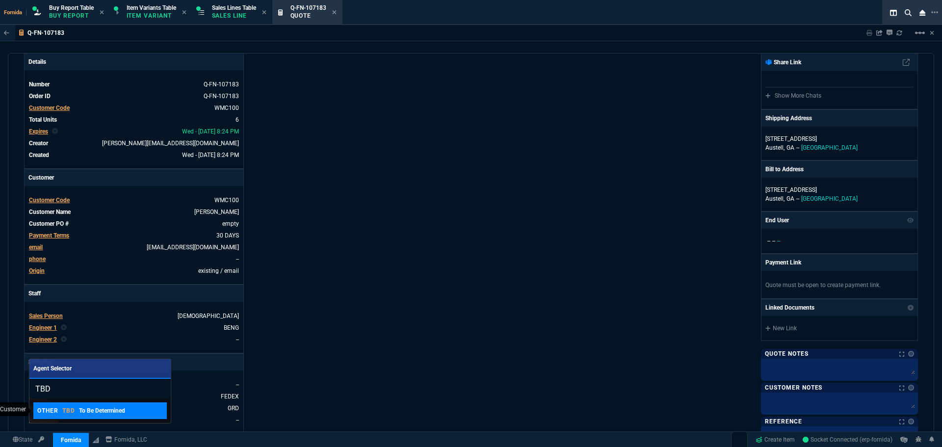
type input "TBD"
click at [84, 412] on p "To Be Determined" at bounding box center [102, 410] width 46 height 9
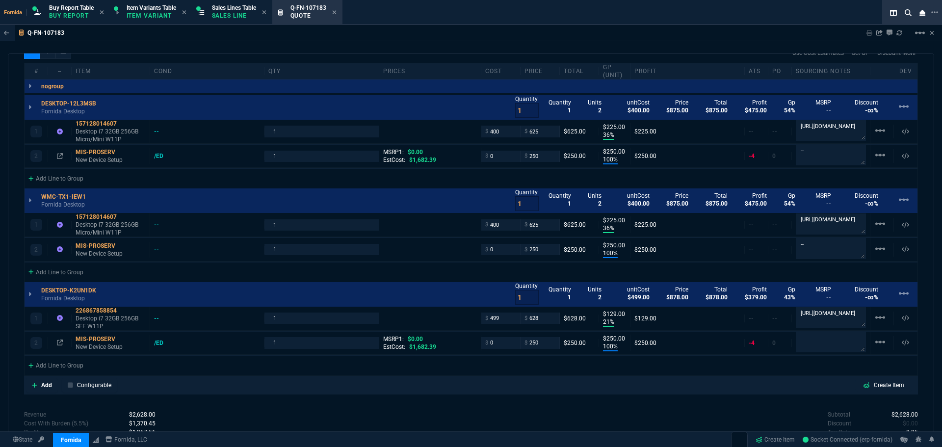
scroll to position [528, 0]
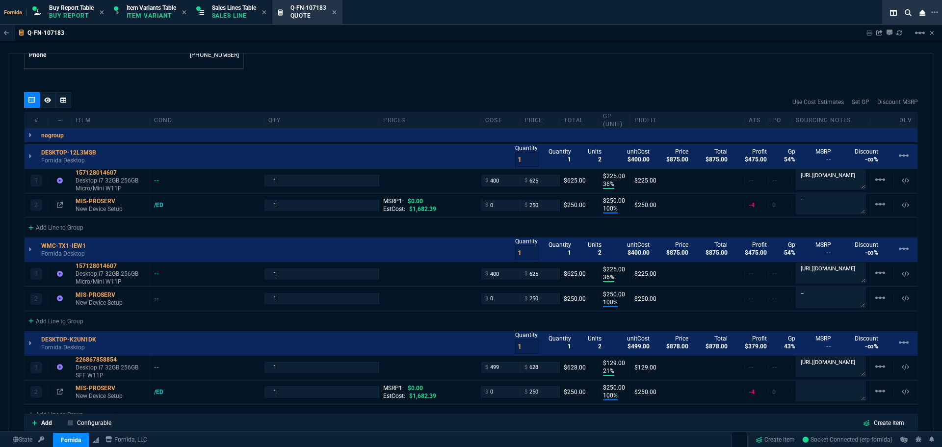
drag, startPoint x: 54, startPoint y: 101, endPoint x: 50, endPoint y: 108, distance: 8.3
click at [54, 101] on div at bounding box center [48, 100] width 16 height 16
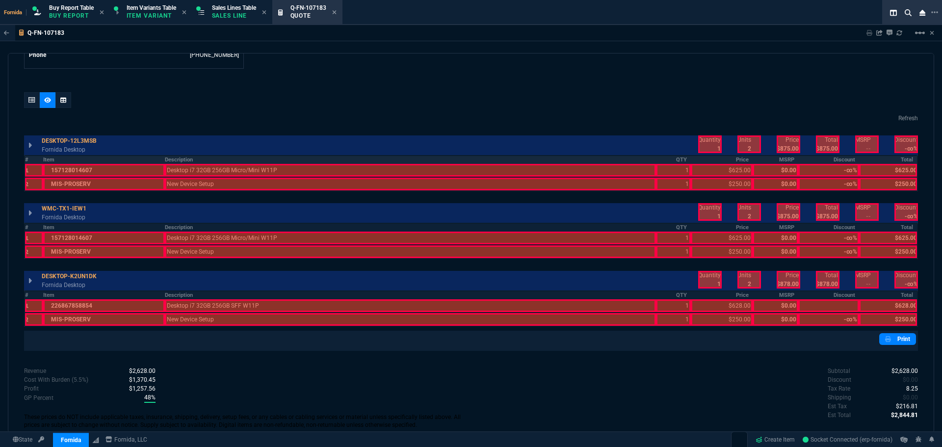
click at [267, 160] on th "Description" at bounding box center [410, 159] width 491 height 8
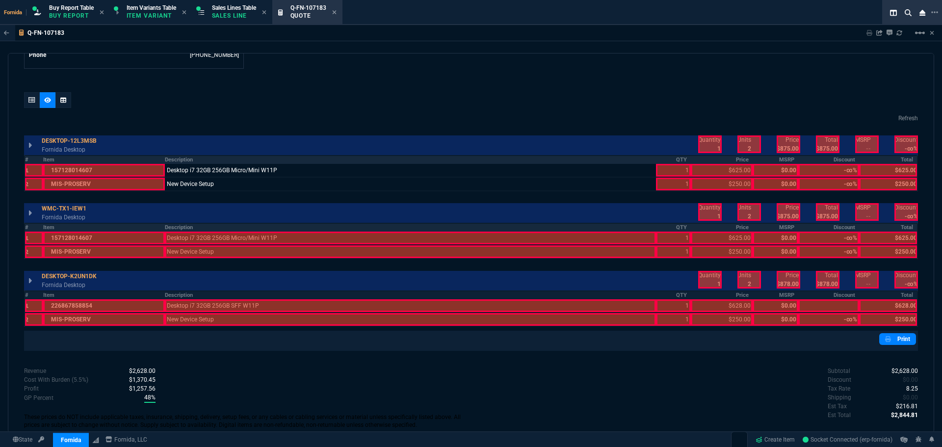
click at [292, 229] on th "Description" at bounding box center [410, 227] width 491 height 8
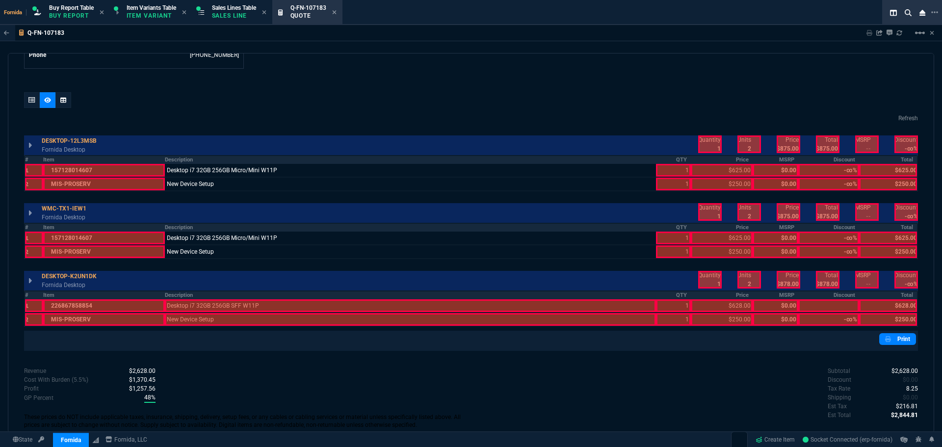
drag, startPoint x: 350, startPoint y: 295, endPoint x: 656, endPoint y: 289, distance: 305.6
click at [352, 295] on th "Description" at bounding box center [410, 295] width 491 height 8
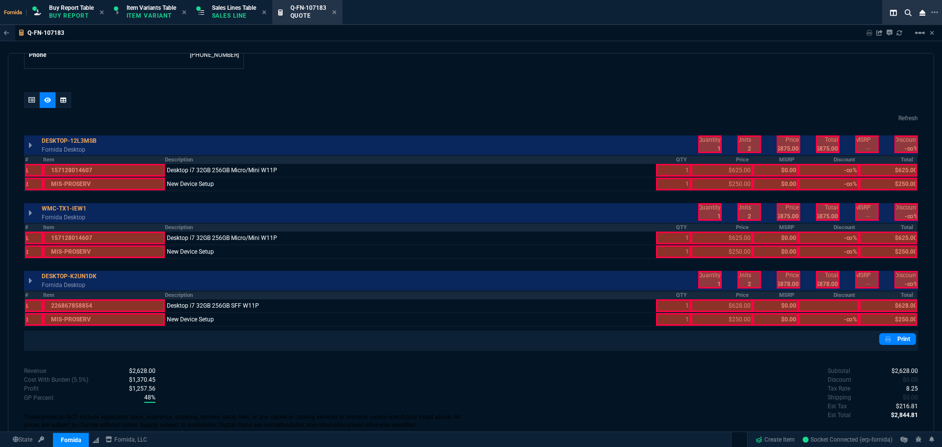
drag, startPoint x: 670, startPoint y: 295, endPoint x: 681, endPoint y: 295, distance: 10.8
click at [681, 295] on th "QTY" at bounding box center [673, 295] width 35 height 8
click at [712, 295] on th "Price" at bounding box center [721, 295] width 62 height 8
click at [682, 231] on th "QTY" at bounding box center [673, 227] width 35 height 8
click at [715, 230] on th "Price" at bounding box center [721, 227] width 62 height 8
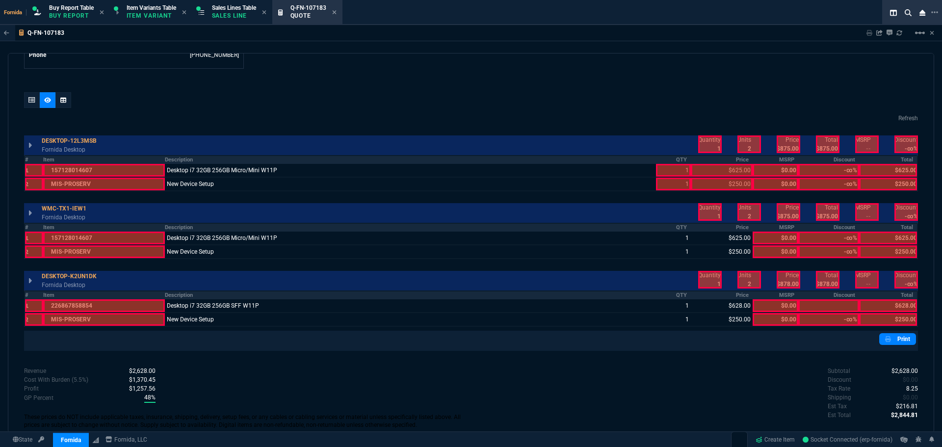
click at [680, 156] on th "QTY" at bounding box center [673, 159] width 35 height 8
click at [716, 158] on th "Price" at bounding box center [721, 159] width 62 height 8
drag, startPoint x: 710, startPoint y: 142, endPoint x: 781, endPoint y: 142, distance: 71.1
click at [710, 142] on div at bounding box center [710, 144] width 24 height 18
drag, startPoint x: 781, startPoint y: 142, endPoint x: 818, endPoint y: 140, distance: 37.3
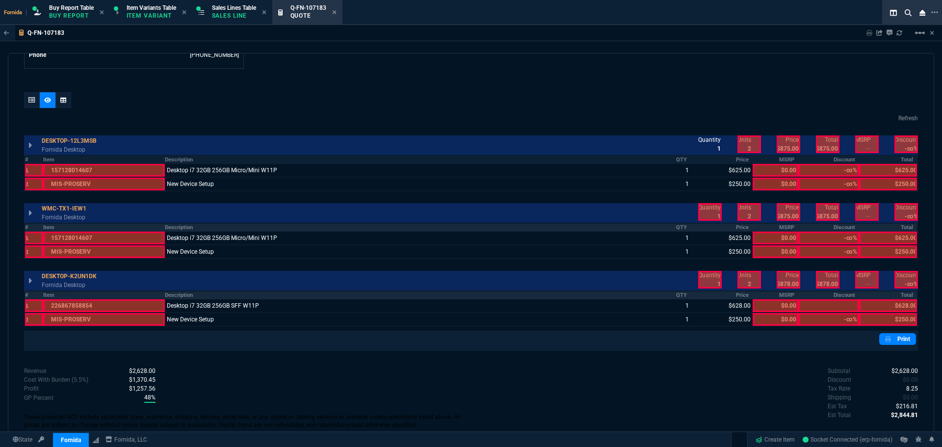
click at [782, 141] on div at bounding box center [788, 144] width 24 height 18
click at [818, 140] on div at bounding box center [828, 144] width 24 height 18
click at [791, 207] on div at bounding box center [788, 212] width 24 height 18
click at [824, 207] on div at bounding box center [828, 212] width 24 height 18
drag, startPoint x: 711, startPoint y: 207, endPoint x: 713, endPoint y: 263, distance: 55.4
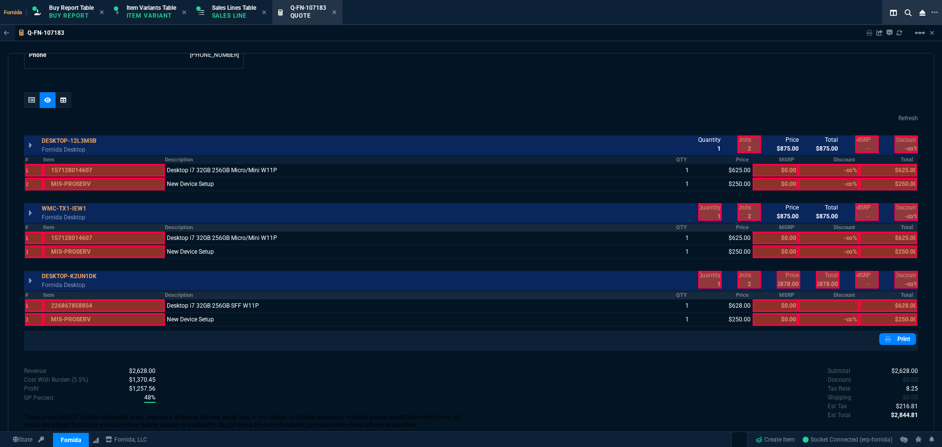
click at [711, 207] on div at bounding box center [710, 212] width 24 height 18
click at [710, 283] on div at bounding box center [710, 280] width 24 height 18
drag, startPoint x: 776, startPoint y: 281, endPoint x: 820, endPoint y: 278, distance: 44.2
click at [777, 281] on div at bounding box center [788, 280] width 24 height 18
click at [821, 278] on div at bounding box center [828, 280] width 24 height 18
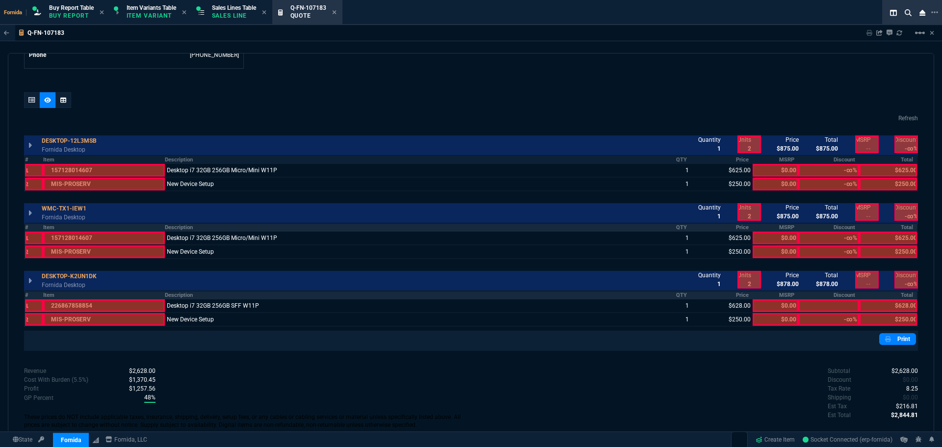
click at [40, 104] on div at bounding box center [47, 102] width 47 height 20
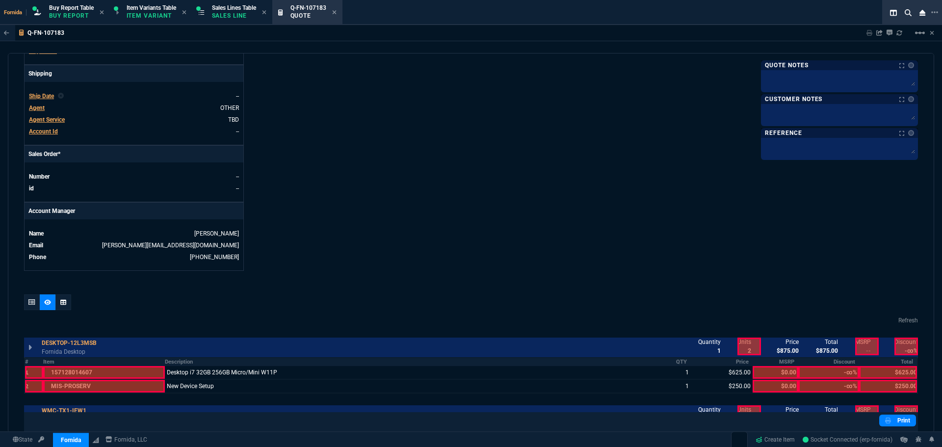
scroll to position [479, 0]
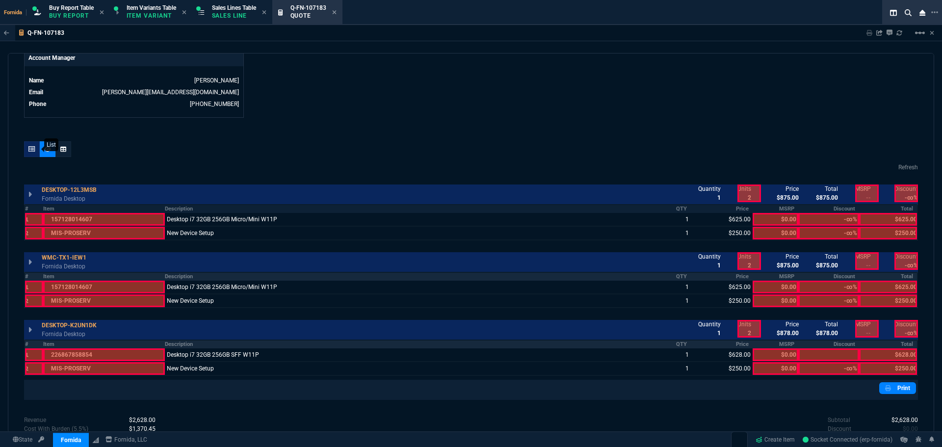
drag, startPoint x: 33, startPoint y: 129, endPoint x: 27, endPoint y: 146, distance: 17.9
click at [33, 129] on div "quote Q-FN-107183 [PERSON_NAME] draft Fornida, LLC [STREET_ADDRESS] Details Num…" at bounding box center [471, 243] width 926 height 380
click at [27, 146] on div at bounding box center [32, 149] width 16 height 16
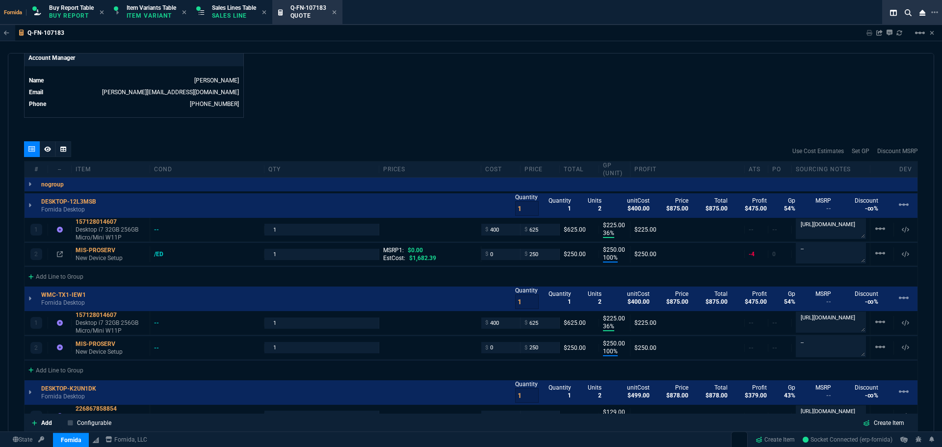
type input "100"
type input "250"
type input "36"
type input "225"
type input "100"
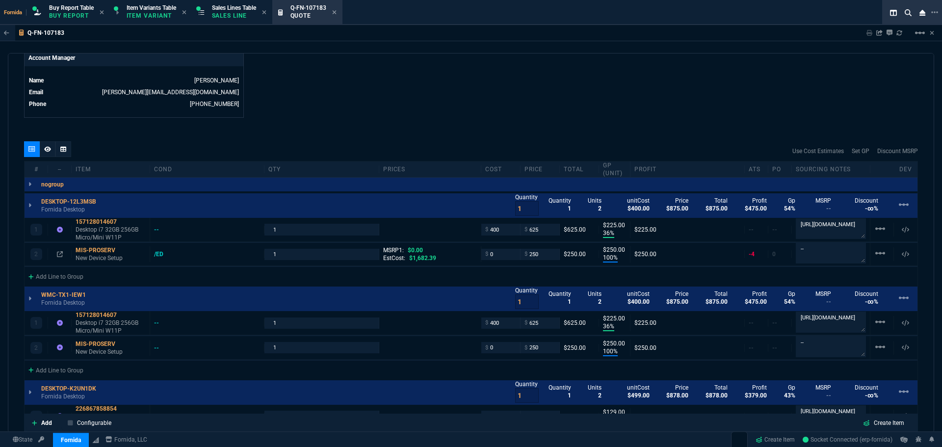
type input "250"
type input "21"
type input "129"
type input "100"
type input "250"
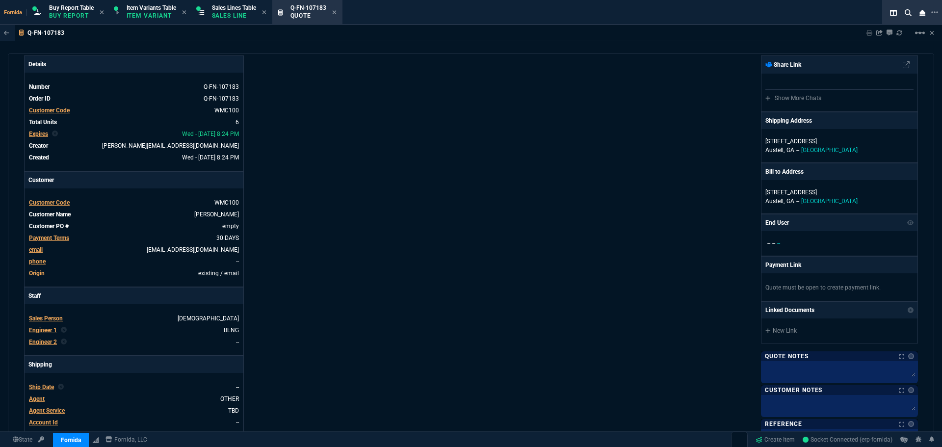
scroll to position [0, 0]
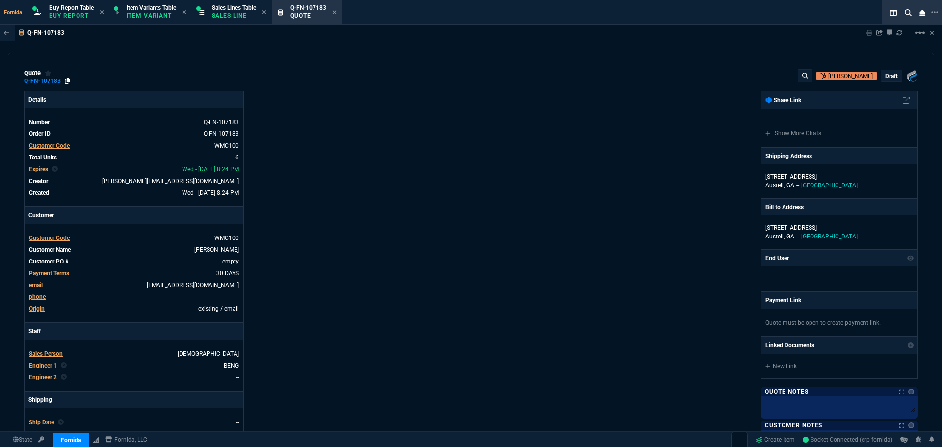
click at [69, 80] on icon at bounding box center [67, 81] width 5 height 6
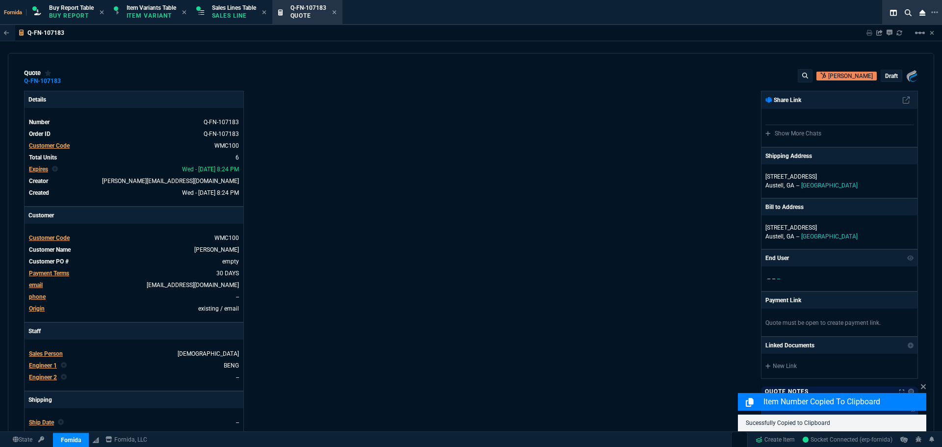
click at [683, 91] on div "quote Q-FN-107183 [PERSON_NAME] draft Fornida, LLC [STREET_ADDRESS] Details Num…" at bounding box center [471, 243] width 926 height 380
click at [885, 73] on p "draft" at bounding box center [891, 76] width 13 height 8
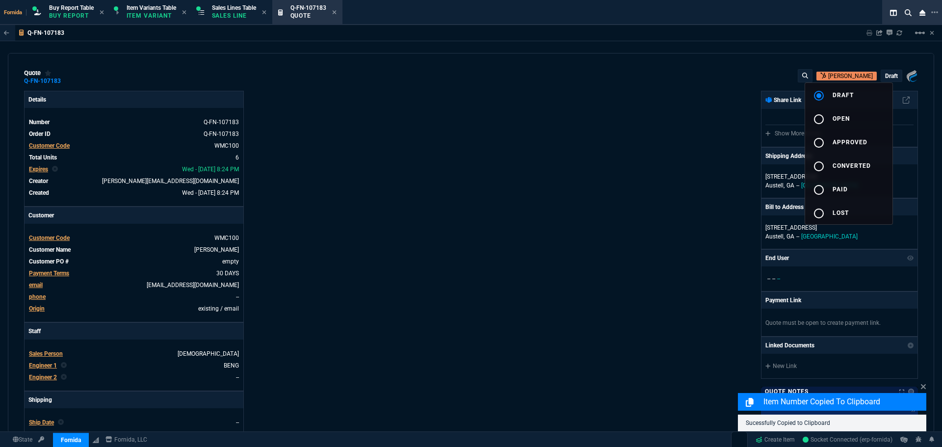
drag, startPoint x: 635, startPoint y: 160, endPoint x: 740, endPoint y: 190, distance: 109.6
click at [647, 161] on div at bounding box center [471, 223] width 942 height 447
click at [782, 189] on p "[GEOGRAPHIC_DATA], [GEOGRAPHIC_DATA] -- [GEOGRAPHIC_DATA]" at bounding box center [839, 185] width 148 height 9
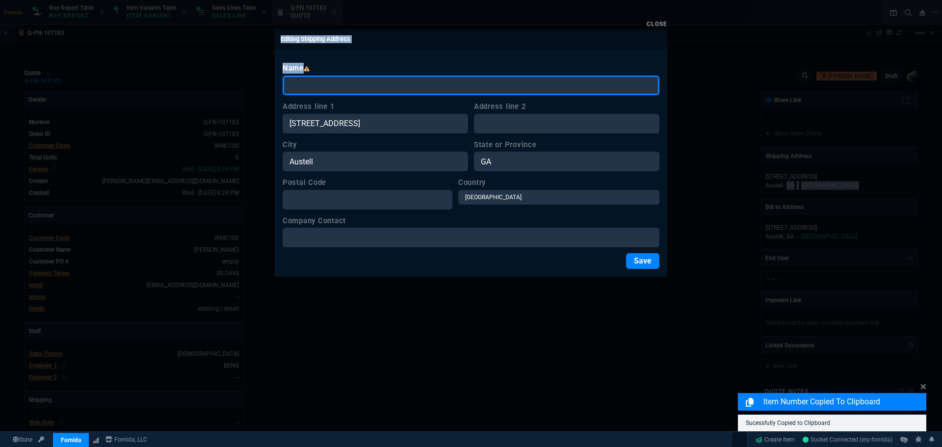
click at [341, 86] on input "Name" at bounding box center [470, 86] width 377 height 20
click at [339, 87] on input "Name" at bounding box center [470, 86] width 377 height 20
click at [303, 78] on input "Name" at bounding box center [470, 86] width 377 height 20
type input "TBD"
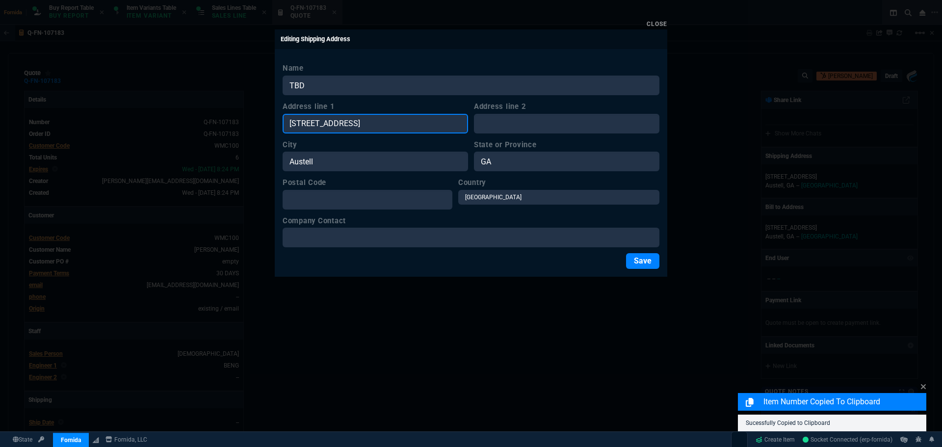
click at [410, 118] on input "[STREET_ADDRESS]" at bounding box center [374, 124] width 185 height 20
paste input "TBD"
type input "TBD"
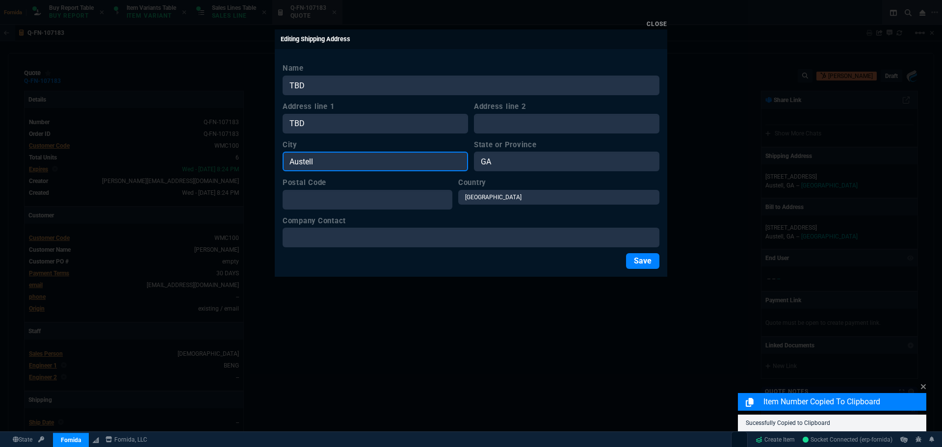
drag, startPoint x: 387, startPoint y: 158, endPoint x: 513, endPoint y: 163, distance: 125.6
click at [389, 158] on input "Austell" at bounding box center [374, 162] width 185 height 20
paste input "TBD"
type input "TBD"
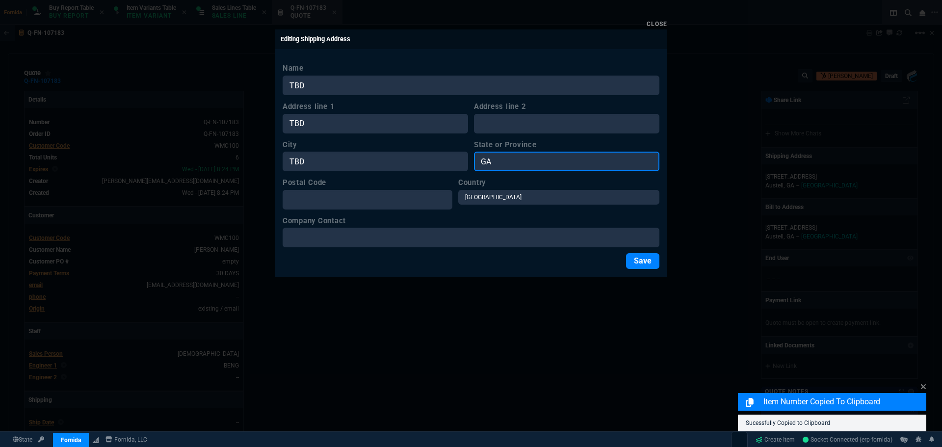
click at [513, 163] on input "GA" at bounding box center [566, 162] width 185 height 20
paste input "TBD"
type input "TBD"
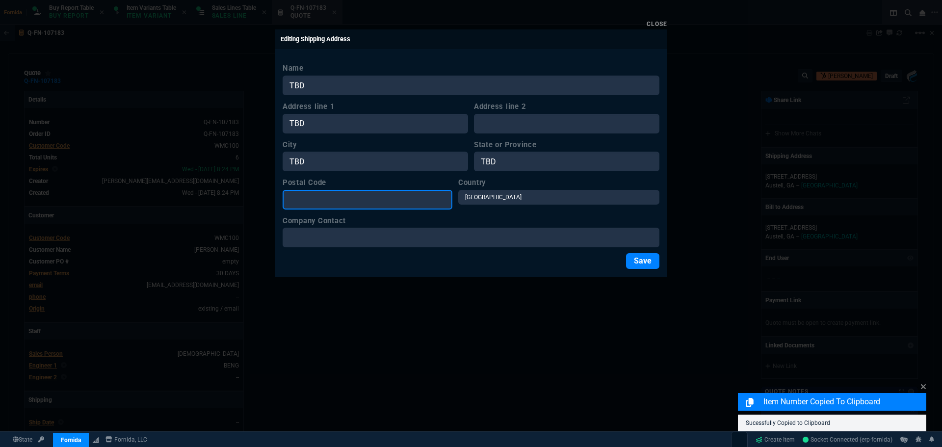
click at [396, 206] on input "Postal Code" at bounding box center [367, 200] width 170 height 20
paste input "TBD"
type input "TBD"
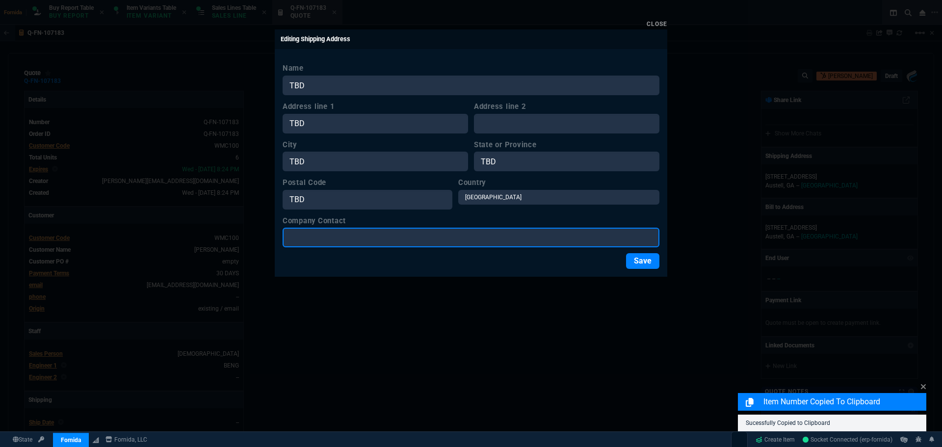
click at [400, 236] on input "Company Contact" at bounding box center [470, 238] width 377 height 20
paste input "TBD"
type input "TBD"
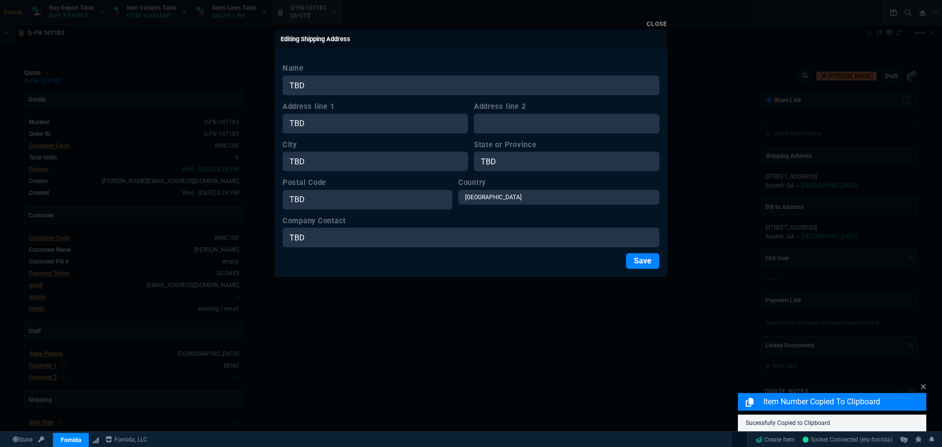
click at [509, 130] on form "Name TBD Address line 1 TBD Address line 2 City TBD State or Province [GEOGRAPH…" at bounding box center [470, 166] width 377 height 206
click at [507, 124] on input "Address line 2" at bounding box center [566, 124] width 185 height 20
paste input "TBD"
type input "TBD"
click at [631, 258] on button "Save" at bounding box center [642, 261] width 33 height 16
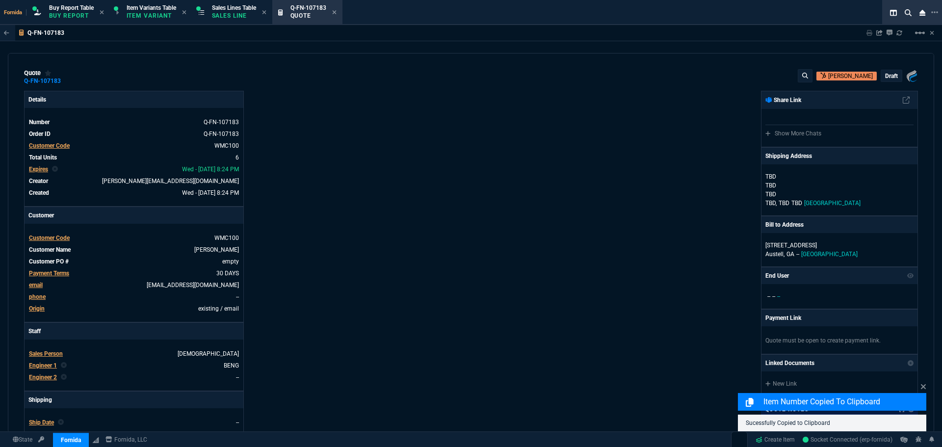
click at [888, 74] on p "draft" at bounding box center [891, 76] width 13 height 8
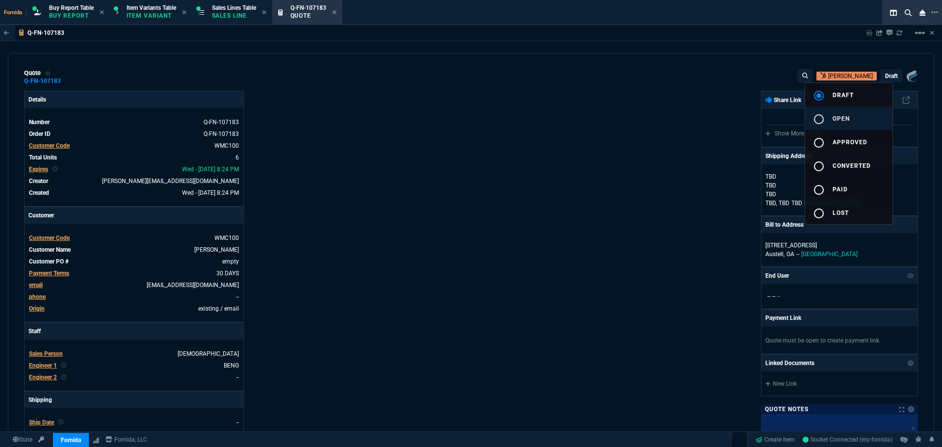
click at [838, 119] on span "open" at bounding box center [840, 118] width 17 height 7
drag, startPoint x: 393, startPoint y: 164, endPoint x: 66, endPoint y: 82, distance: 337.2
click at [394, 164] on div at bounding box center [471, 223] width 942 height 447
click at [63, 81] on div "Q-FN-107183" at bounding box center [47, 81] width 46 height 8
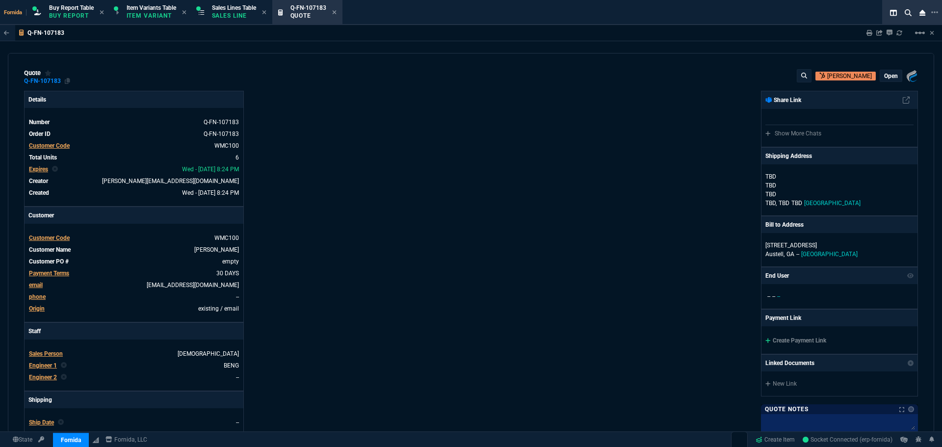
type input "36"
type input "225"
type input "100"
type input "250"
type input "36"
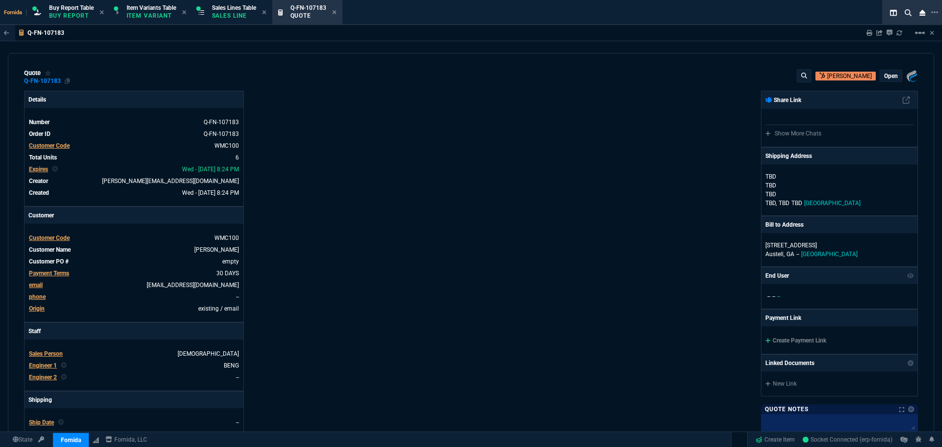
type input "225"
type input "100"
type input "250"
type input "21"
type input "129"
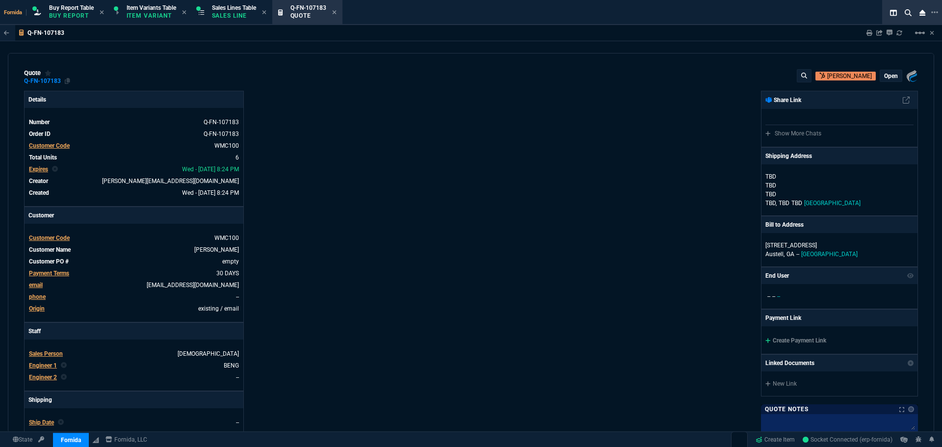
click at [64, 85] on div "Q-FN-107183" at bounding box center [47, 81] width 46 height 8
click at [66, 82] on icon at bounding box center [67, 81] width 5 height 6
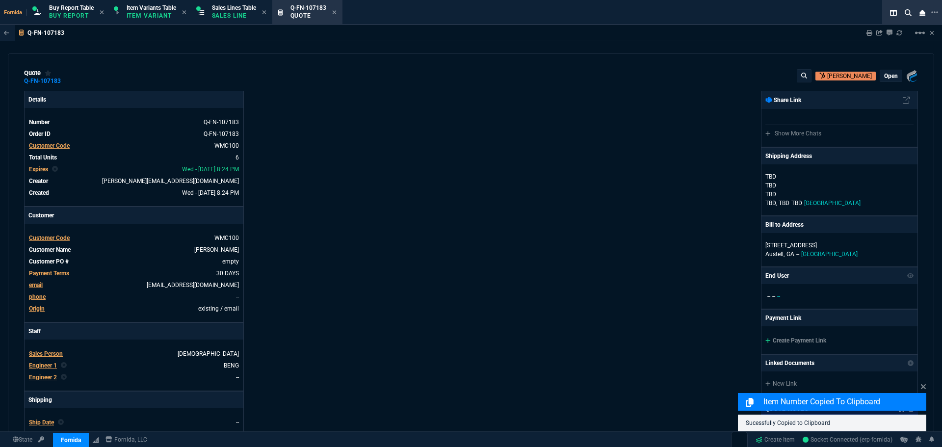
drag, startPoint x: 440, startPoint y: 94, endPoint x: 595, endPoint y: 67, distance: 157.2
click at [442, 93] on div "Details Number Q-FN-107183 Order ID Q-FN-107183 Customer Code WMC100 Total Unit…" at bounding box center [247, 344] width 447 height 506
click at [868, 35] on icon at bounding box center [869, 33] width 6 height 6
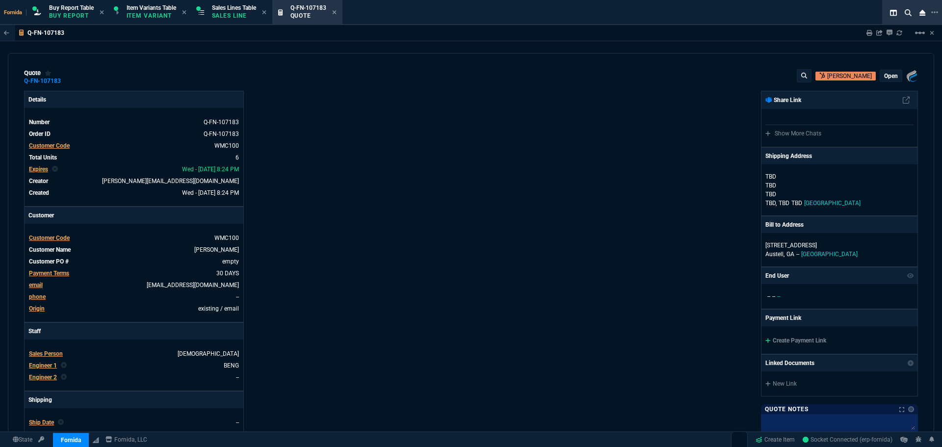
drag, startPoint x: 67, startPoint y: 84, endPoint x: 104, endPoint y: 86, distance: 36.8
click at [67, 83] on icon at bounding box center [67, 81] width 5 height 6
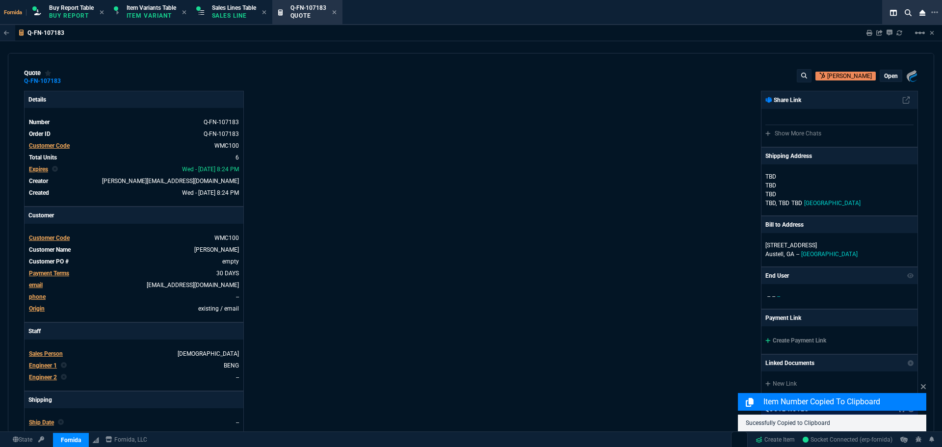
click at [663, 108] on div "Fornida, LLC [STREET_ADDRESS] Share Link Show More Chats Shipping Address [PERS…" at bounding box center [694, 344] width 447 height 506
click at [869, 33] on icon at bounding box center [869, 33] width 6 height 6
click at [564, 232] on div "Fornida, LLC [STREET_ADDRESS] Share Link Show More Chats Shipping Address [PERS…" at bounding box center [694, 344] width 447 height 506
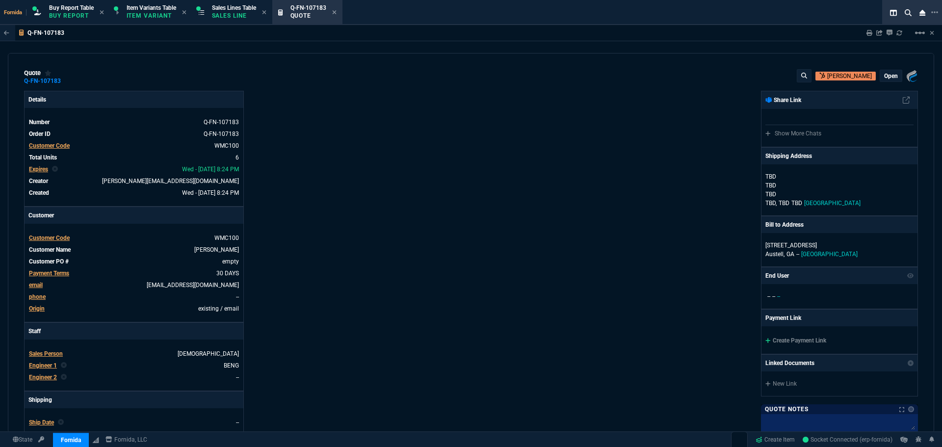
click at [887, 75] on p "open" at bounding box center [891, 76] width 14 height 8
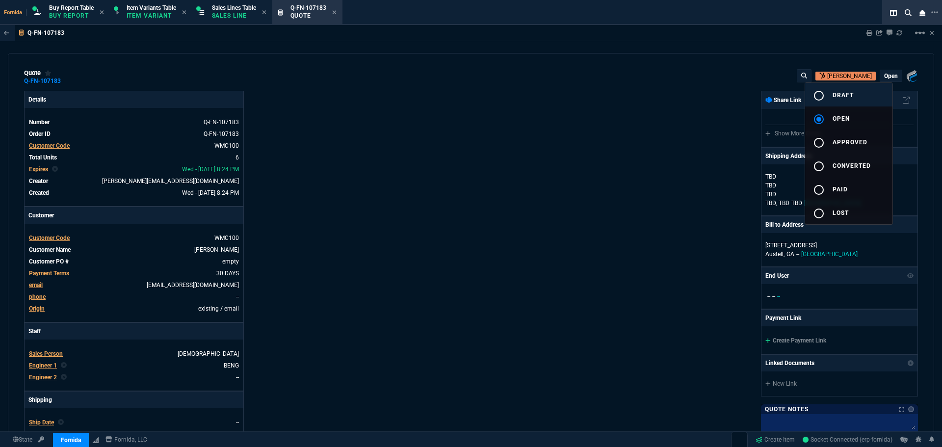
click at [841, 102] on button "radio_button_unchecked draft" at bounding box center [848, 95] width 87 height 24
drag, startPoint x: 585, startPoint y: 151, endPoint x: 579, endPoint y: 166, distance: 16.3
click at [584, 151] on div at bounding box center [471, 223] width 942 height 447
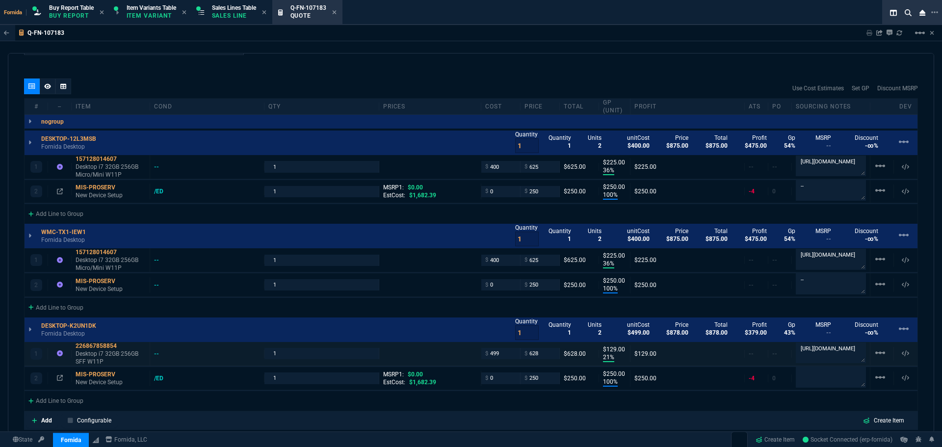
scroll to position [588, 0]
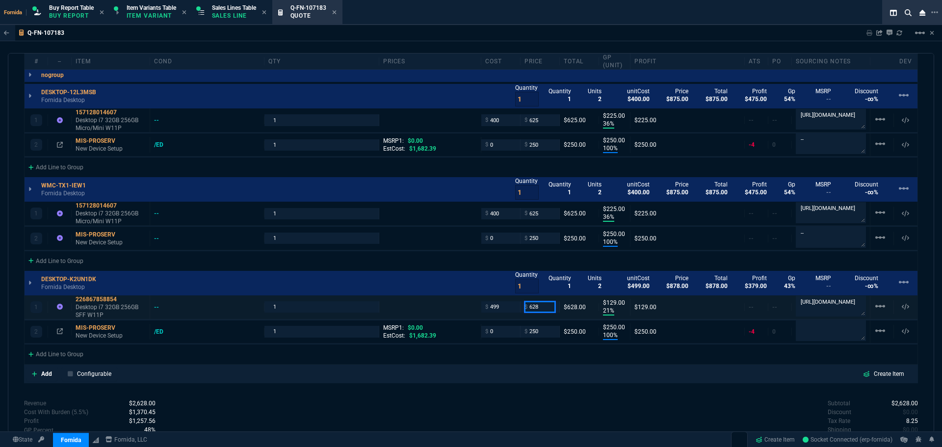
click at [545, 309] on input "628" at bounding box center [539, 306] width 31 height 11
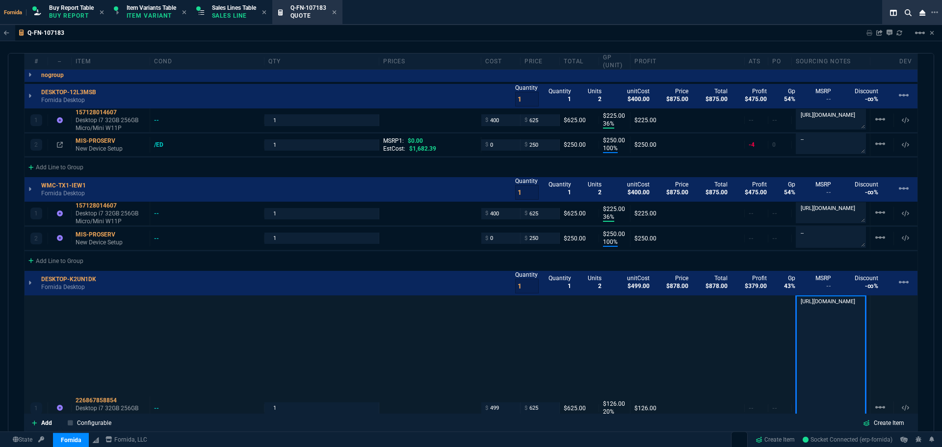
scroll to position [1, 0]
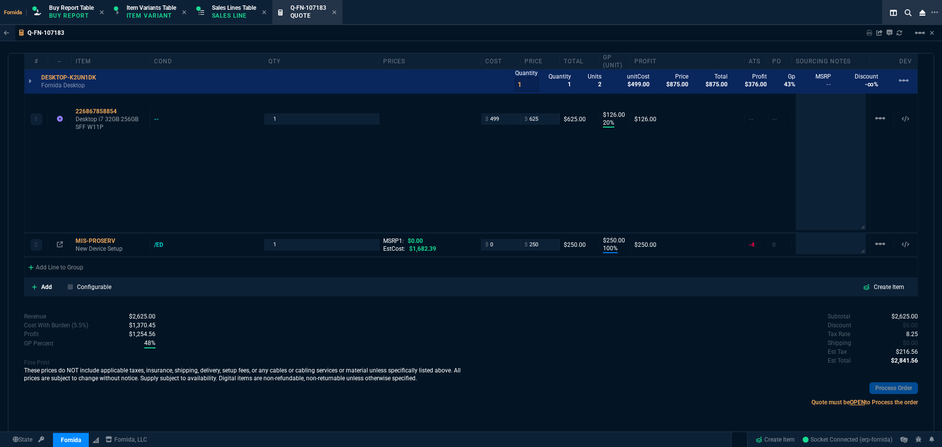
click at [634, 334] on div "Subtotal $2,625.00 Discount $0.00 Tax Rate 8.25 Shipping $0.00 Est Tax $216.56 …" at bounding box center [694, 339] width 447 height 54
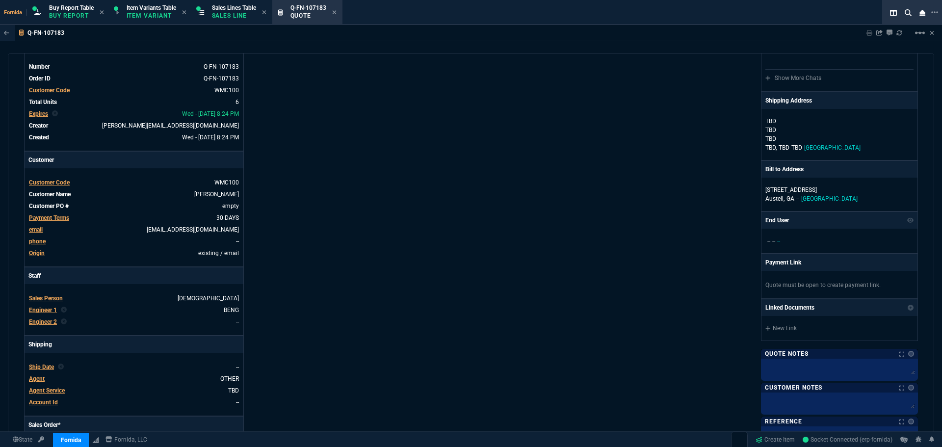
scroll to position [0, 0]
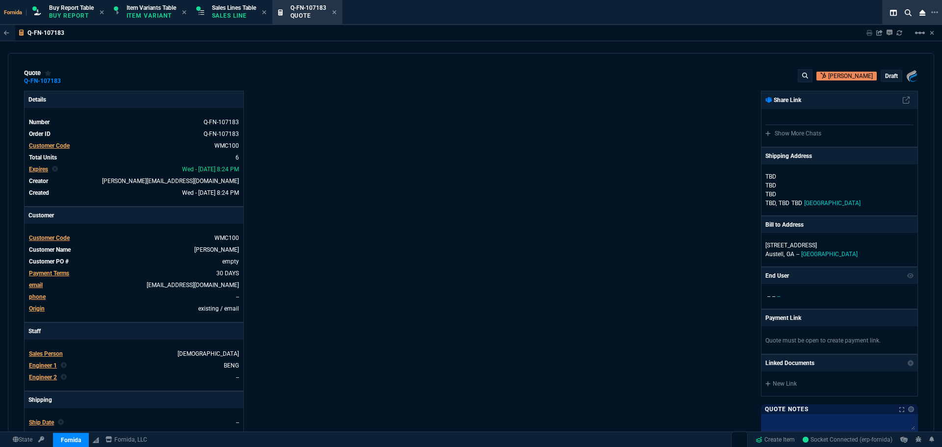
click at [885, 76] on p "draft" at bounding box center [891, 76] width 13 height 8
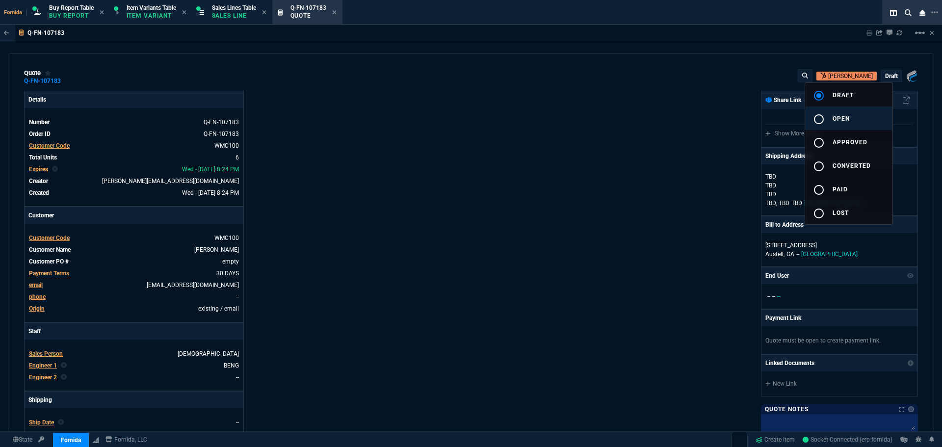
click at [849, 123] on button "radio_button_unchecked open" at bounding box center [848, 118] width 87 height 24
click at [450, 146] on div at bounding box center [471, 223] width 942 height 447
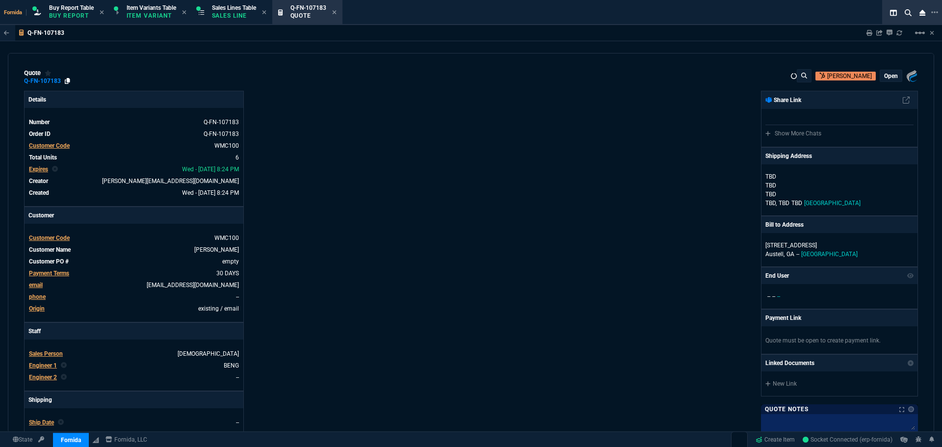
click at [68, 82] on icon at bounding box center [67, 81] width 5 height 6
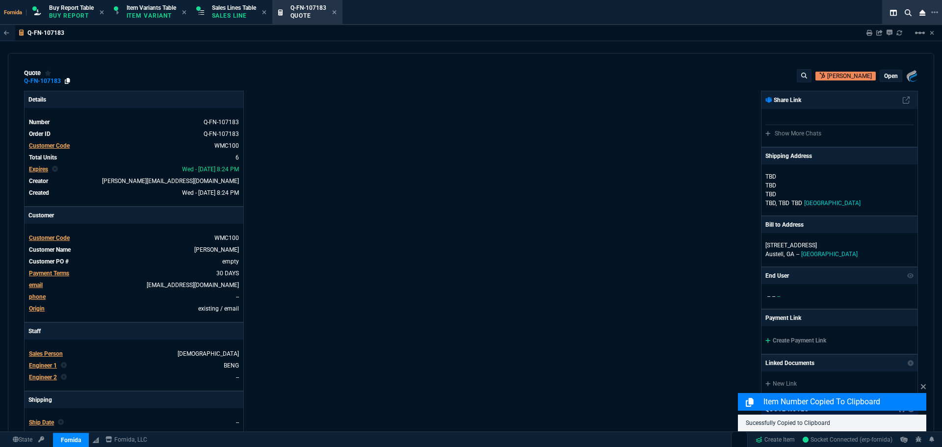
click at [65, 81] on icon at bounding box center [67, 81] width 5 height 6
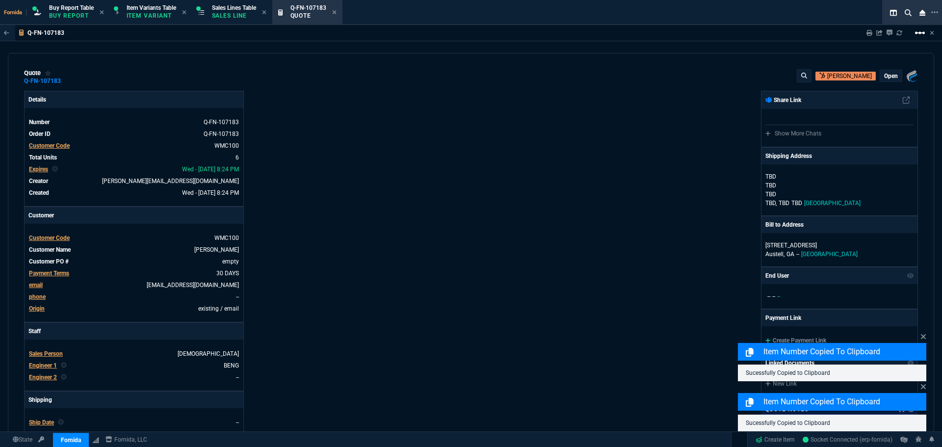
drag, startPoint x: 756, startPoint y: 66, endPoint x: 917, endPoint y: 31, distance: 164.6
click at [760, 66] on div "quote Q-FN-107183 [PERSON_NAME] open Fornida, LLC [STREET_ADDRESS] Details Numb…" at bounding box center [471, 243] width 926 height 380
click at [872, 32] on div "Sharing Q-FN-107183 Link Dev Link Share on Teams linear_scale" at bounding box center [894, 33] width 80 height 16
click at [870, 29] on div "Sharing Q-FN-107183 Link Dev Link Share on Teams linear_scale" at bounding box center [894, 33] width 80 height 16
click at [868, 32] on icon at bounding box center [869, 33] width 6 height 6
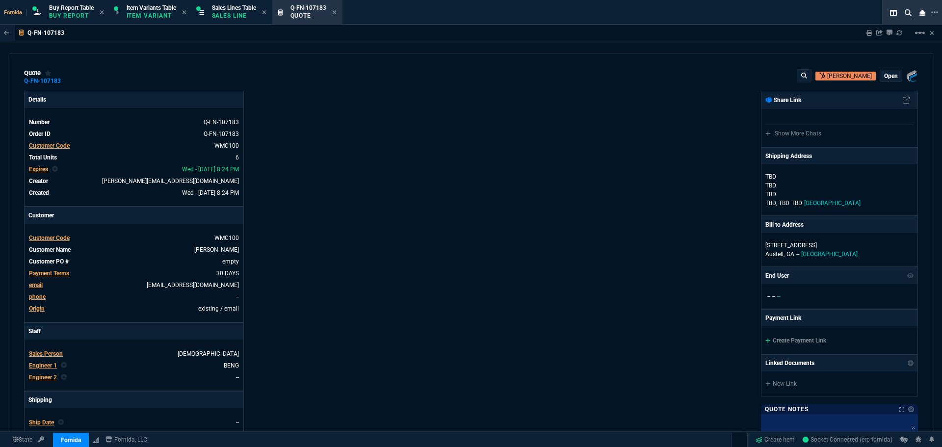
select select "1: BROV"
